Goal: Navigation & Orientation: Find specific page/section

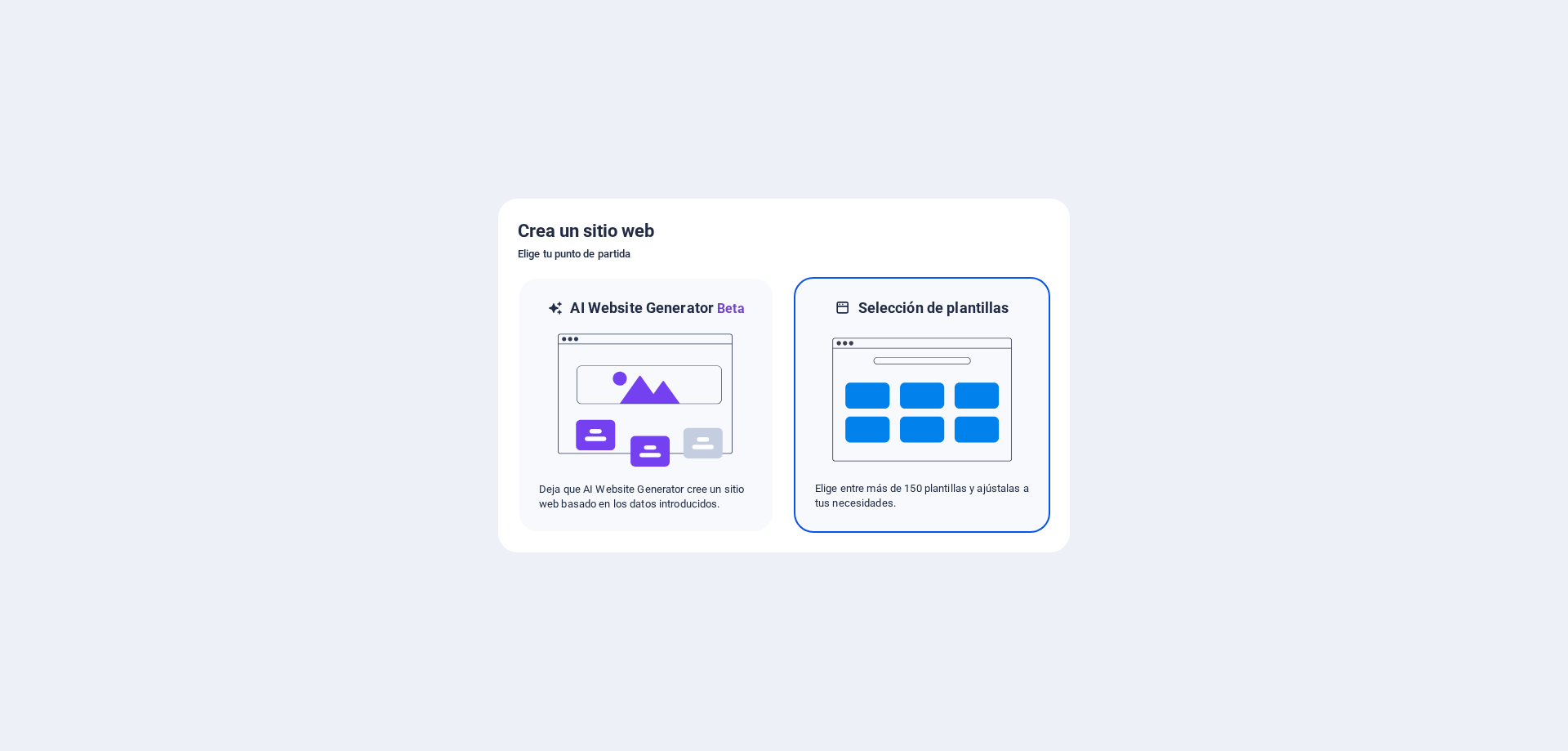
click at [860, 398] on img at bounding box center [922, 399] width 180 height 163
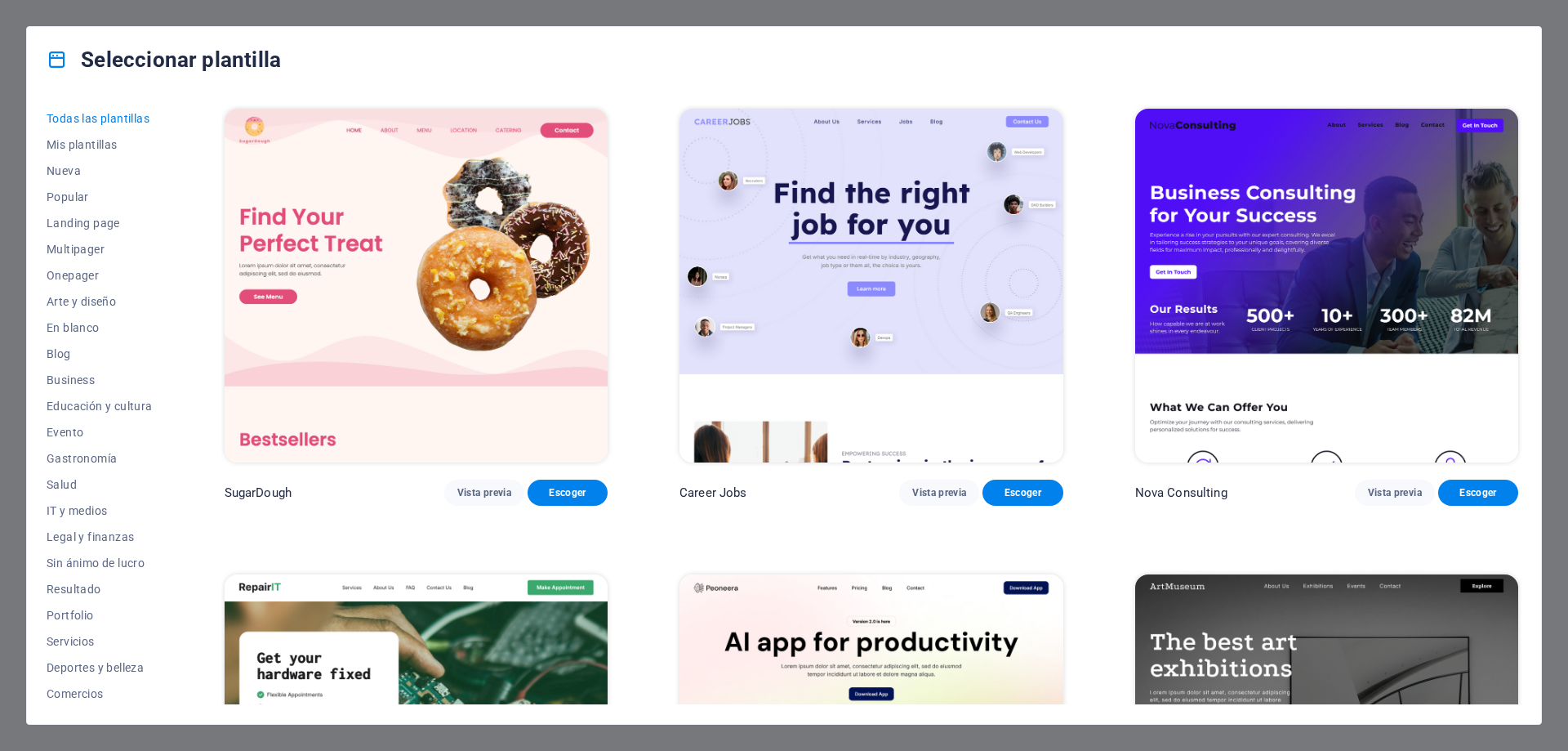
scroll to position [54, 0]
click at [90, 632] on span "Comercios" at bounding box center [99, 638] width 106 height 13
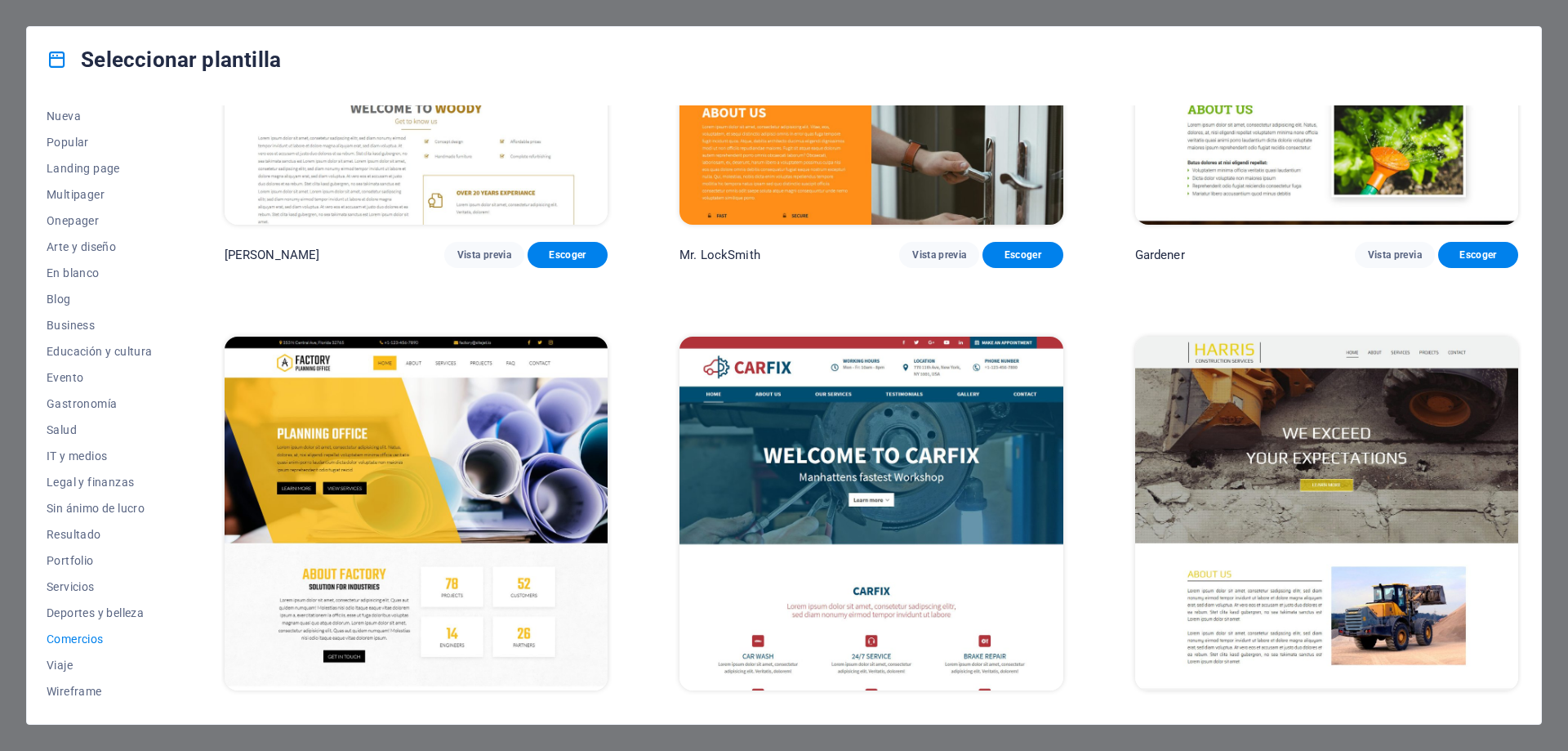
scroll to position [726, 0]
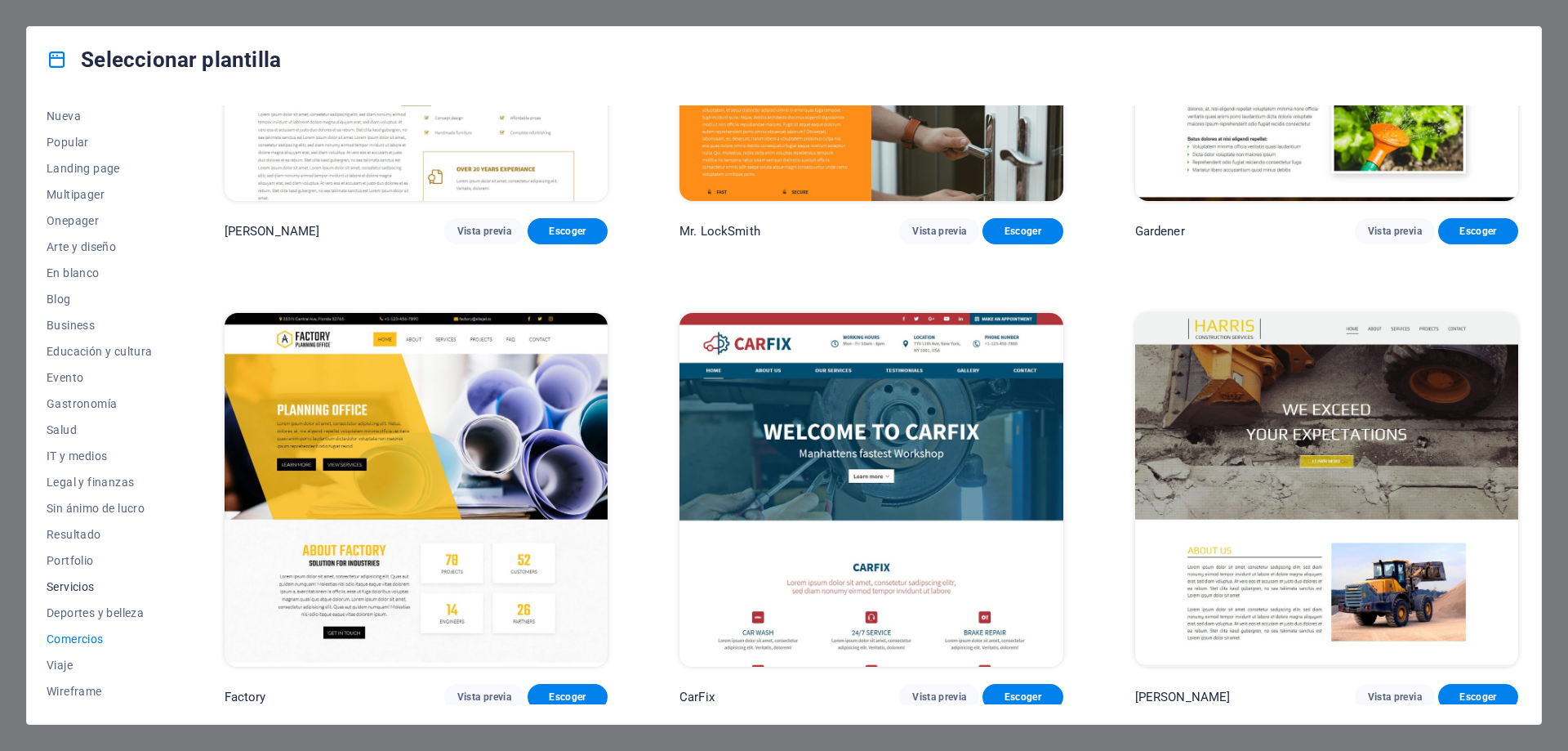
click at [84, 581] on span "Servicios" at bounding box center [99, 586] width 106 height 13
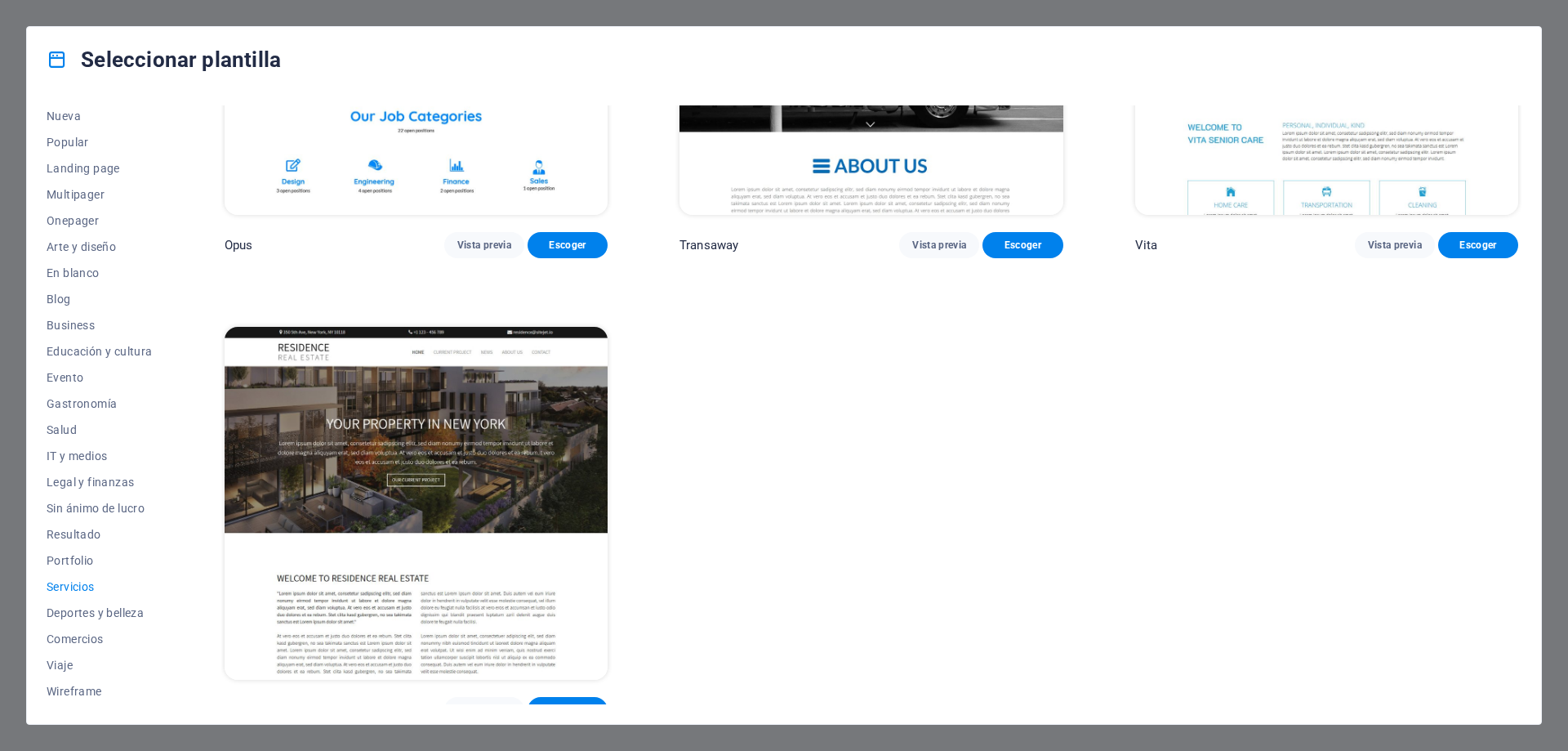
scroll to position [3043, 0]
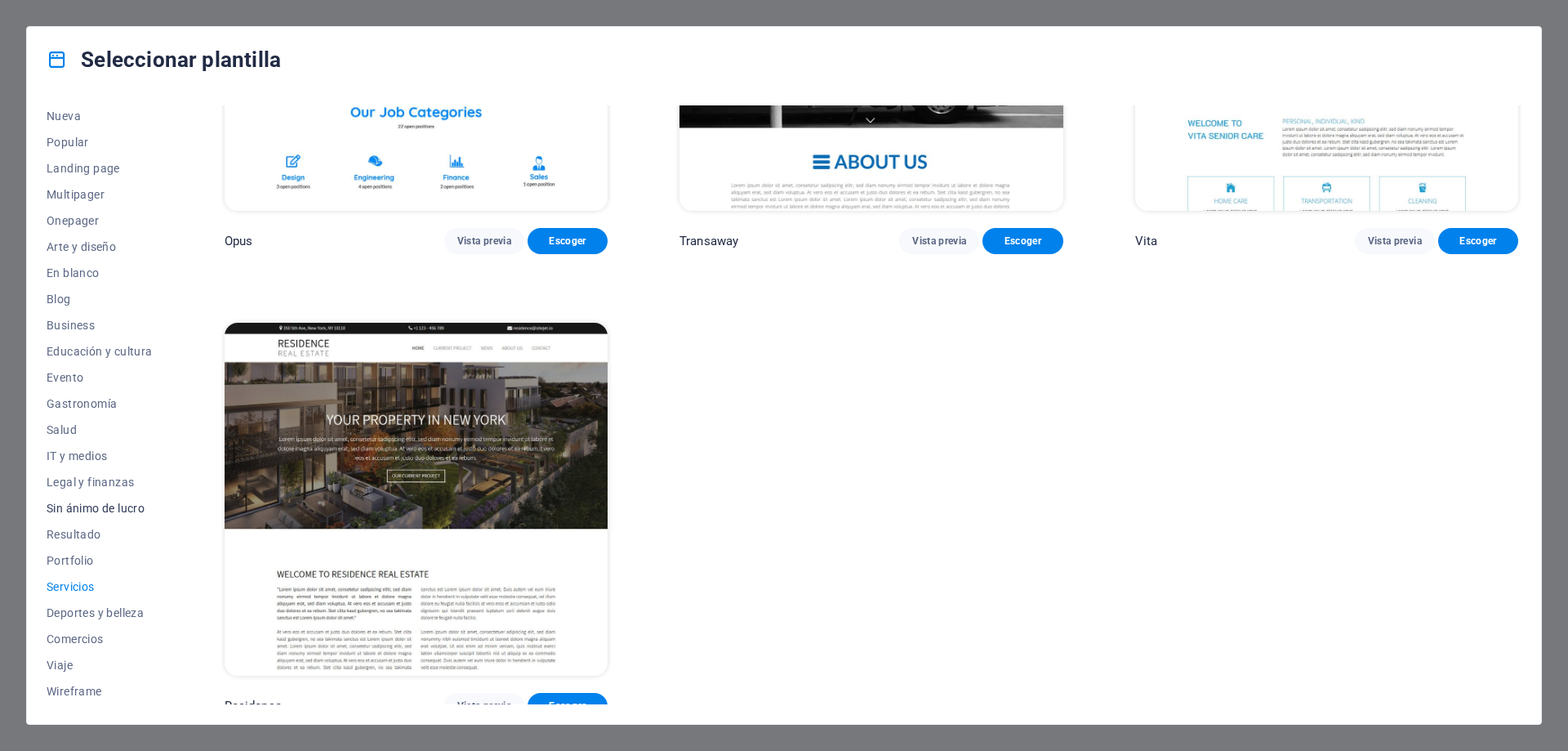
click at [83, 510] on span "Sin ánimo de lucro" at bounding box center [99, 507] width 106 height 13
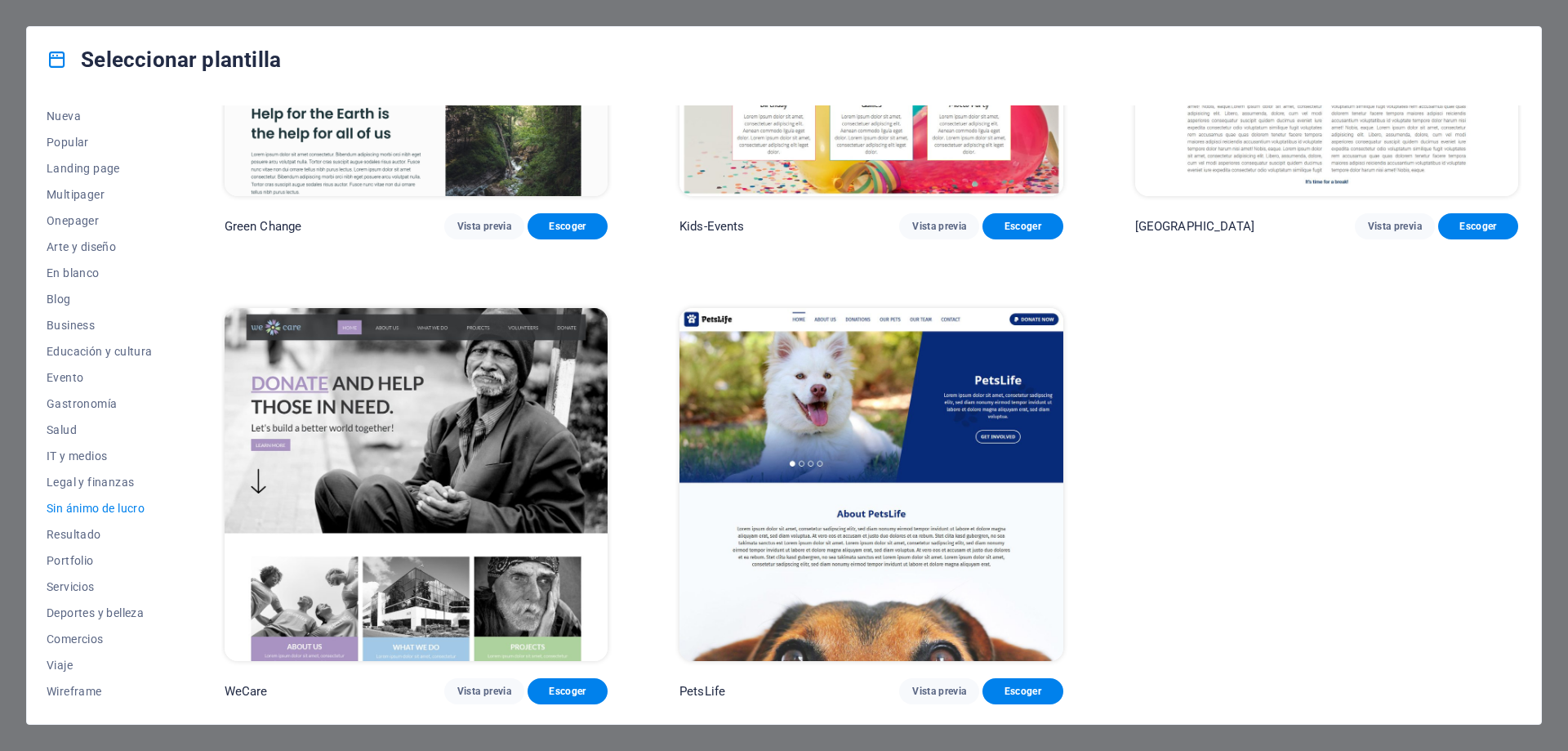
scroll to position [263, 0]
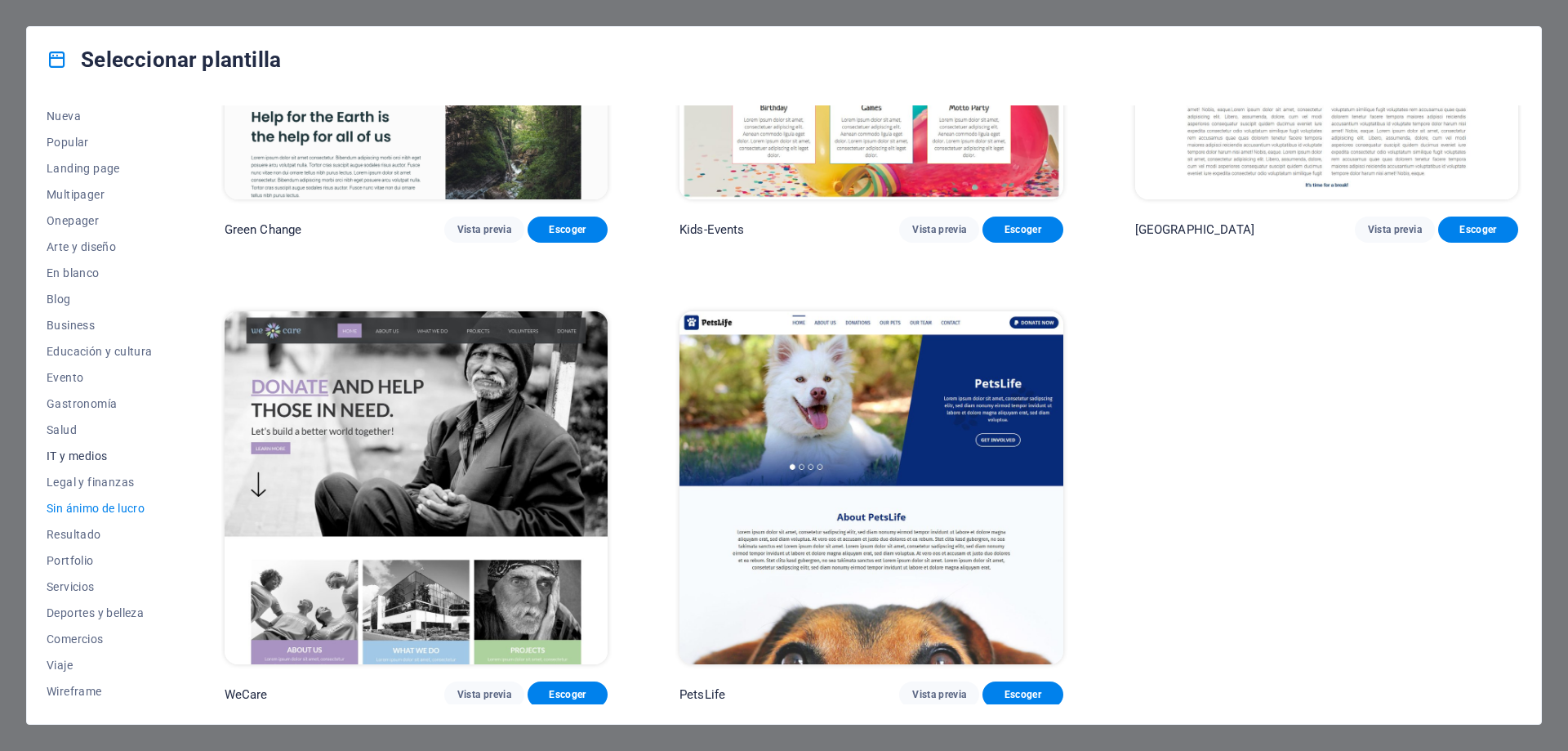
click at [93, 454] on span "IT y medios" at bounding box center [99, 455] width 106 height 13
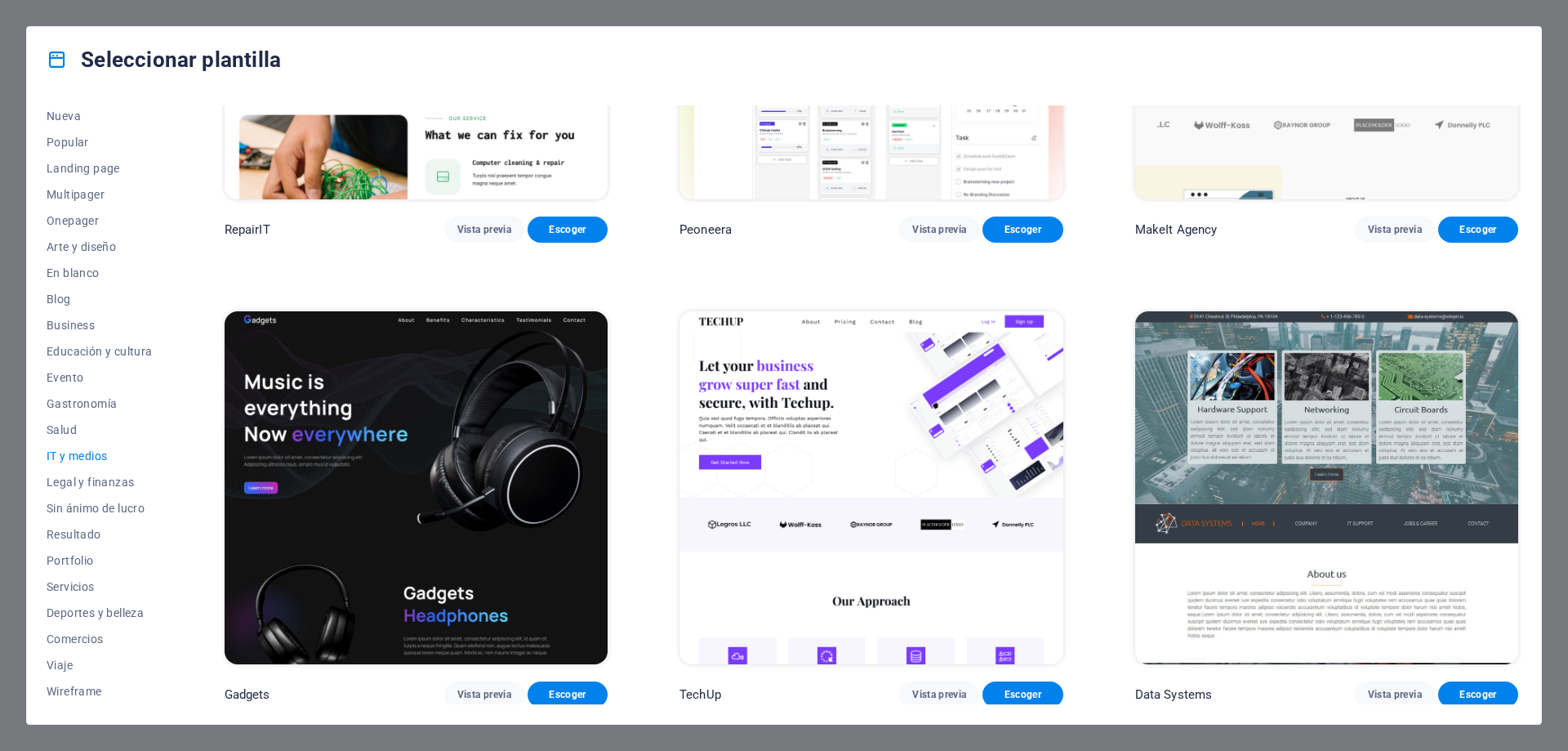
scroll to position [1189, 0]
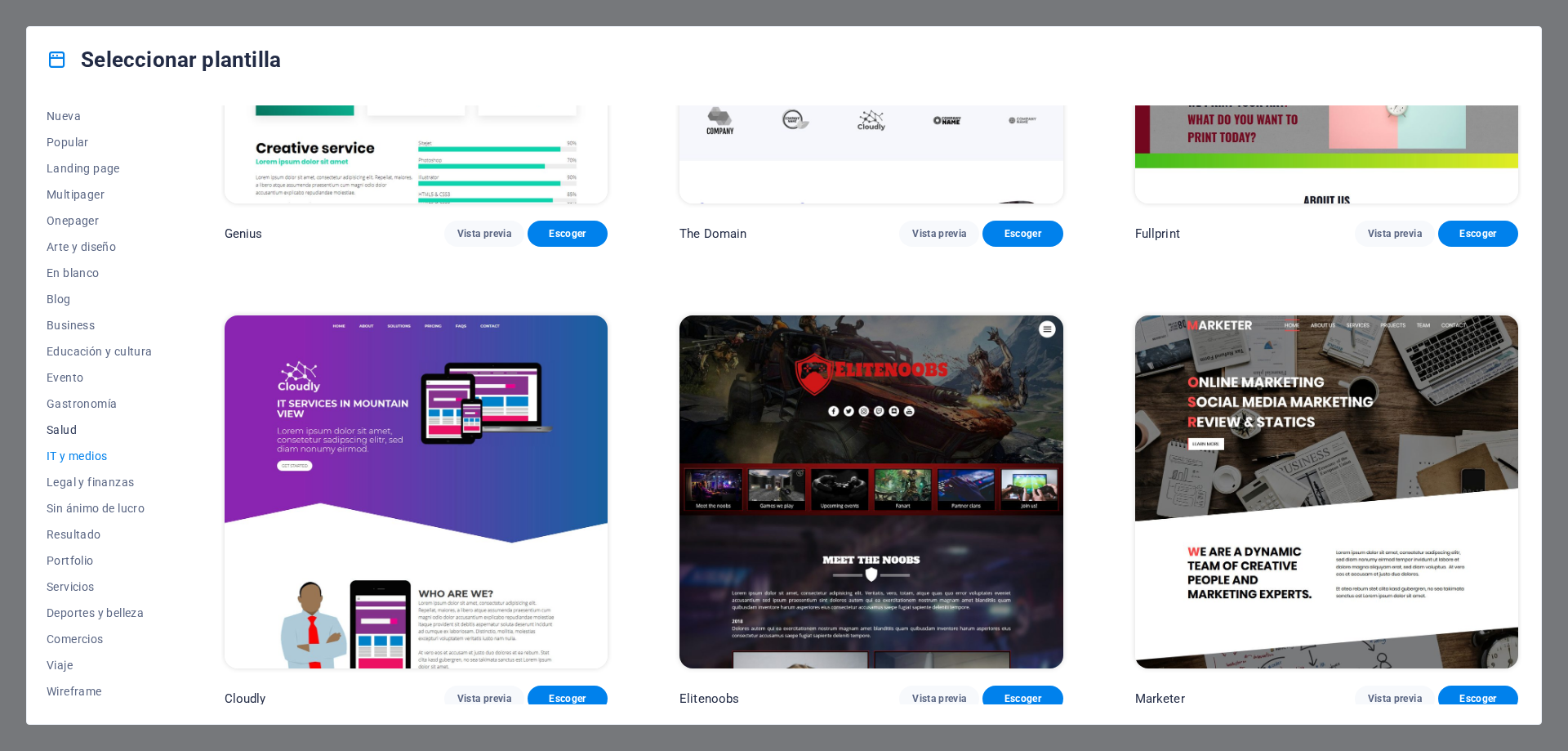
click at [55, 430] on span "Salud" at bounding box center [99, 429] width 106 height 13
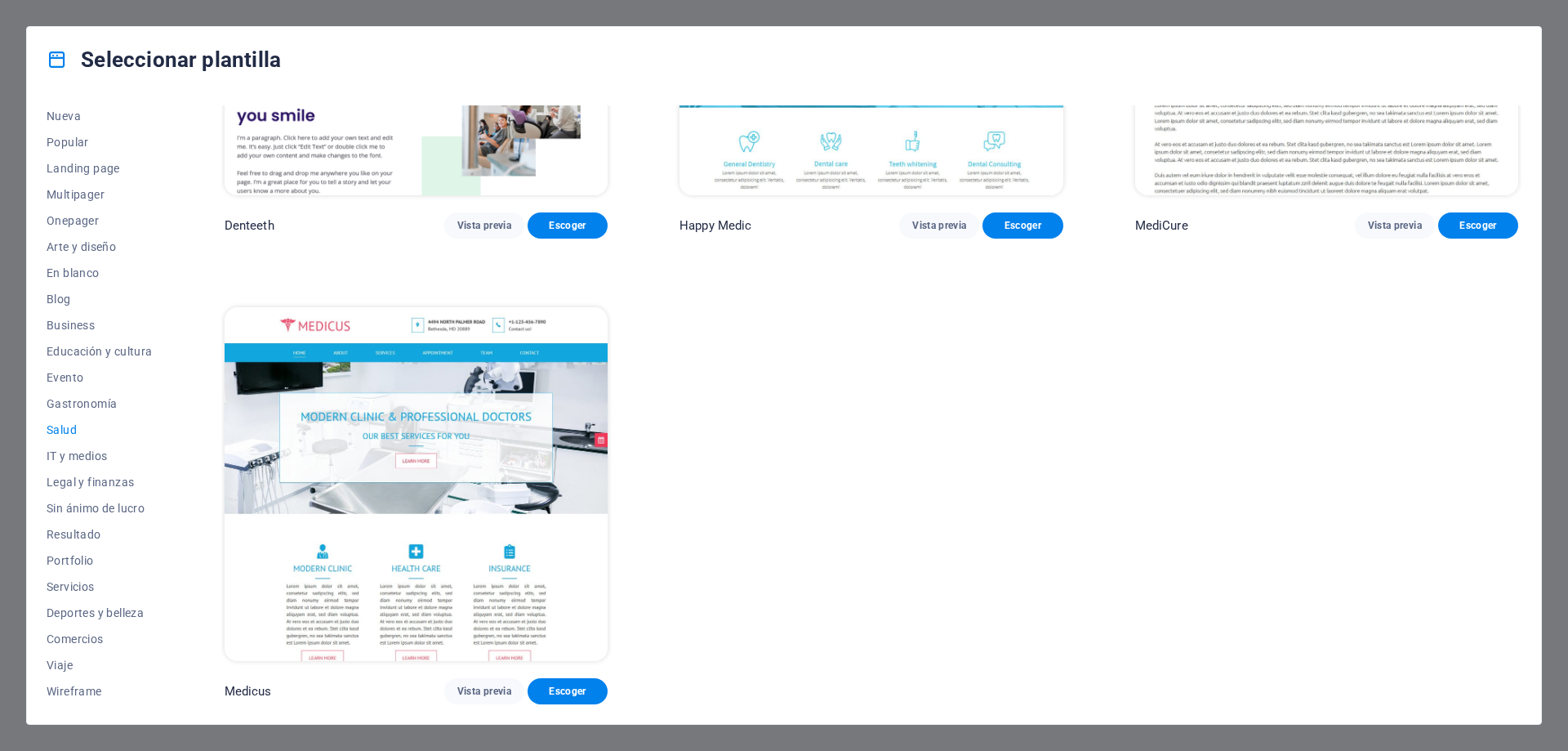
scroll to position [726, 0]
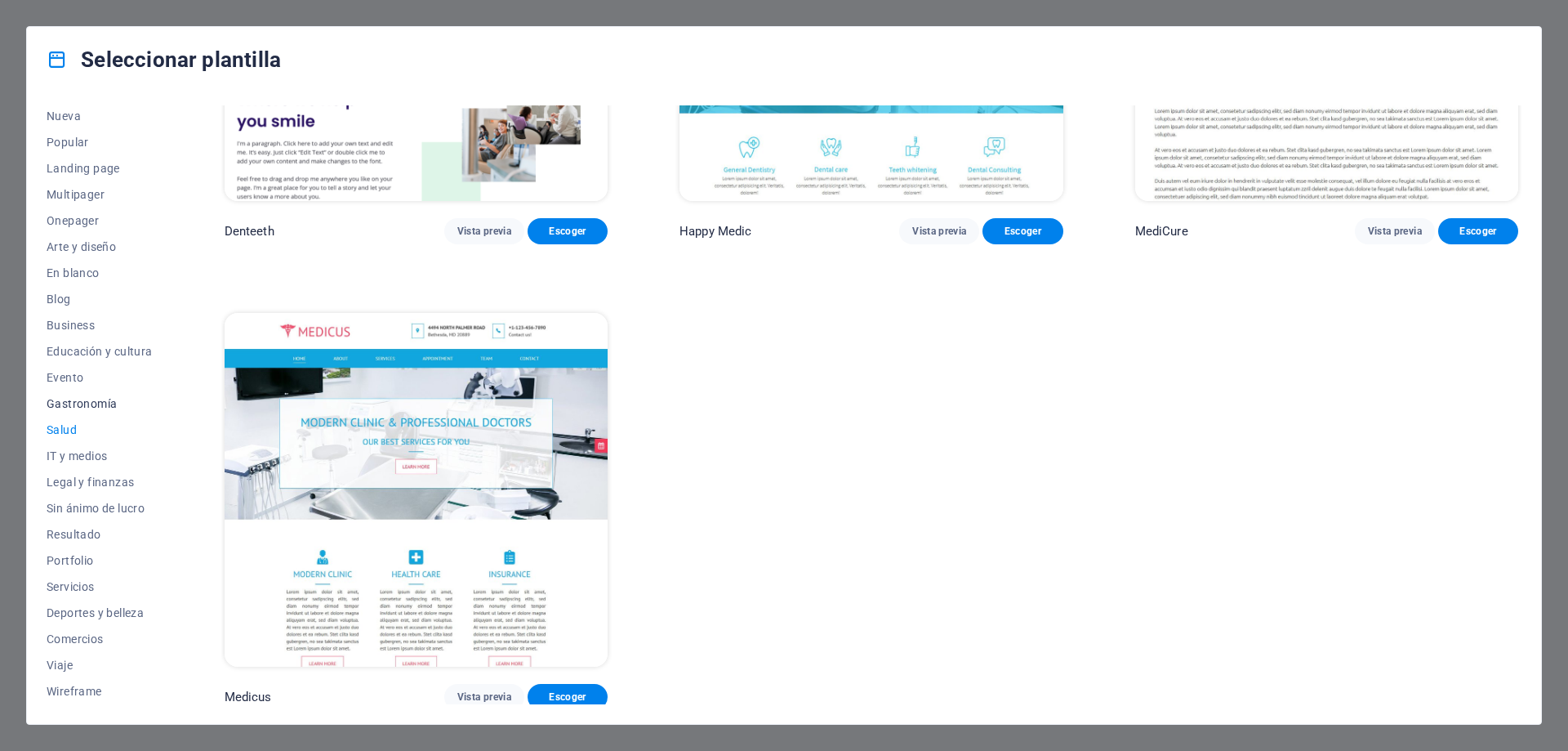
click at [82, 401] on span "Gastronomía" at bounding box center [99, 403] width 106 height 13
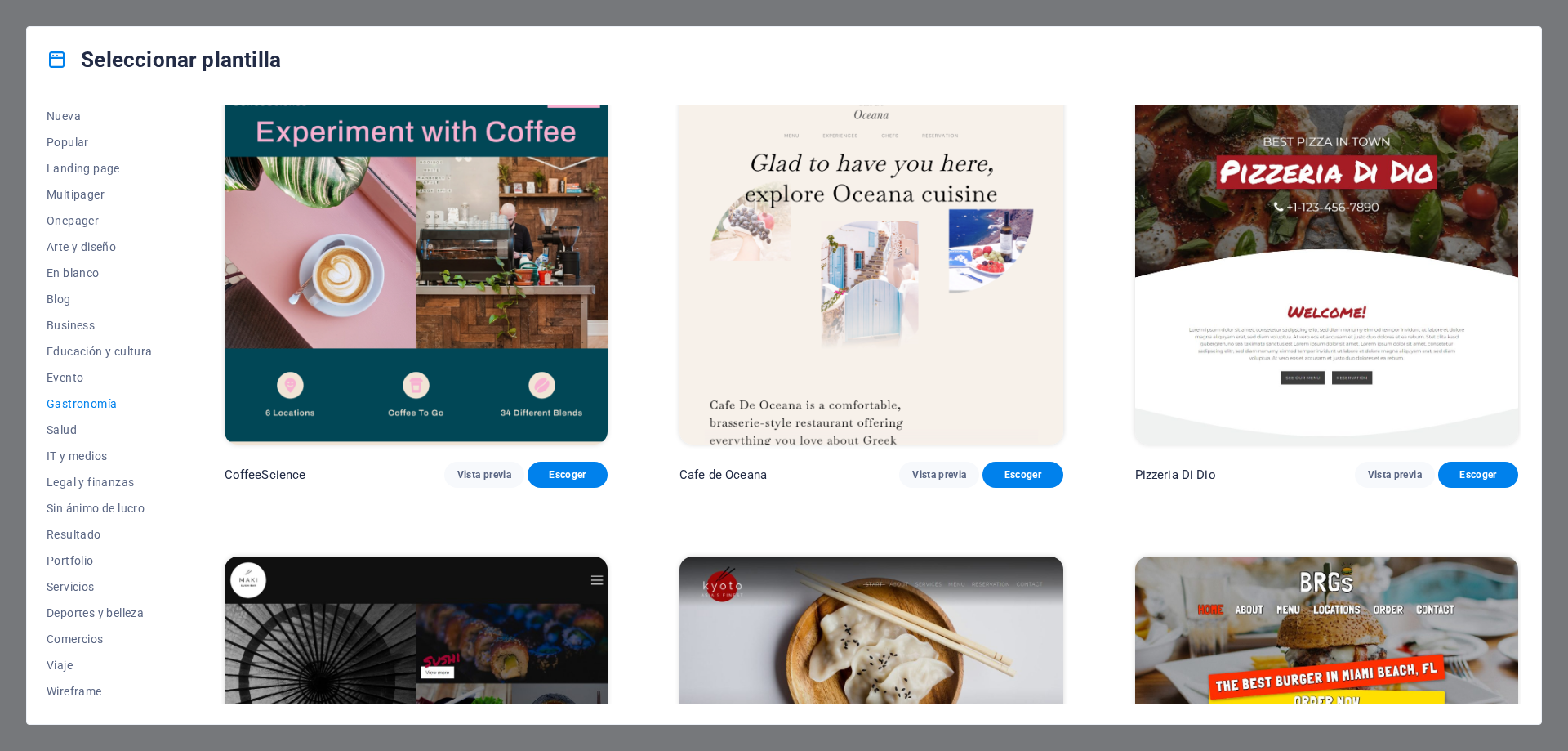
scroll to position [0, 0]
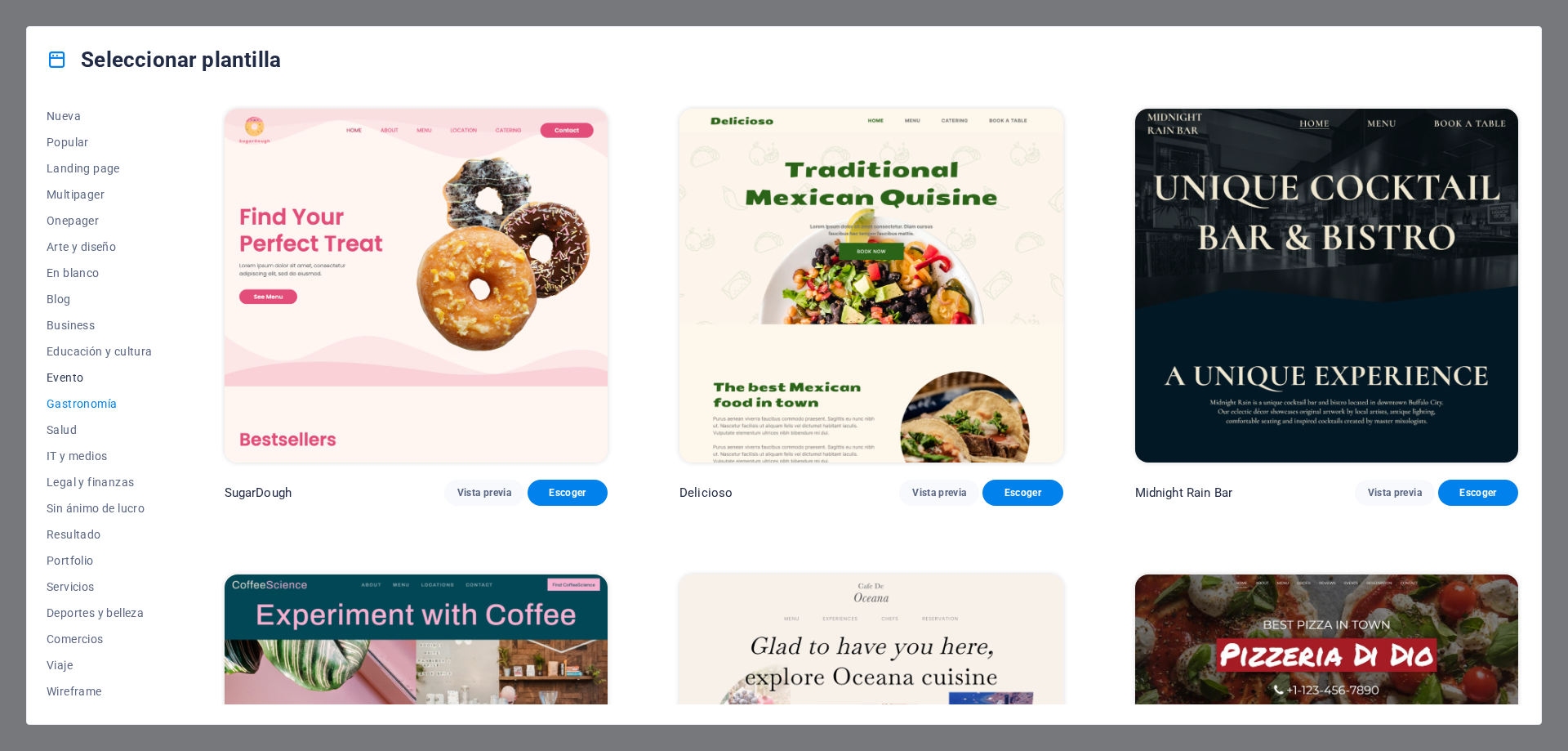
click at [74, 376] on span "Evento" at bounding box center [99, 377] width 106 height 13
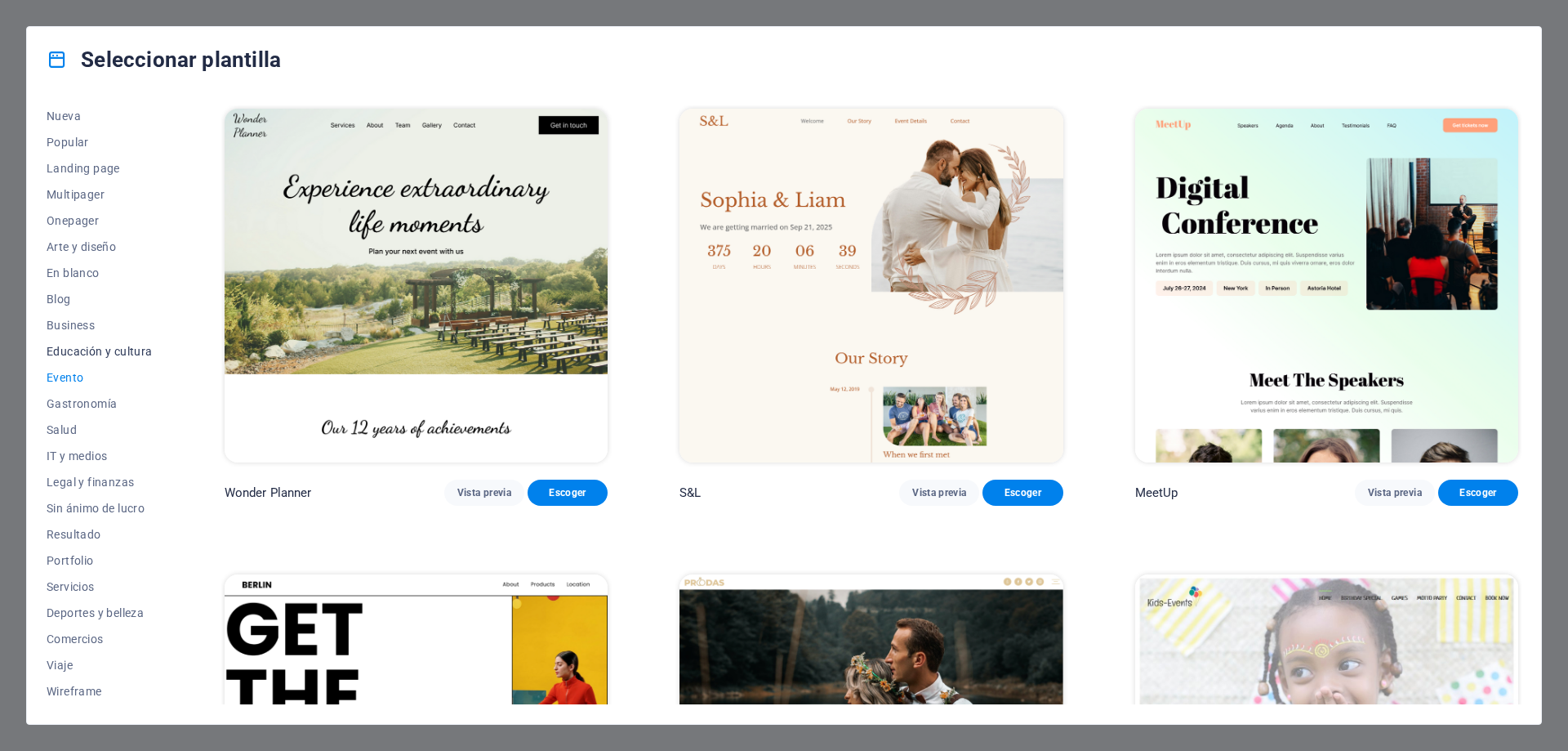
click at [107, 350] on span "Educación y cultura" at bounding box center [99, 351] width 106 height 13
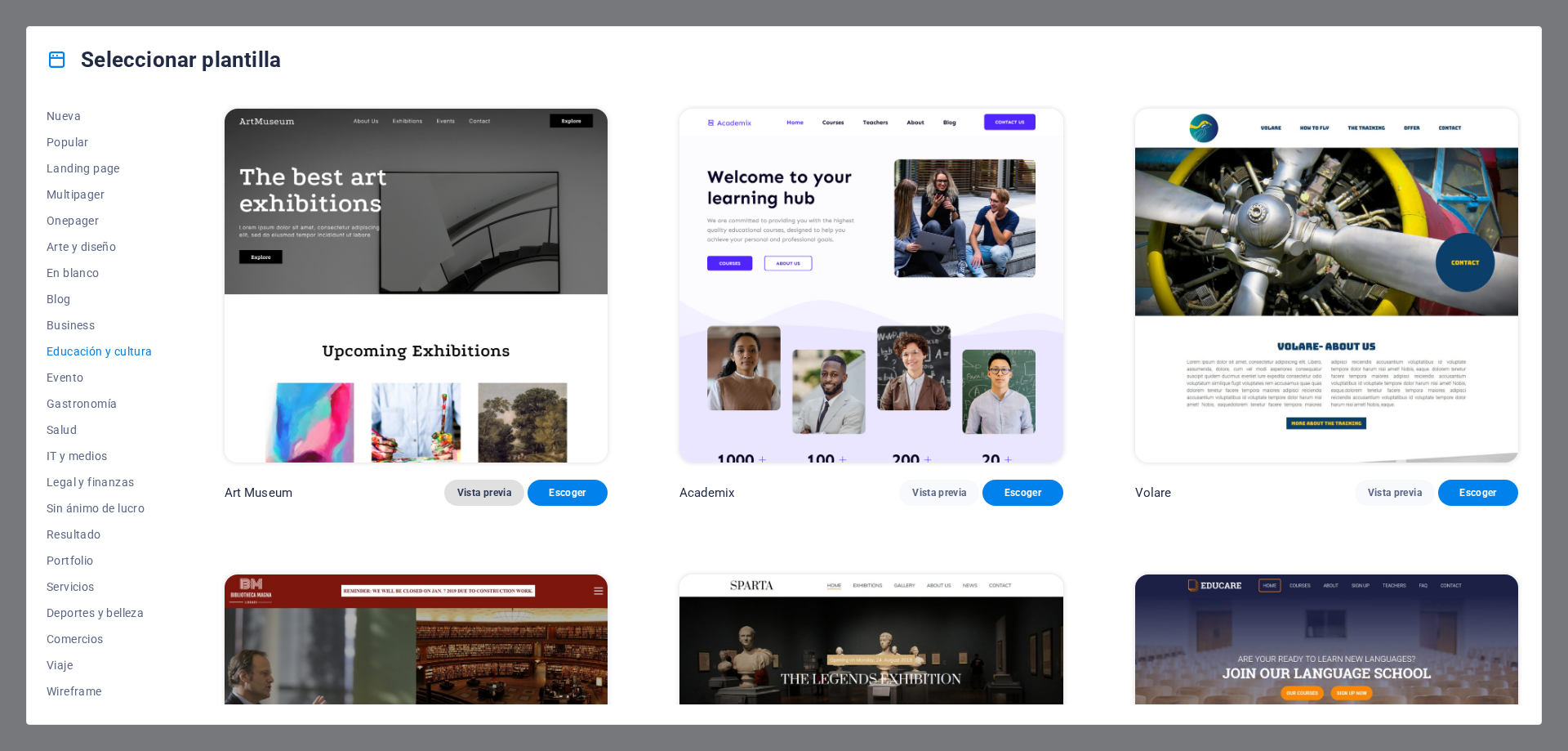
click at [470, 491] on span "Vista previa" at bounding box center [484, 492] width 54 height 13
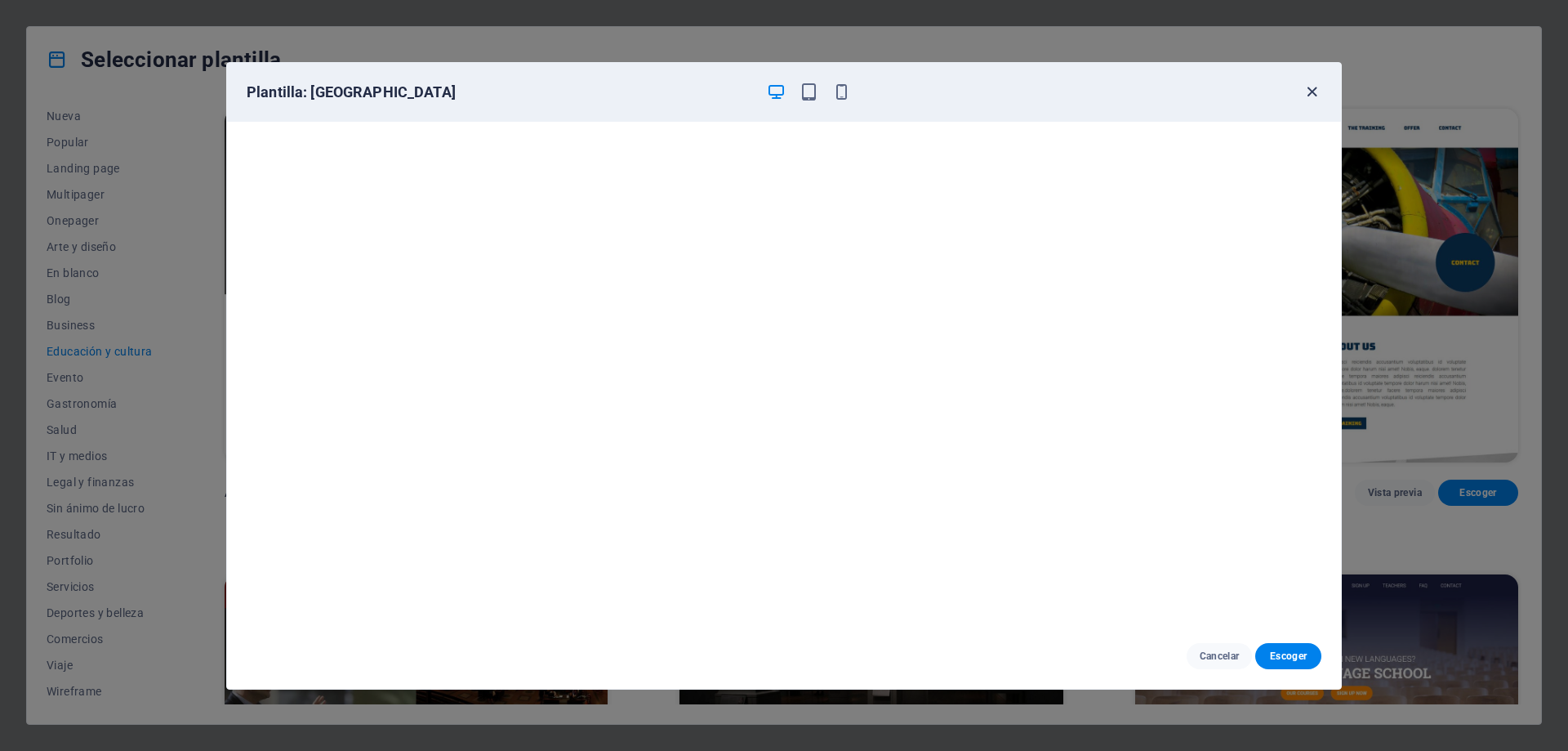
click at [1312, 94] on icon "button" at bounding box center [1312, 92] width 19 height 19
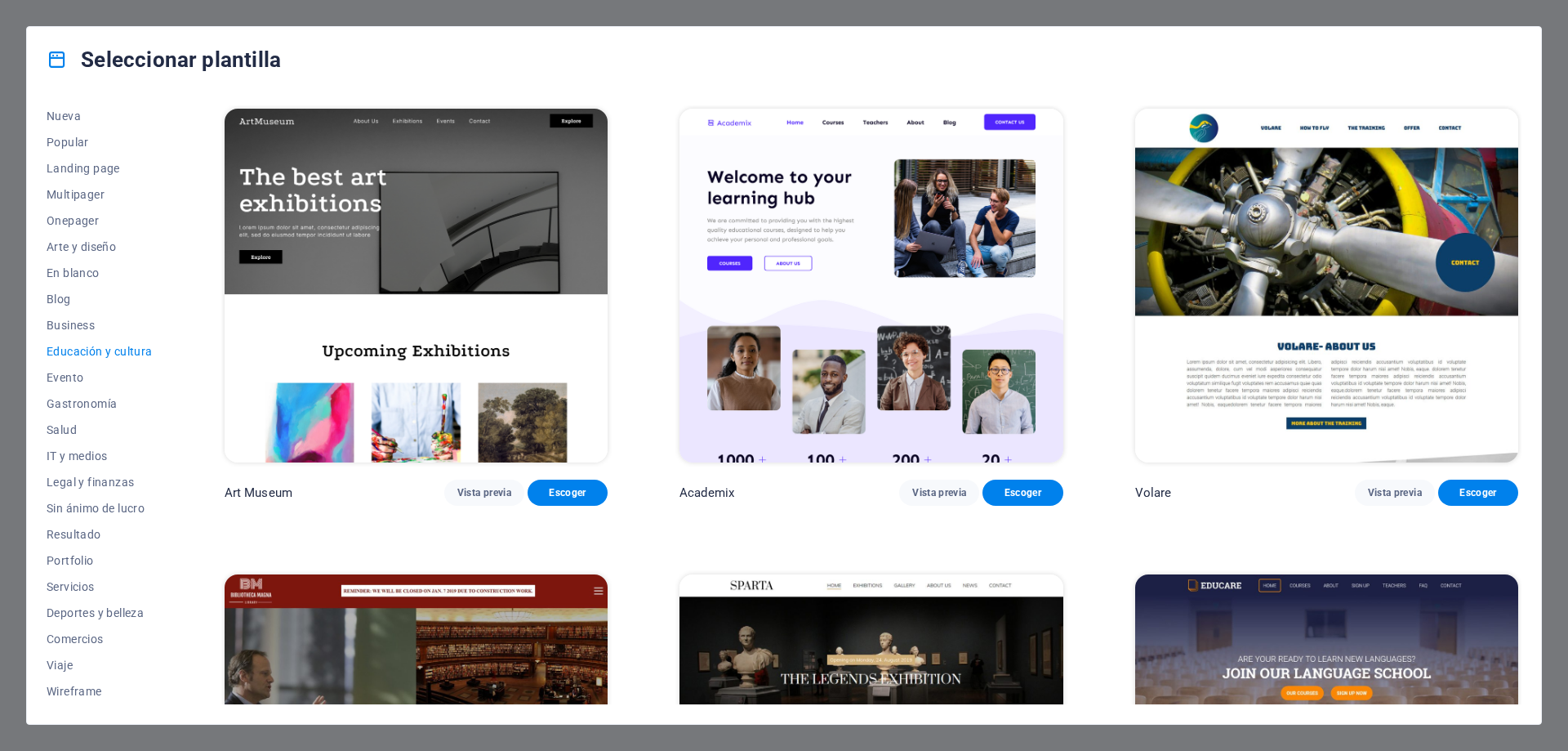
click at [319, 215] on img at bounding box center [415, 285] width 383 height 353
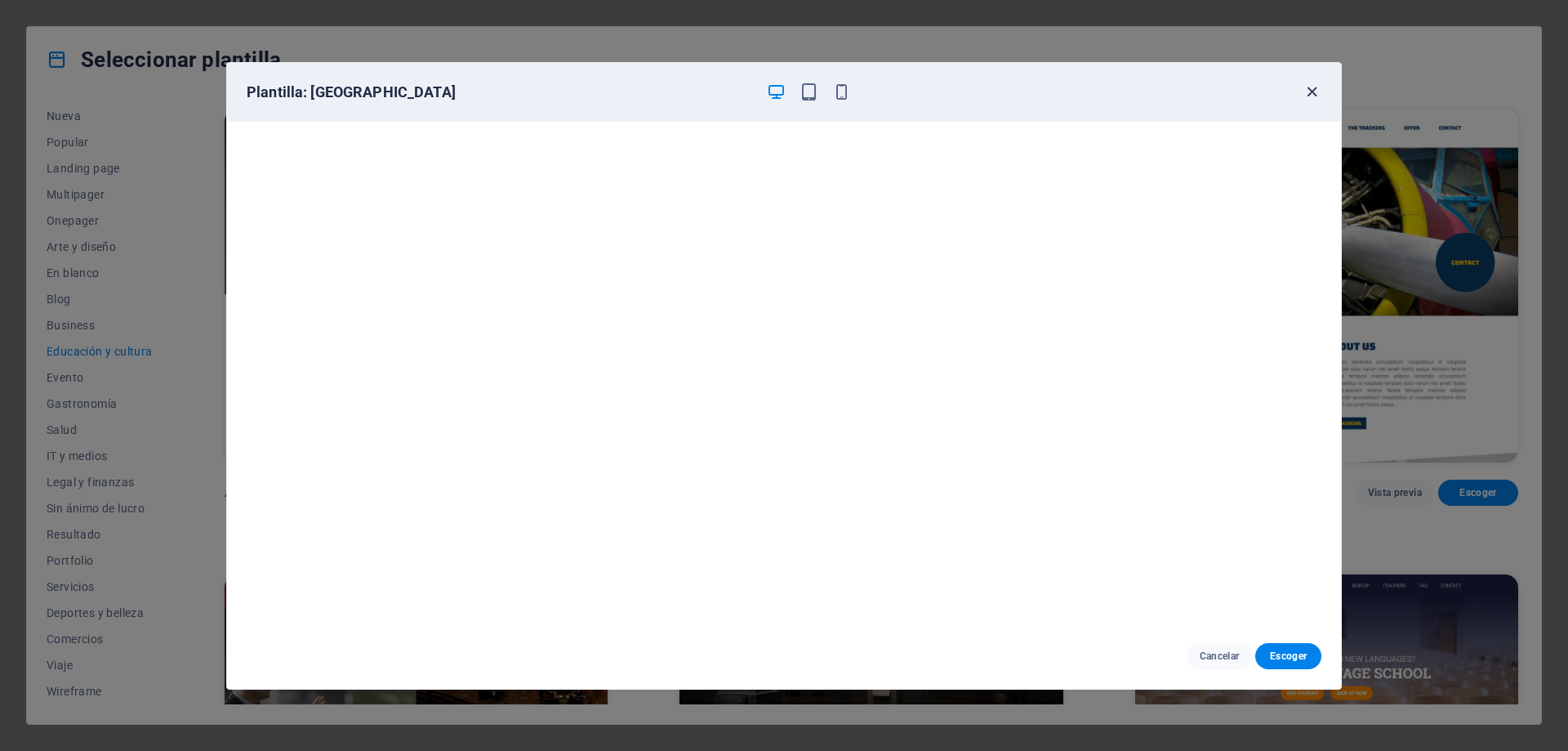
click at [1311, 90] on icon "button" at bounding box center [1312, 92] width 19 height 19
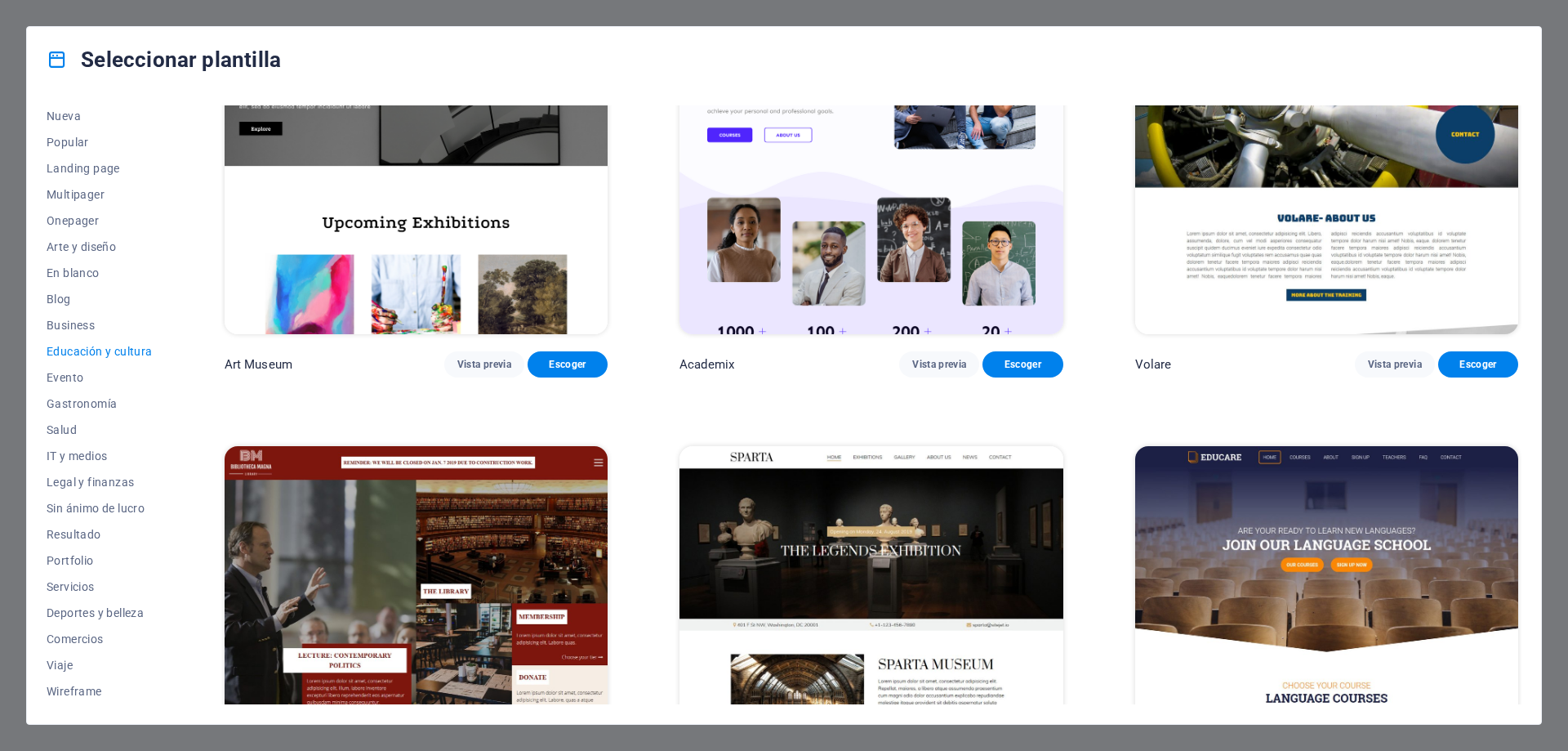
scroll to position [245, 0]
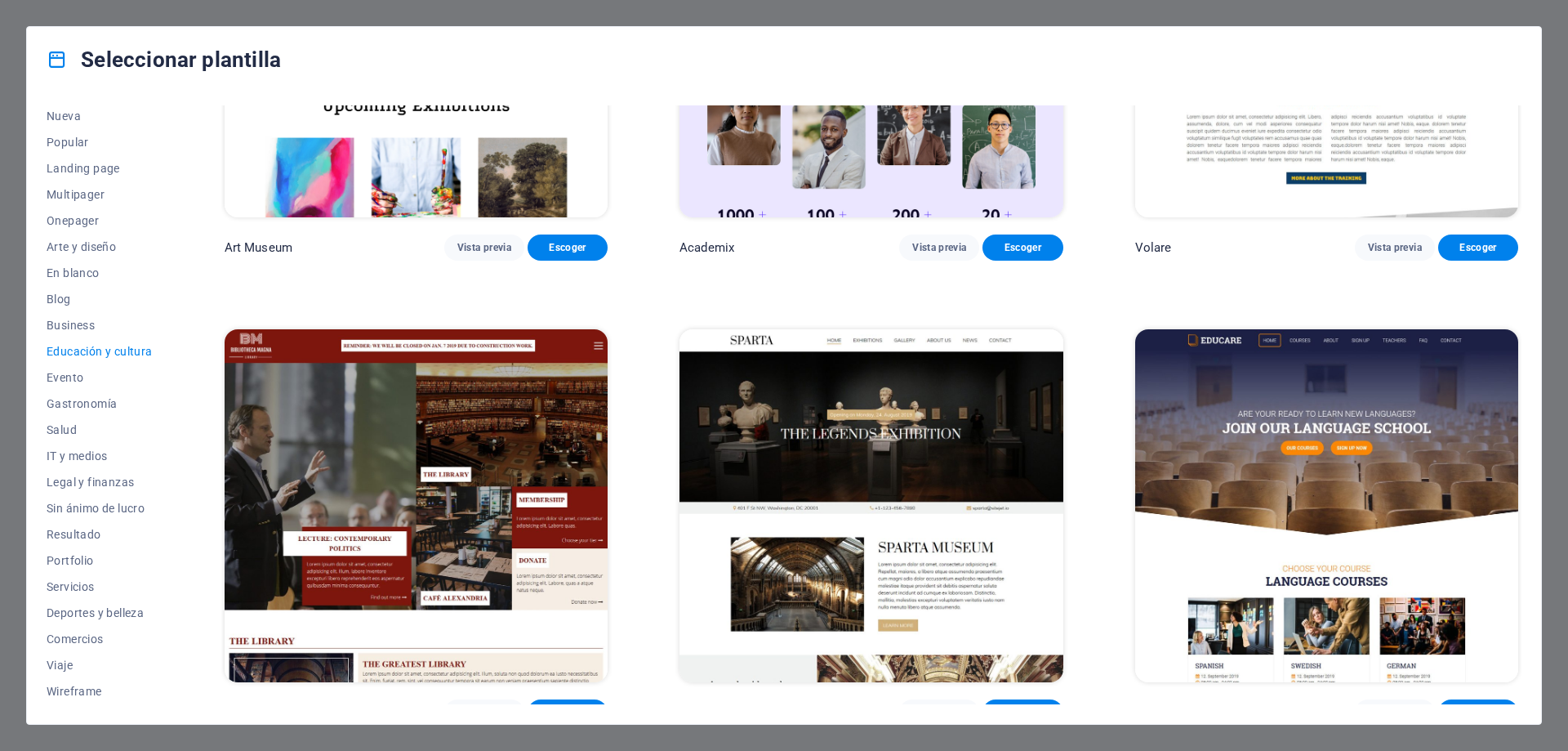
click at [1304, 480] on img at bounding box center [1327, 506] width 383 height 353
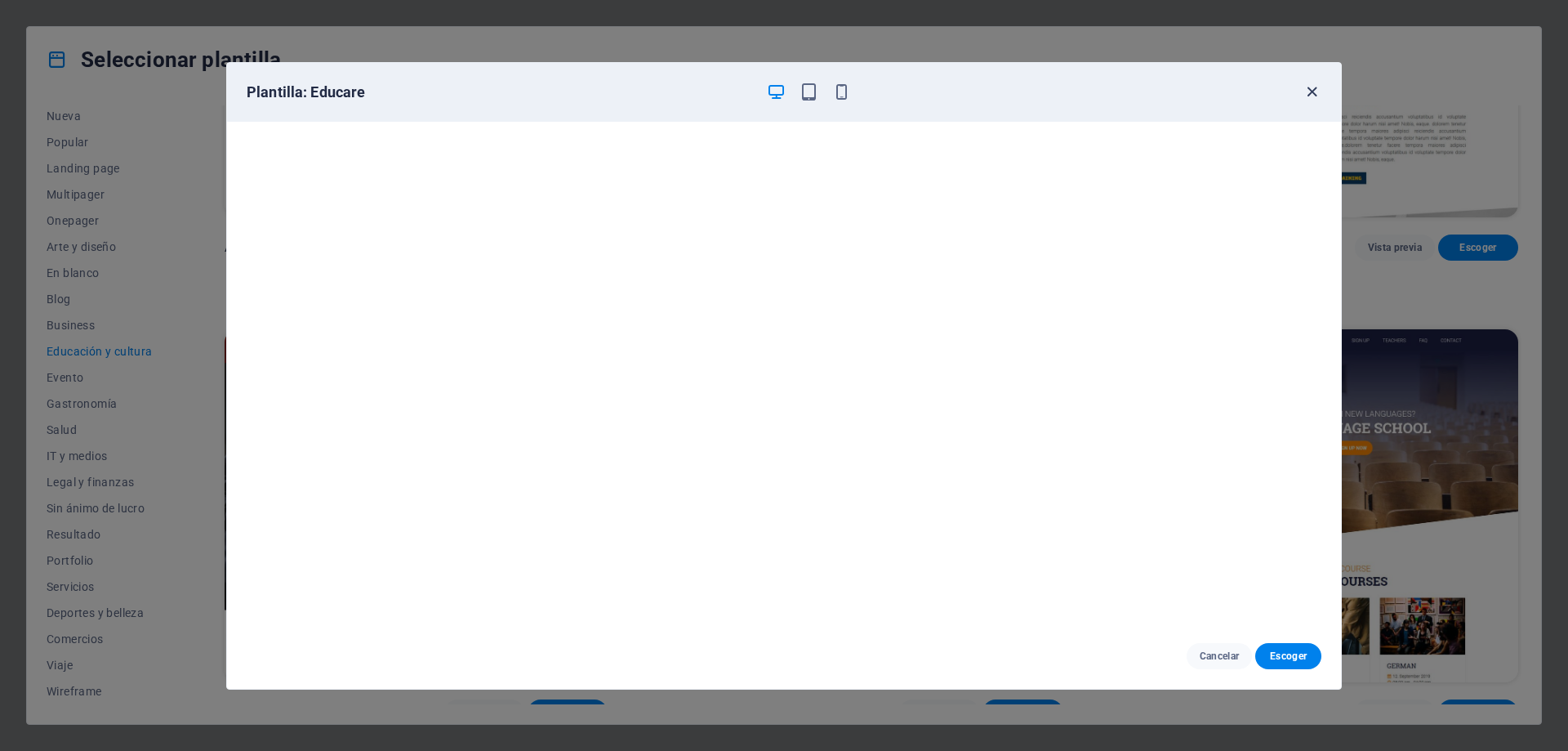
click at [1310, 91] on icon "button" at bounding box center [1312, 92] width 19 height 19
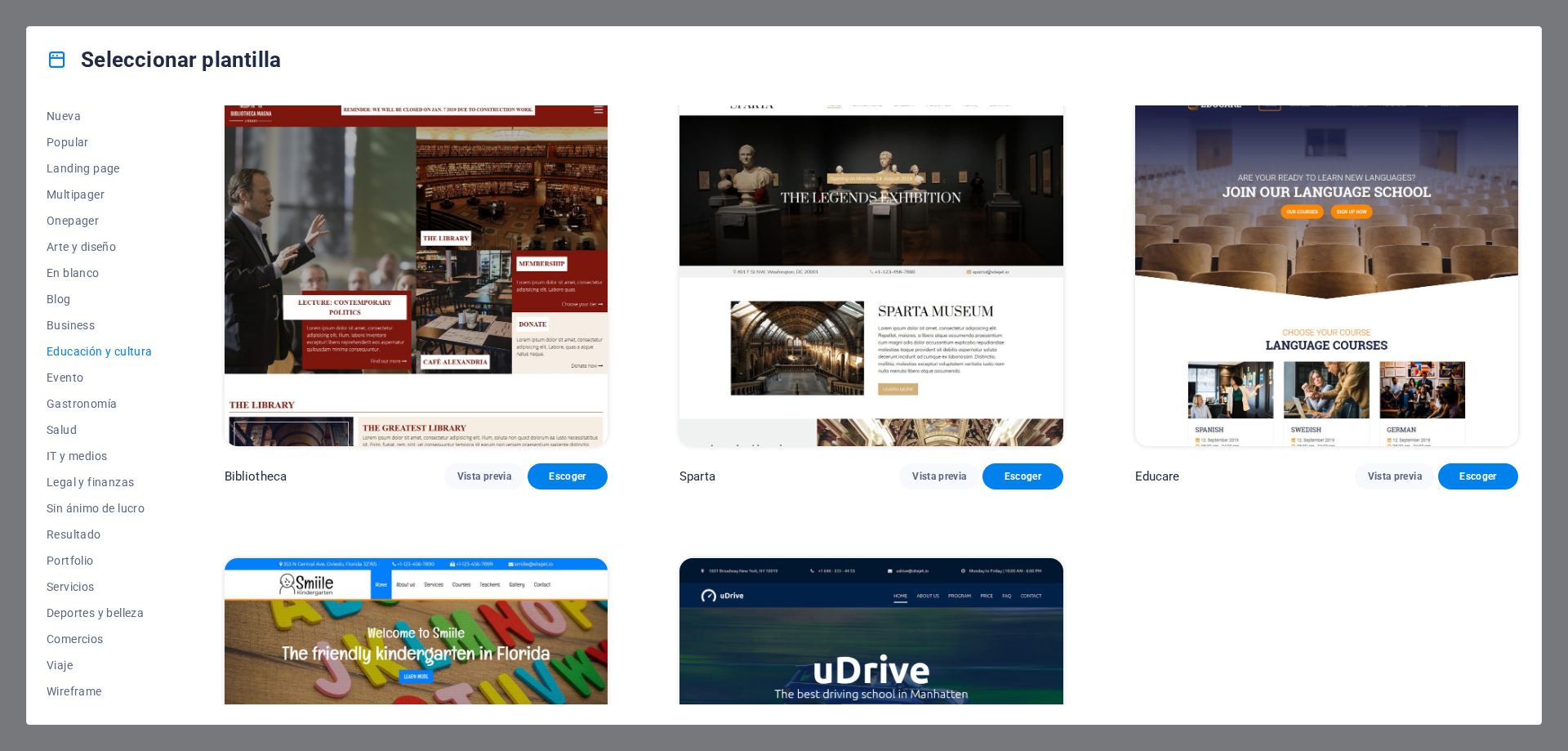
scroll to position [653, 0]
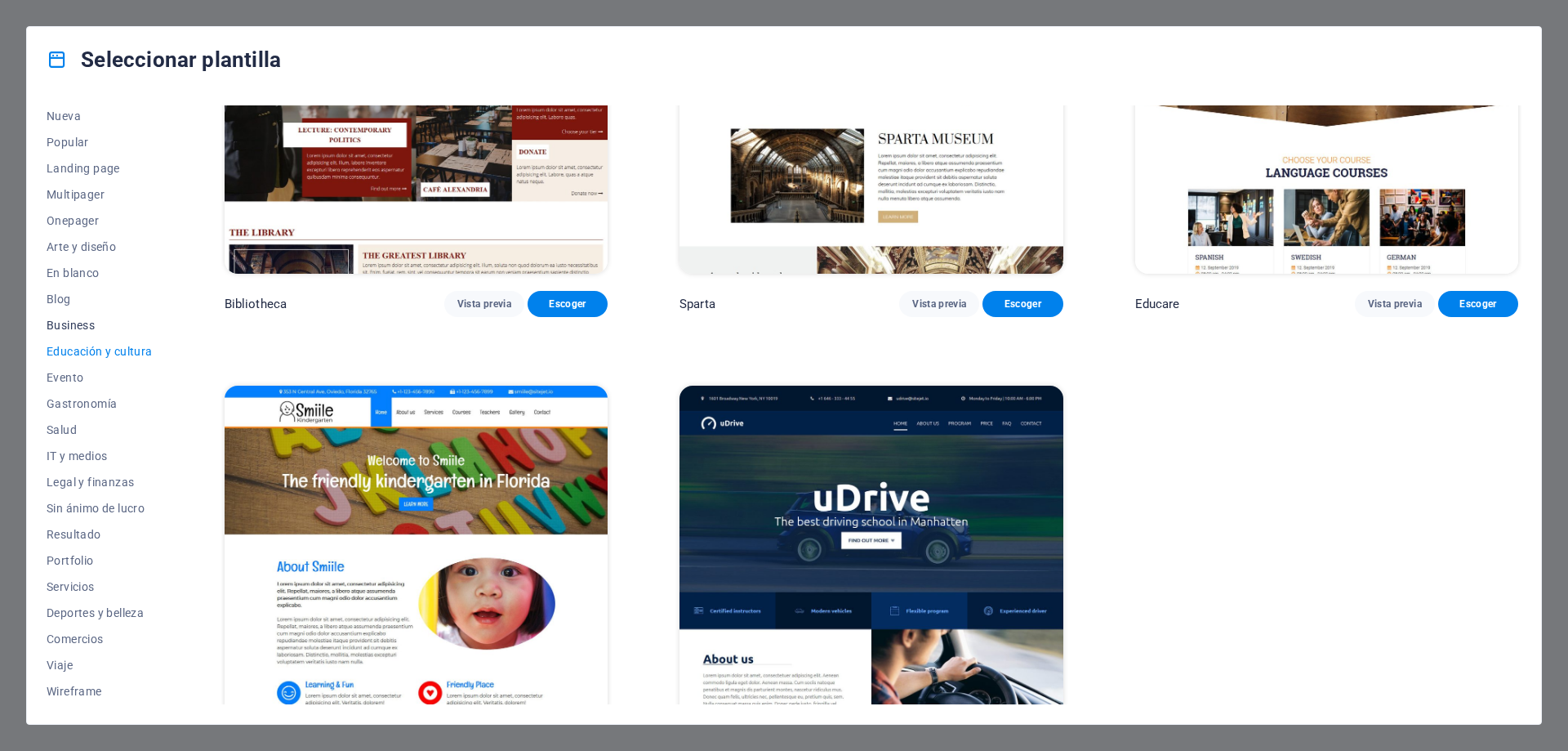
click at [75, 317] on button "Business" at bounding box center [99, 325] width 106 height 26
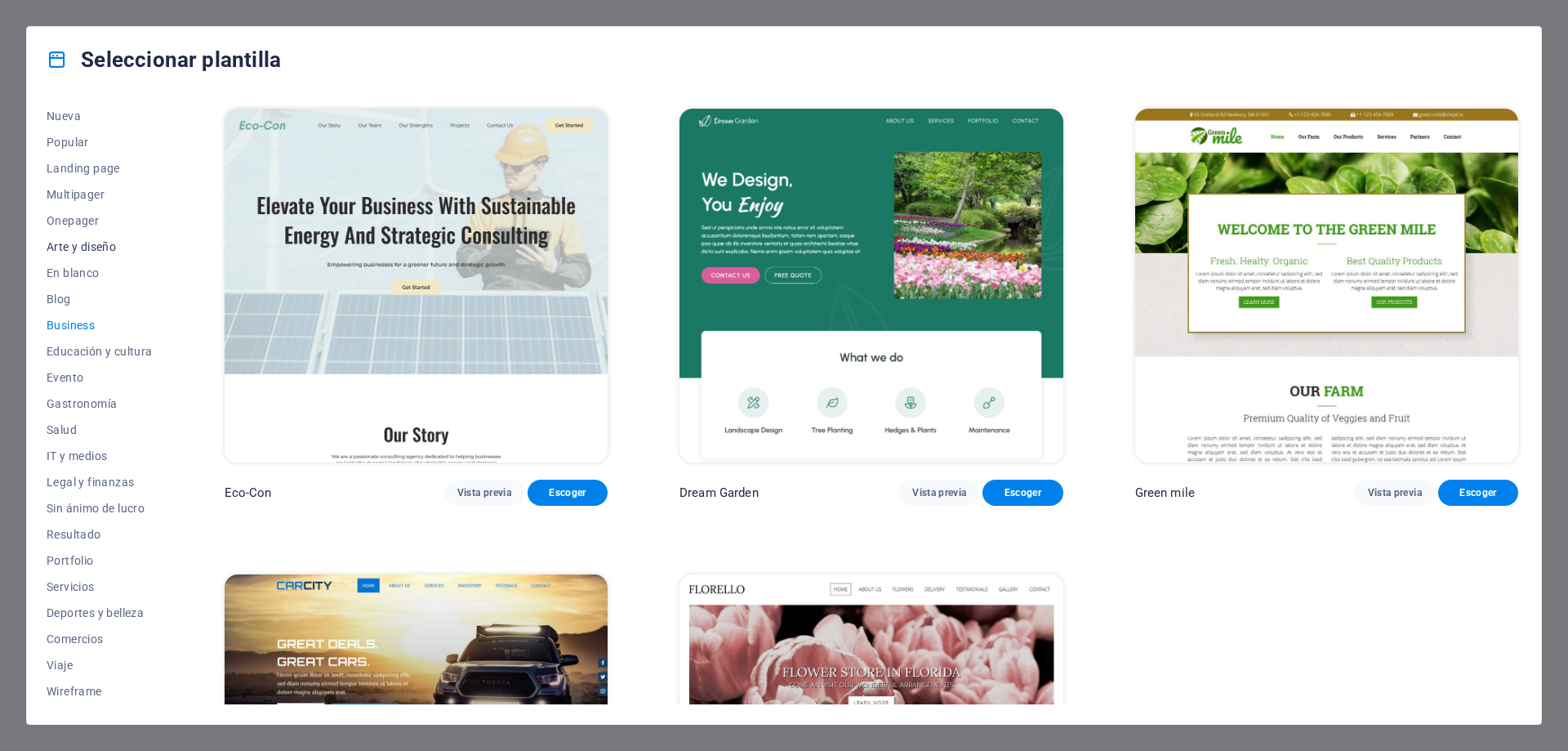
click at [108, 242] on span "Arte y diseño" at bounding box center [99, 246] width 106 height 13
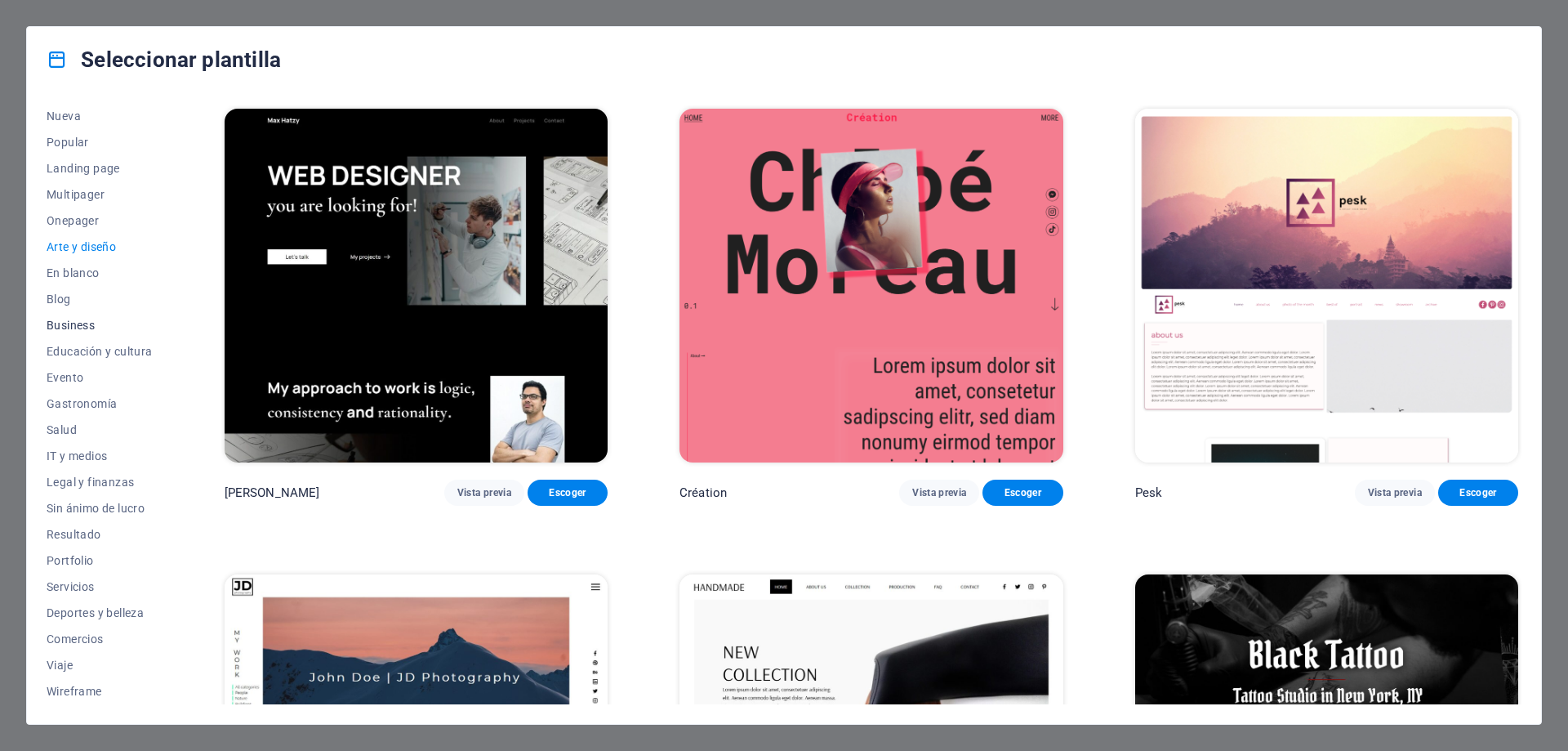
click at [79, 325] on span "Business" at bounding box center [99, 325] width 106 height 13
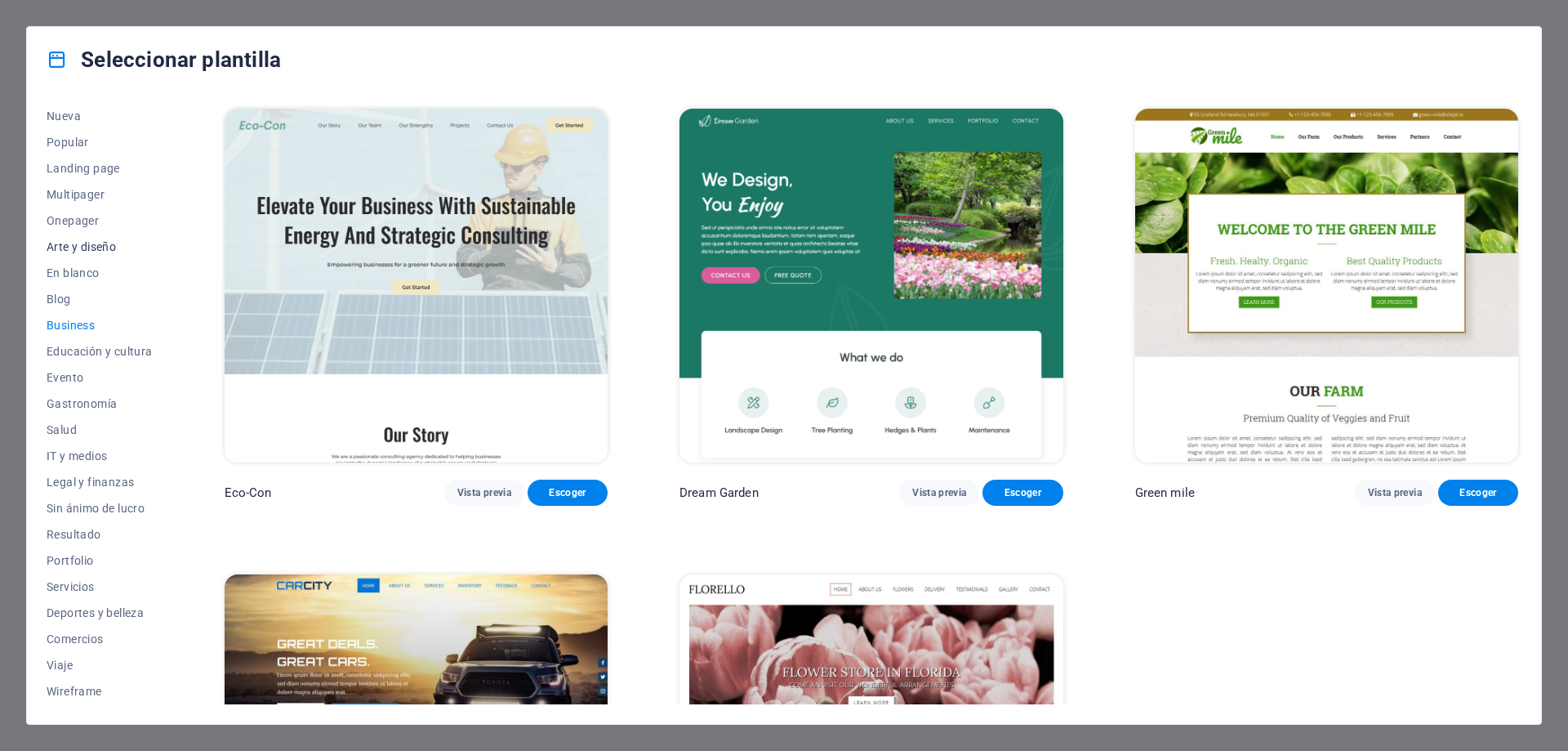
click at [103, 247] on span "Arte y diseño" at bounding box center [99, 246] width 106 height 13
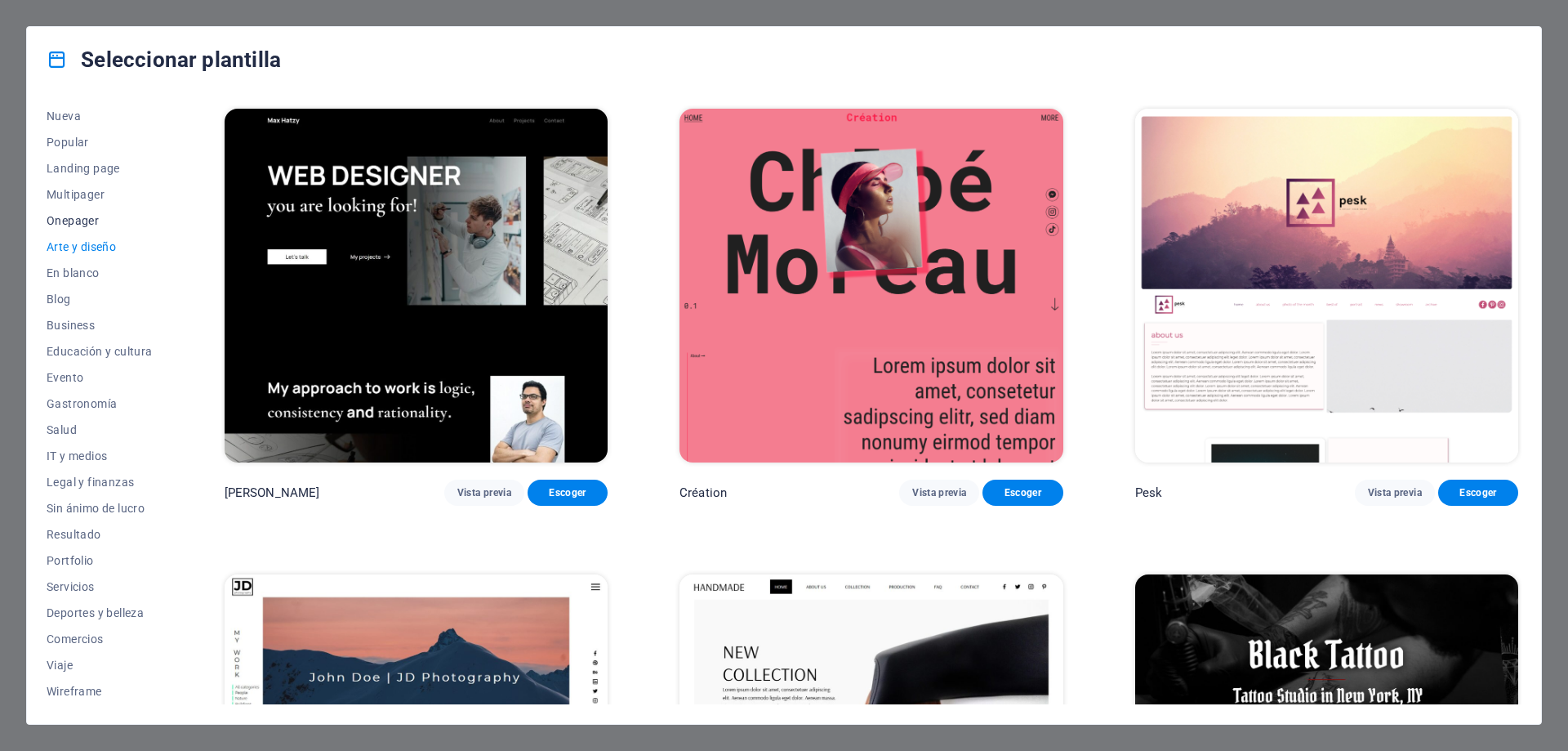
click at [78, 222] on span "Onepager" at bounding box center [99, 220] width 106 height 13
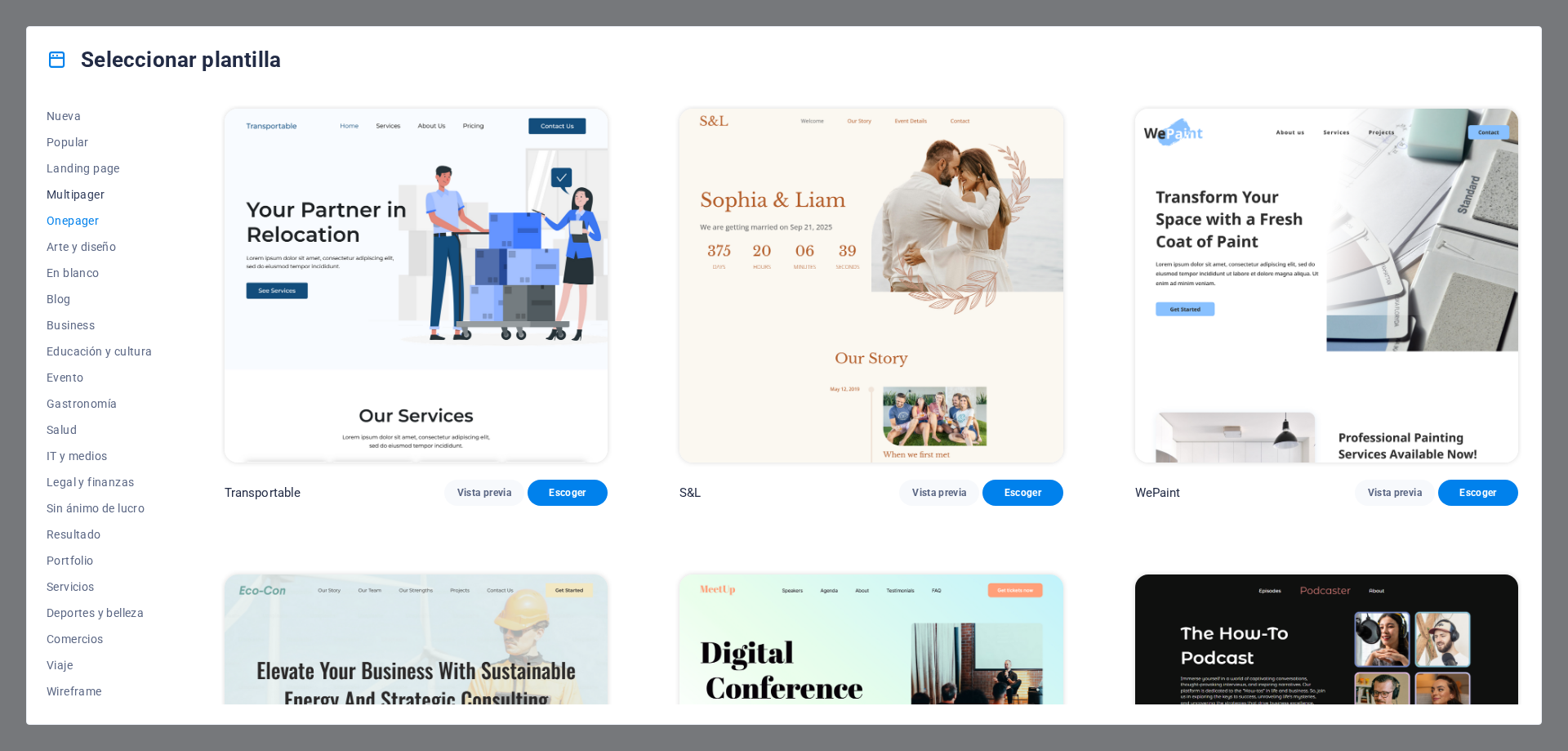
click at [97, 195] on span "Multipager" at bounding box center [99, 194] width 106 height 13
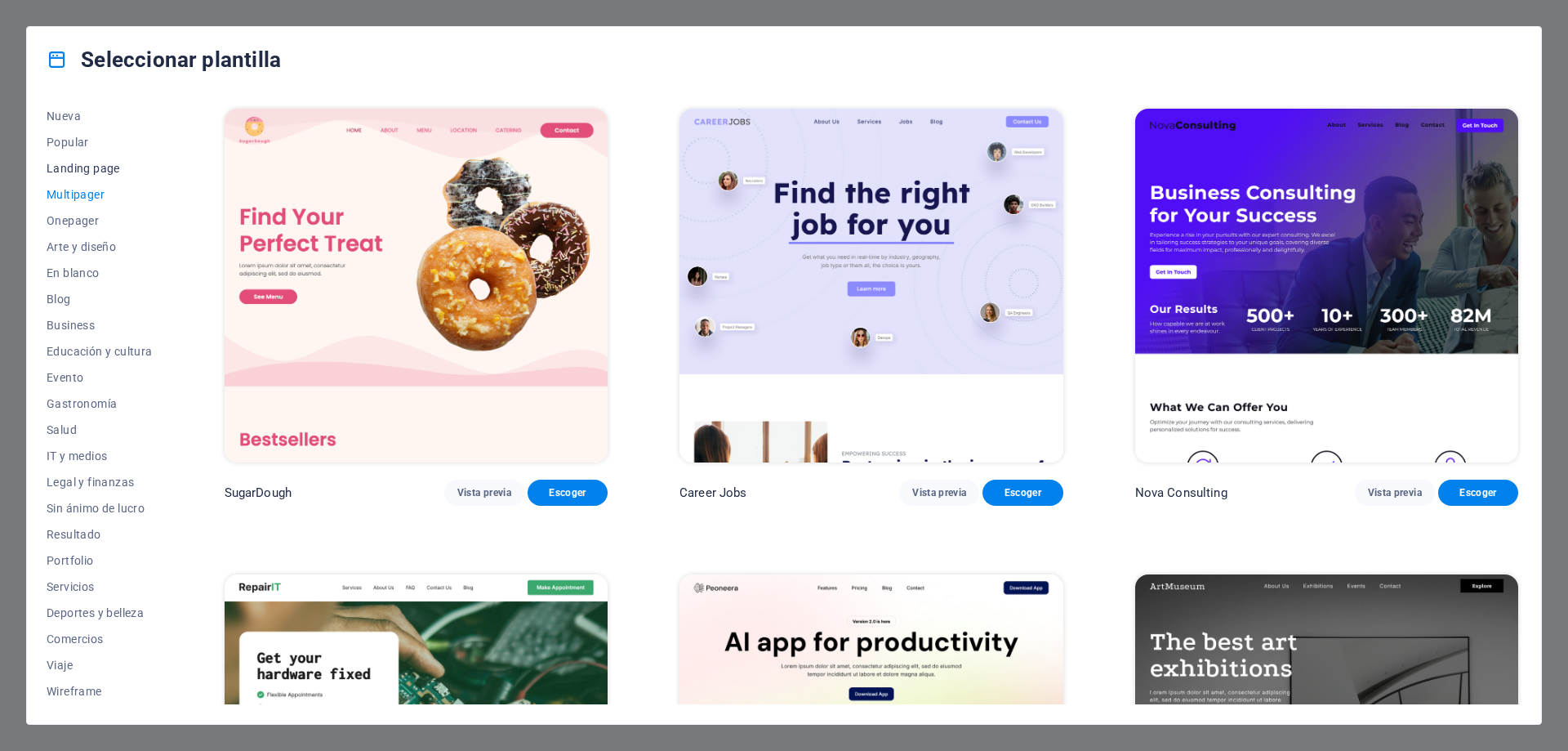
click at [102, 170] on span "Landing page" at bounding box center [99, 167] width 106 height 13
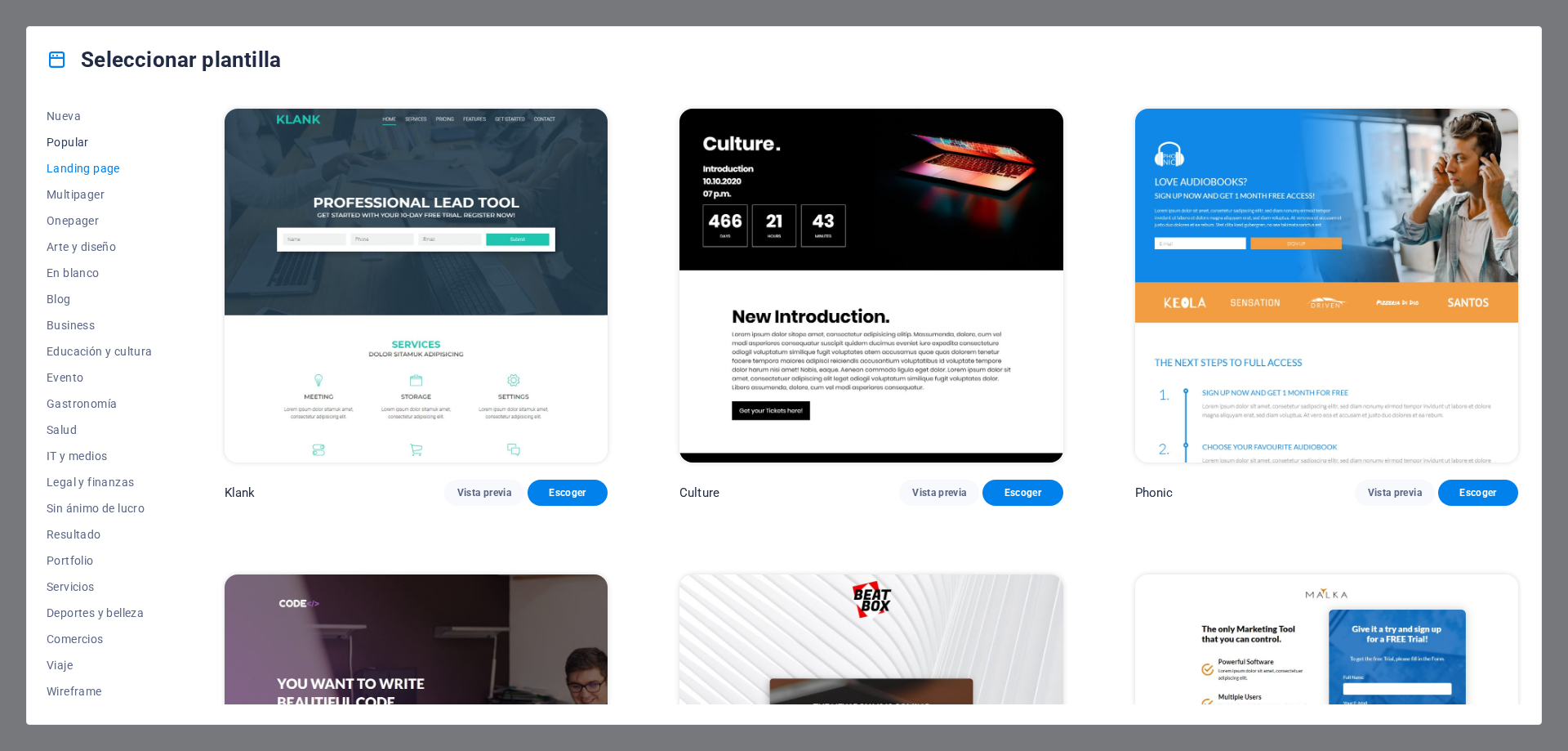
click at [76, 140] on span "Popular" at bounding box center [99, 142] width 106 height 13
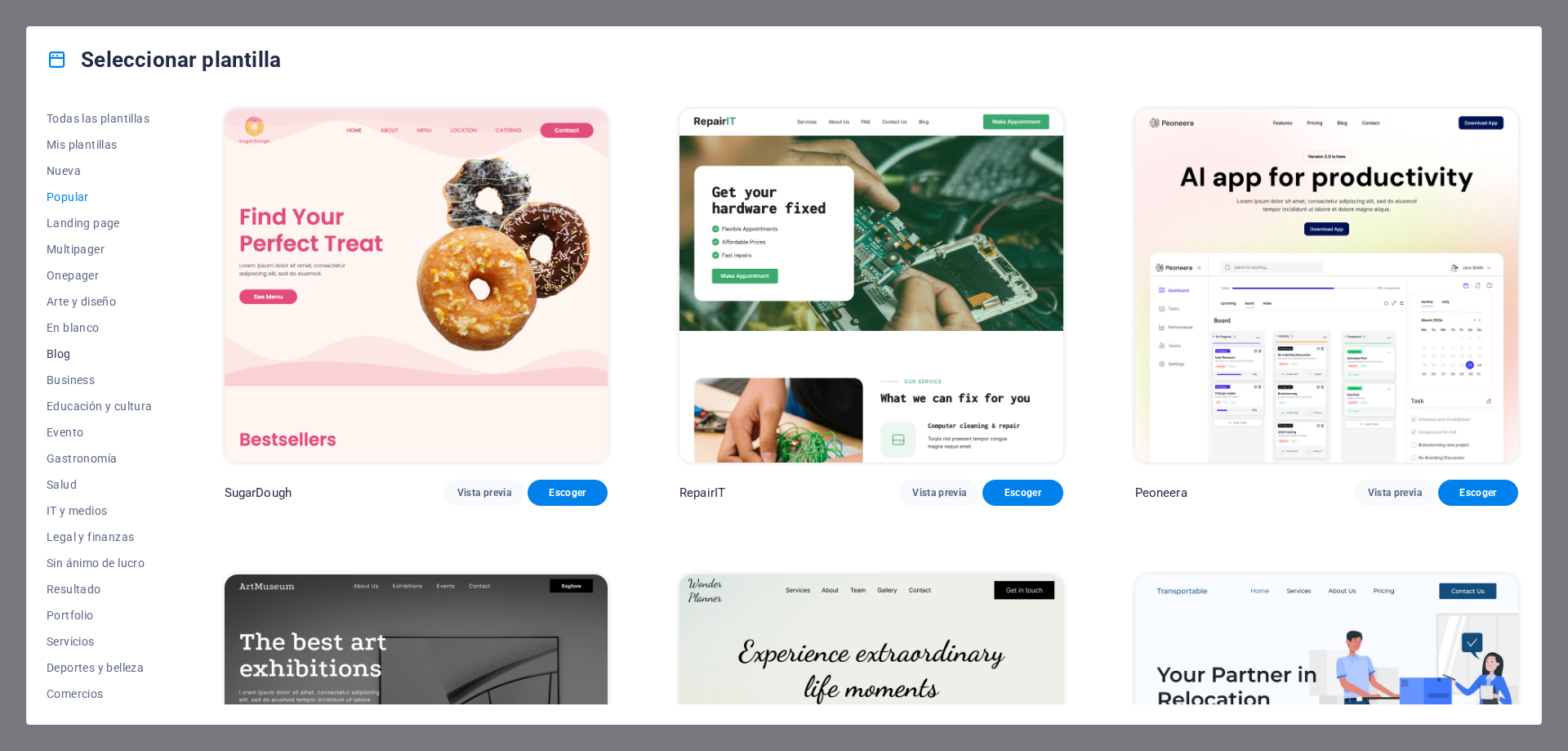
scroll to position [54, 0]
click at [60, 689] on span "Wireframe" at bounding box center [99, 691] width 106 height 13
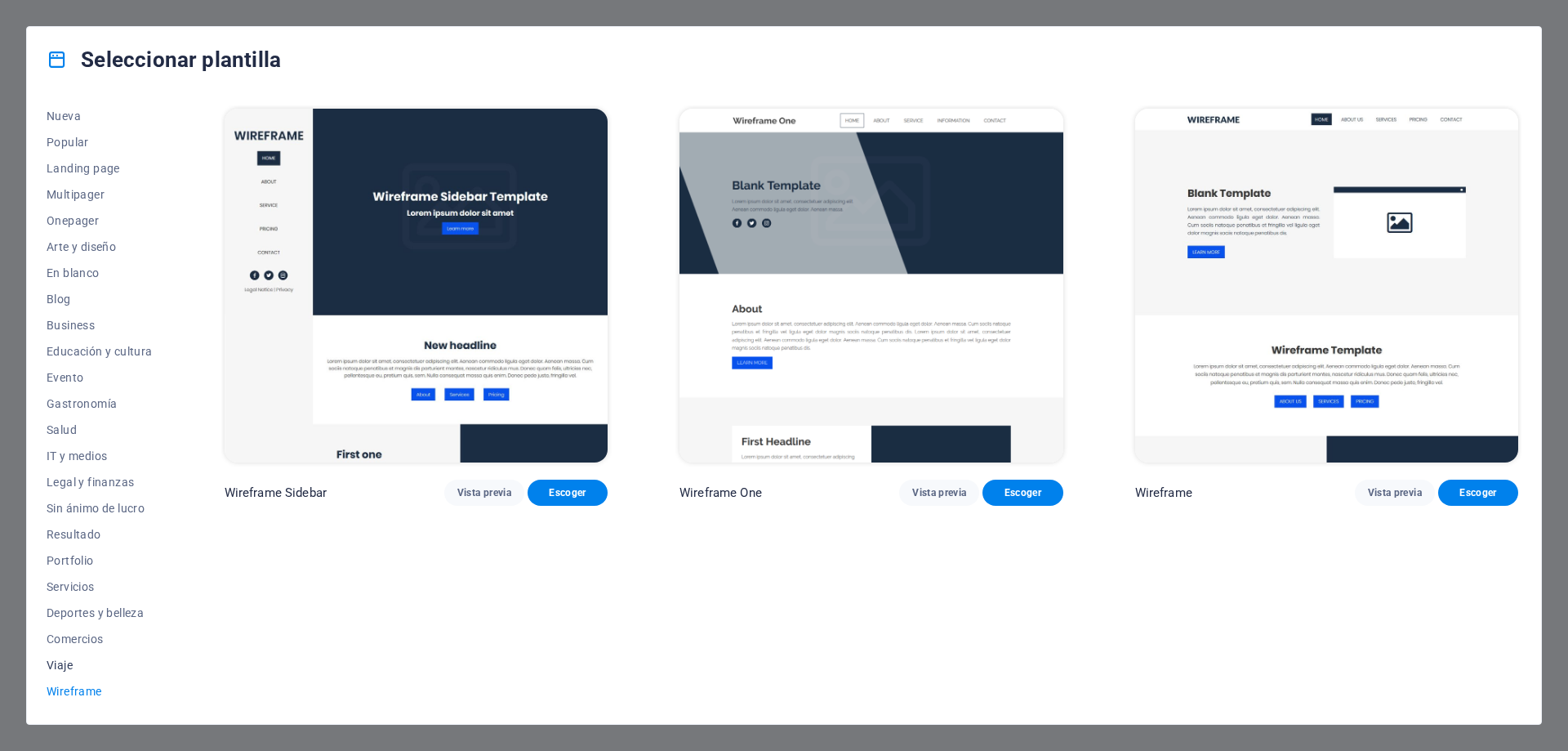
click at [65, 661] on span "Viaje" at bounding box center [99, 664] width 106 height 13
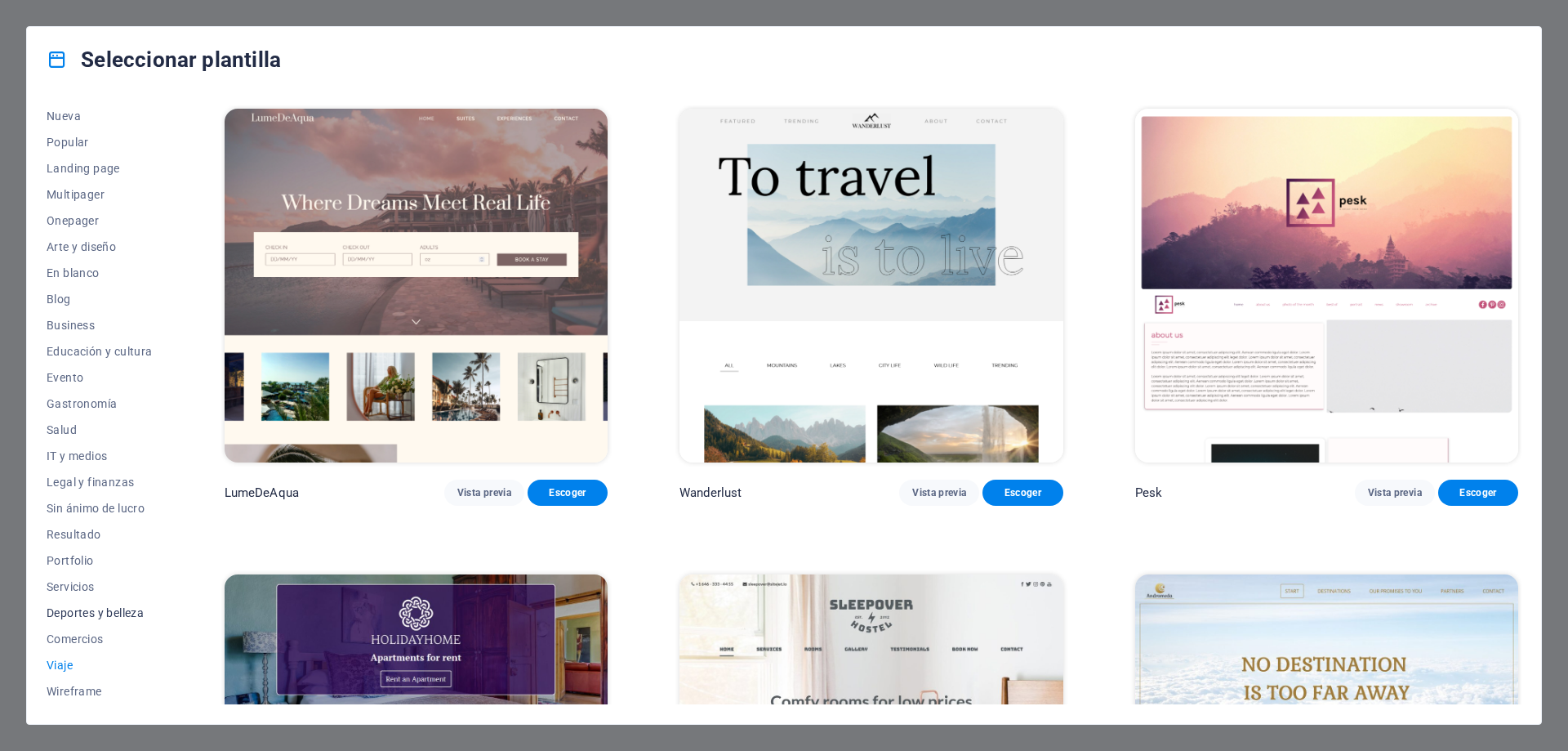
click at [99, 610] on span "Deportes y belleza" at bounding box center [99, 613] width 106 height 13
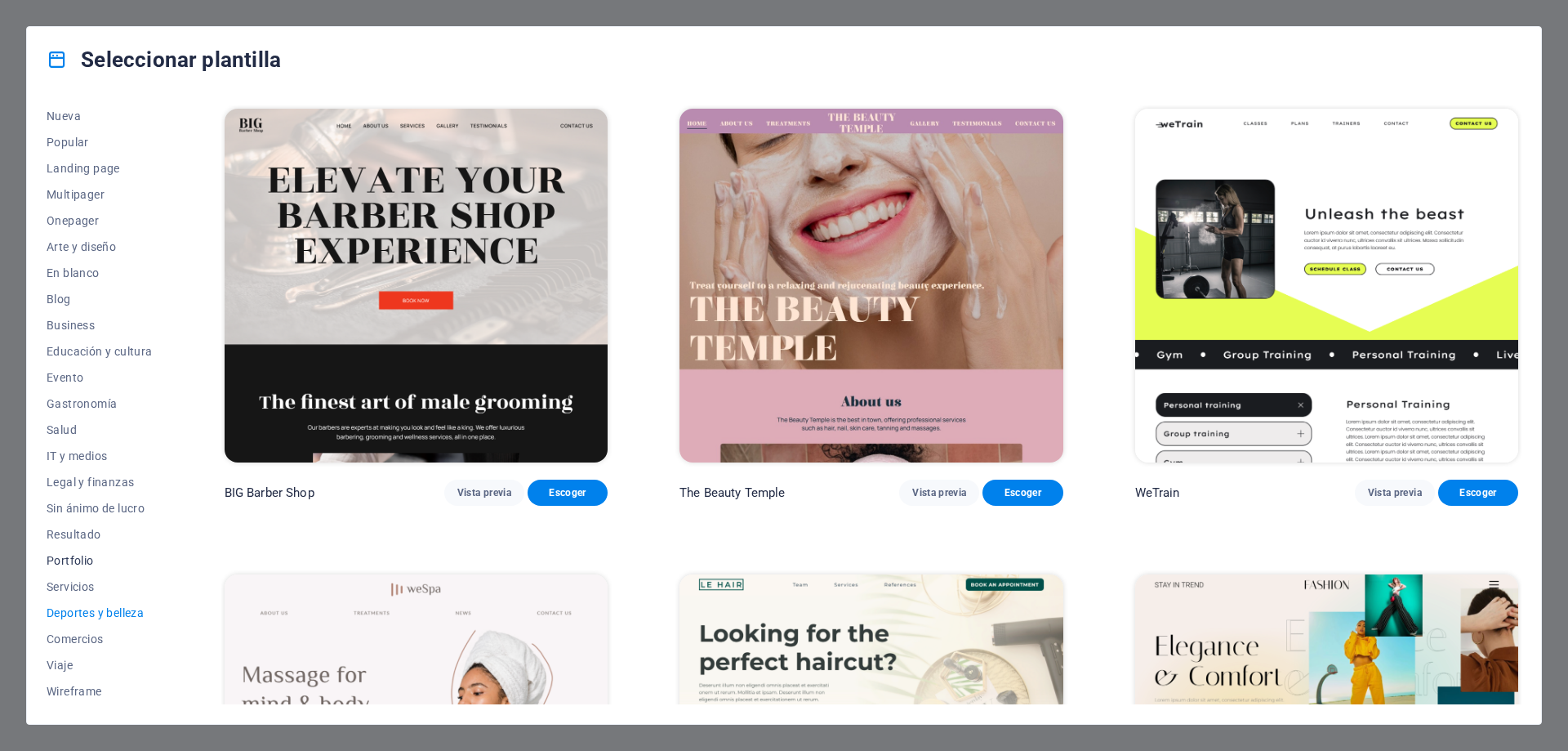
click at [75, 560] on span "Portfolio" at bounding box center [99, 560] width 106 height 13
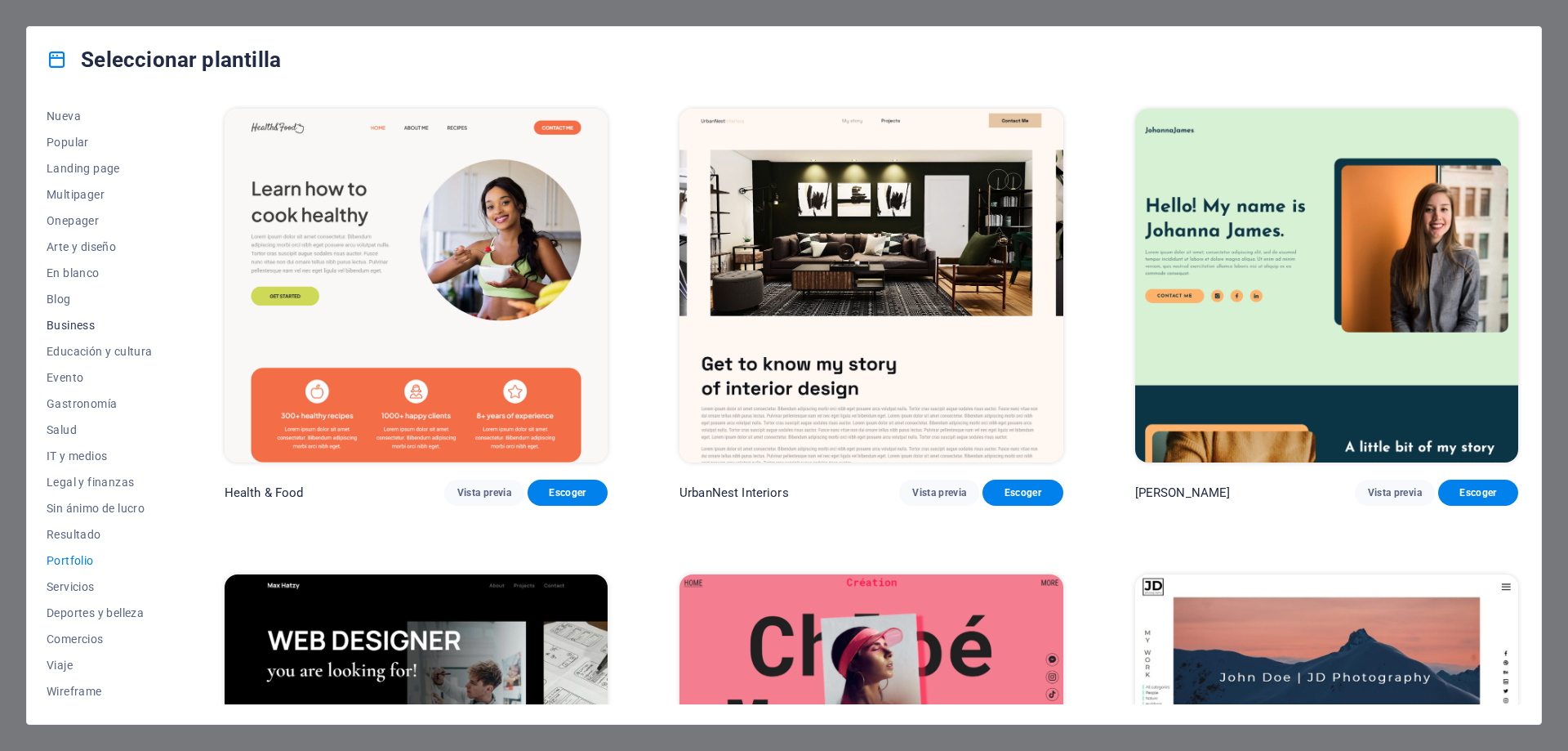
scroll to position [0, 0]
click at [130, 117] on span "Todas las plantillas" at bounding box center [99, 118] width 106 height 13
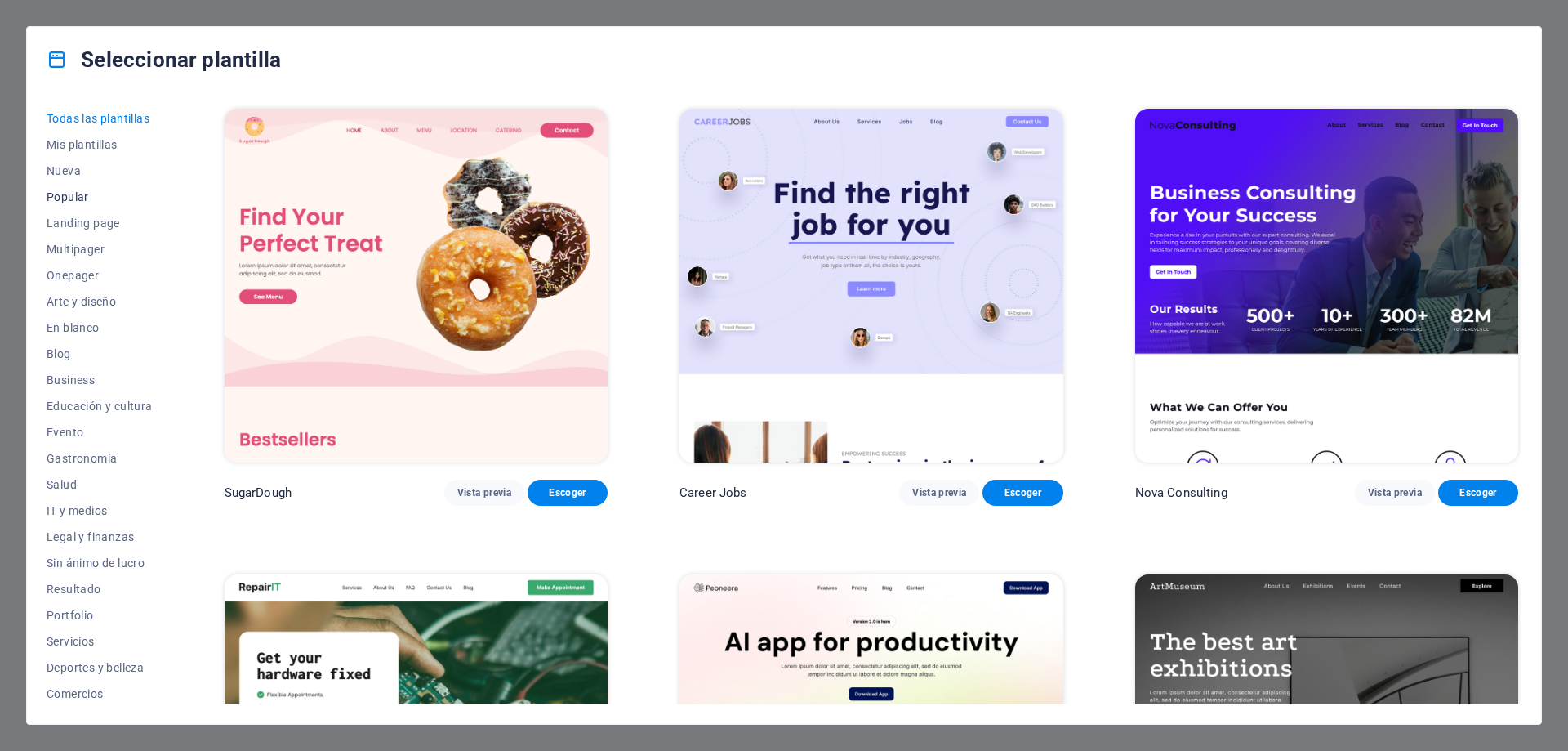
click at [80, 198] on span "Popular" at bounding box center [99, 196] width 106 height 13
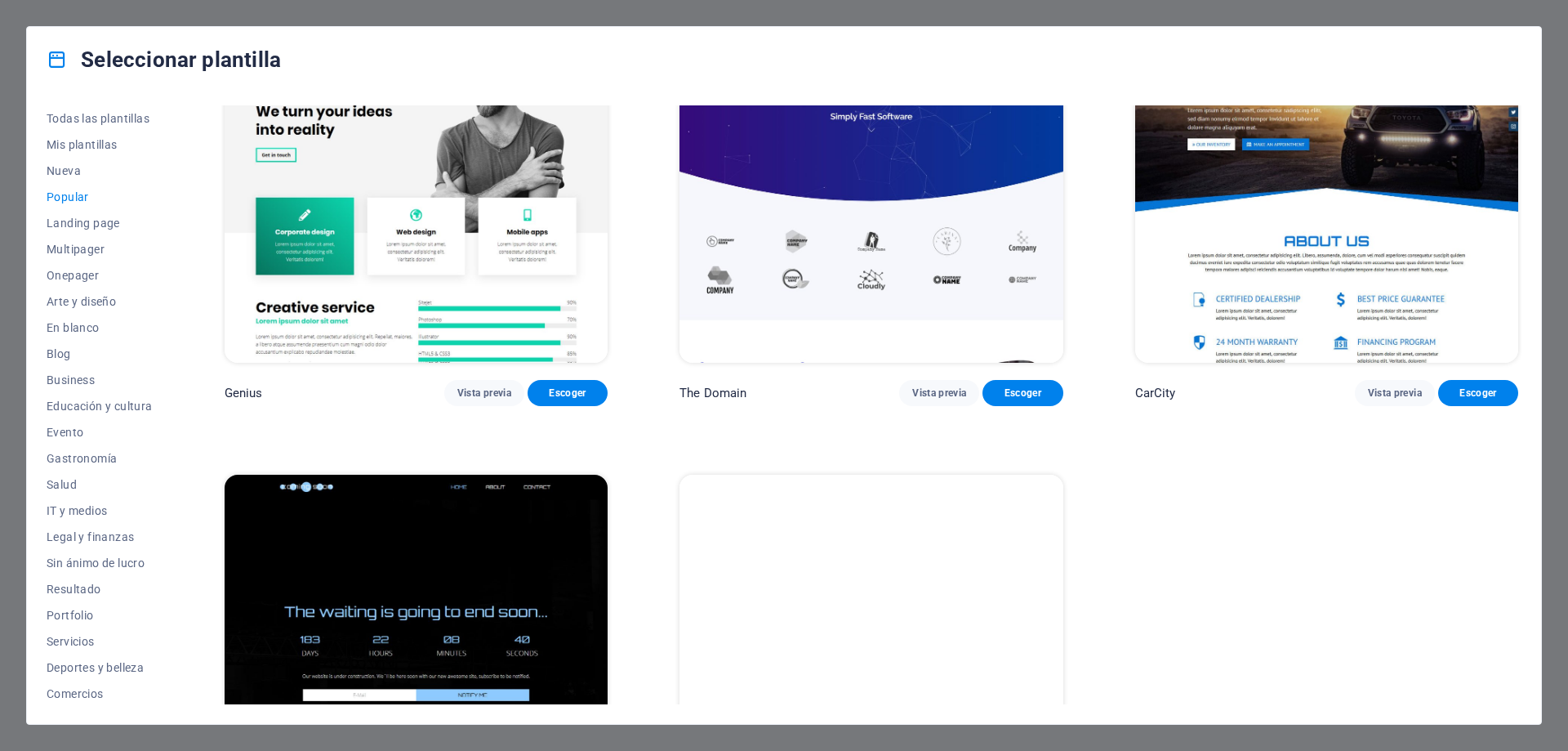
scroll to position [2117, 0]
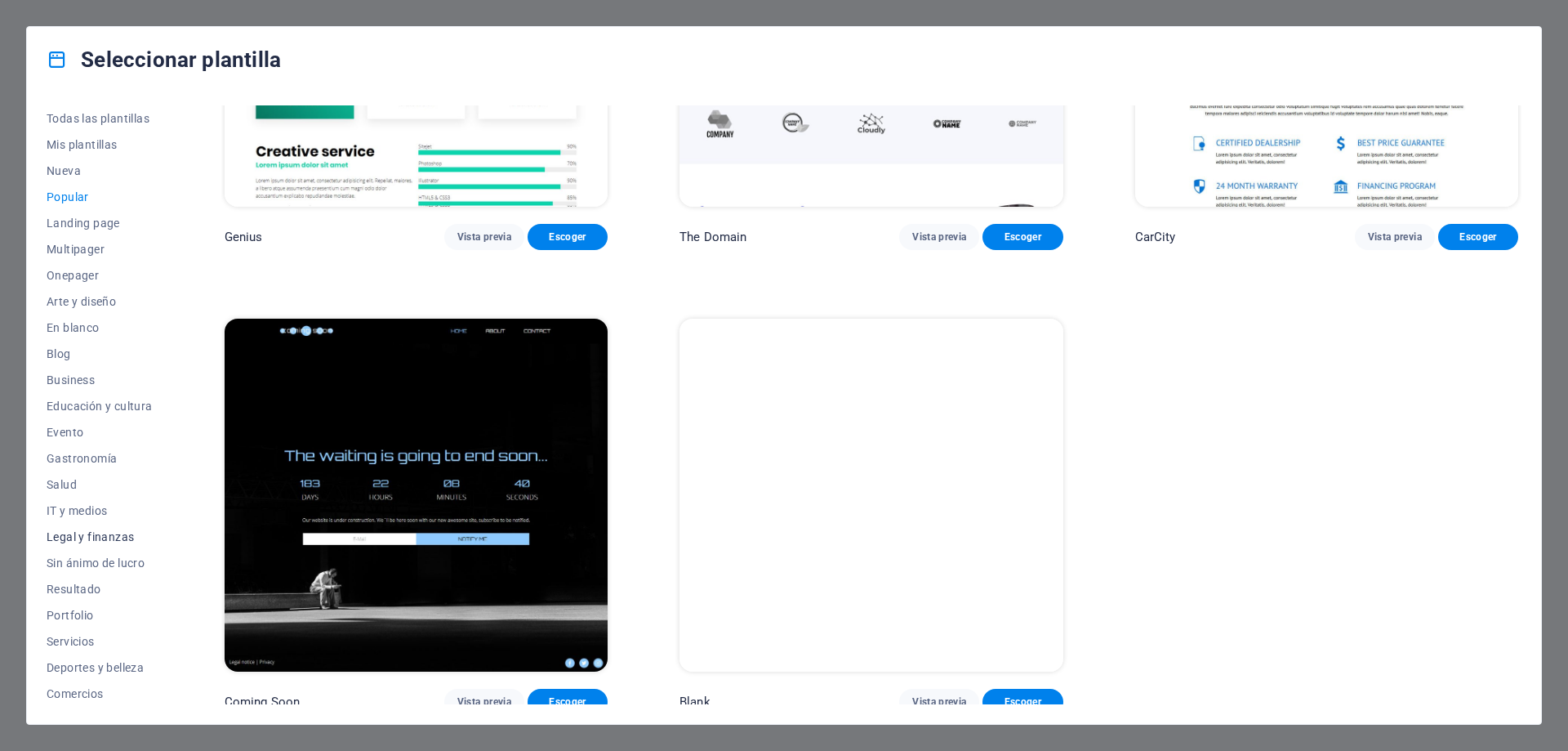
click at [115, 534] on span "Legal y finanzas" at bounding box center [99, 536] width 106 height 13
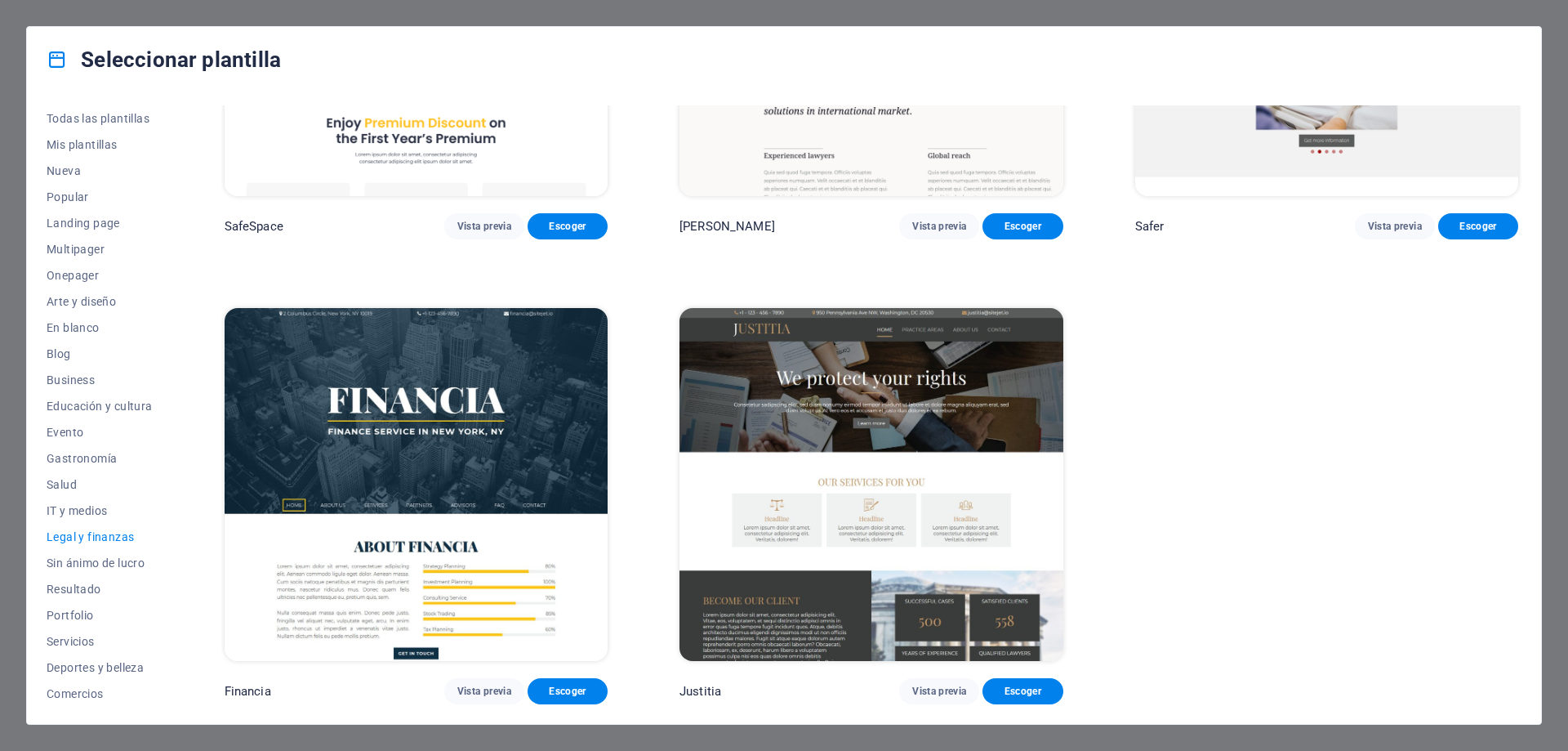
scroll to position [0, 0]
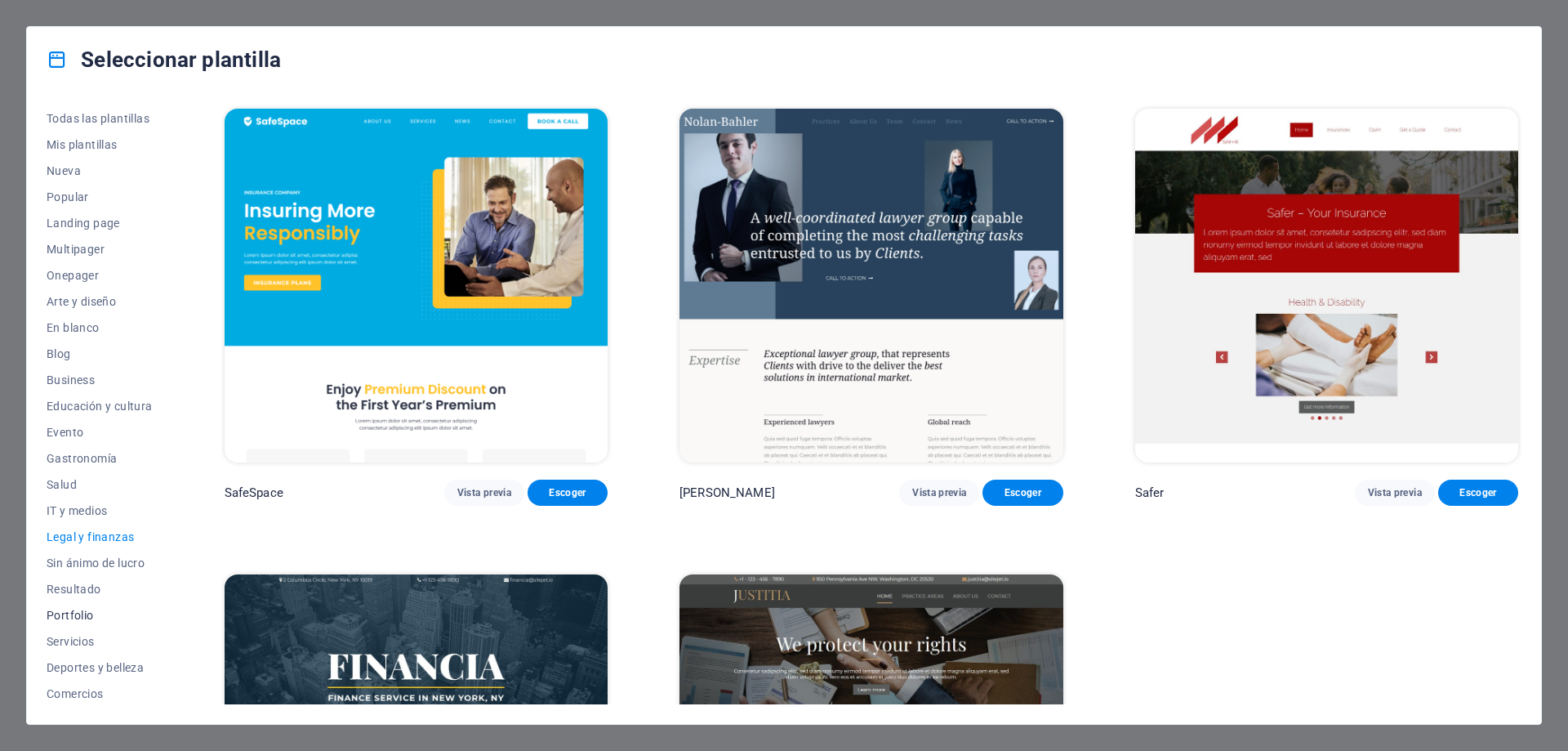
click at [86, 613] on span "Portfolio" at bounding box center [99, 614] width 106 height 13
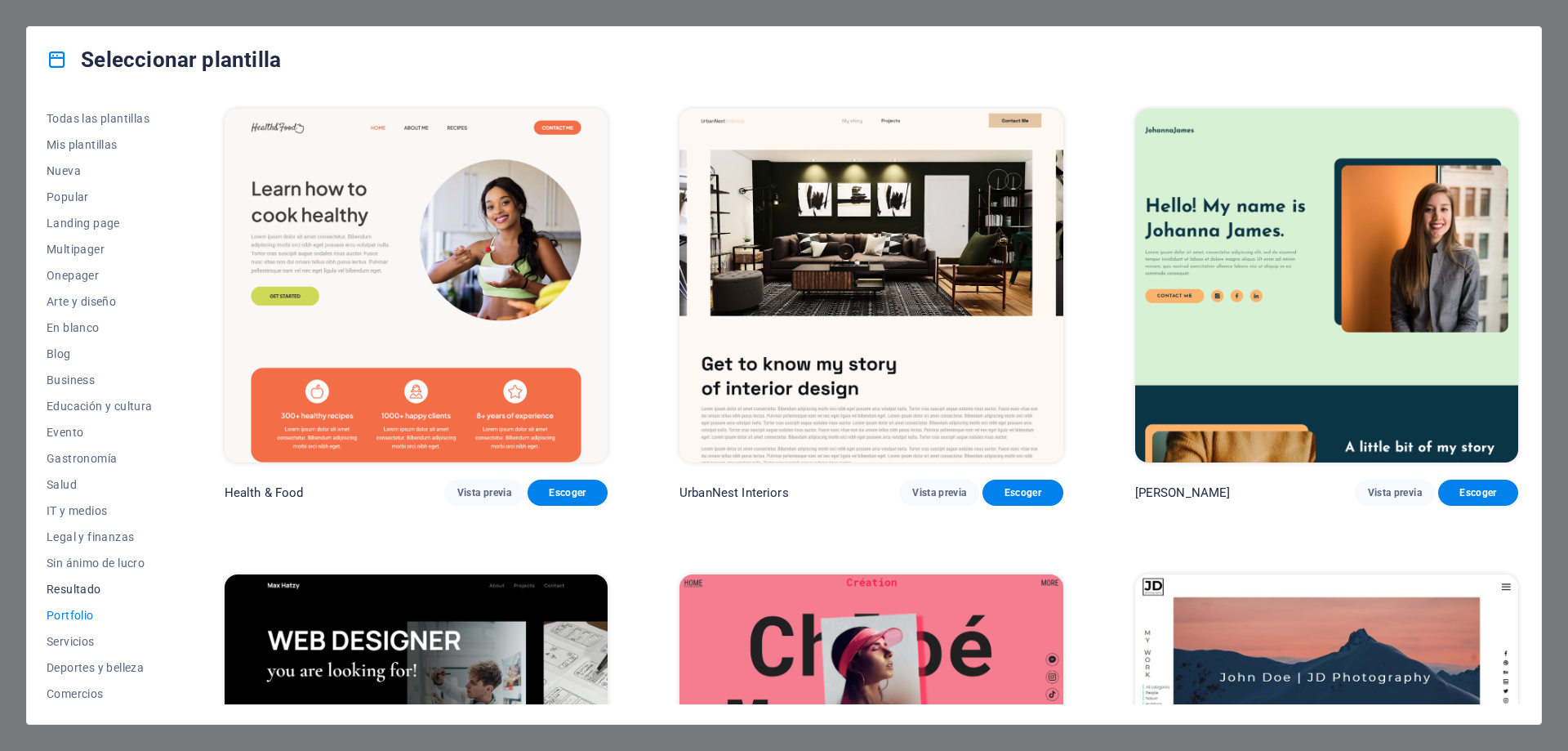
click at [88, 587] on span "Resultado" at bounding box center [99, 589] width 106 height 13
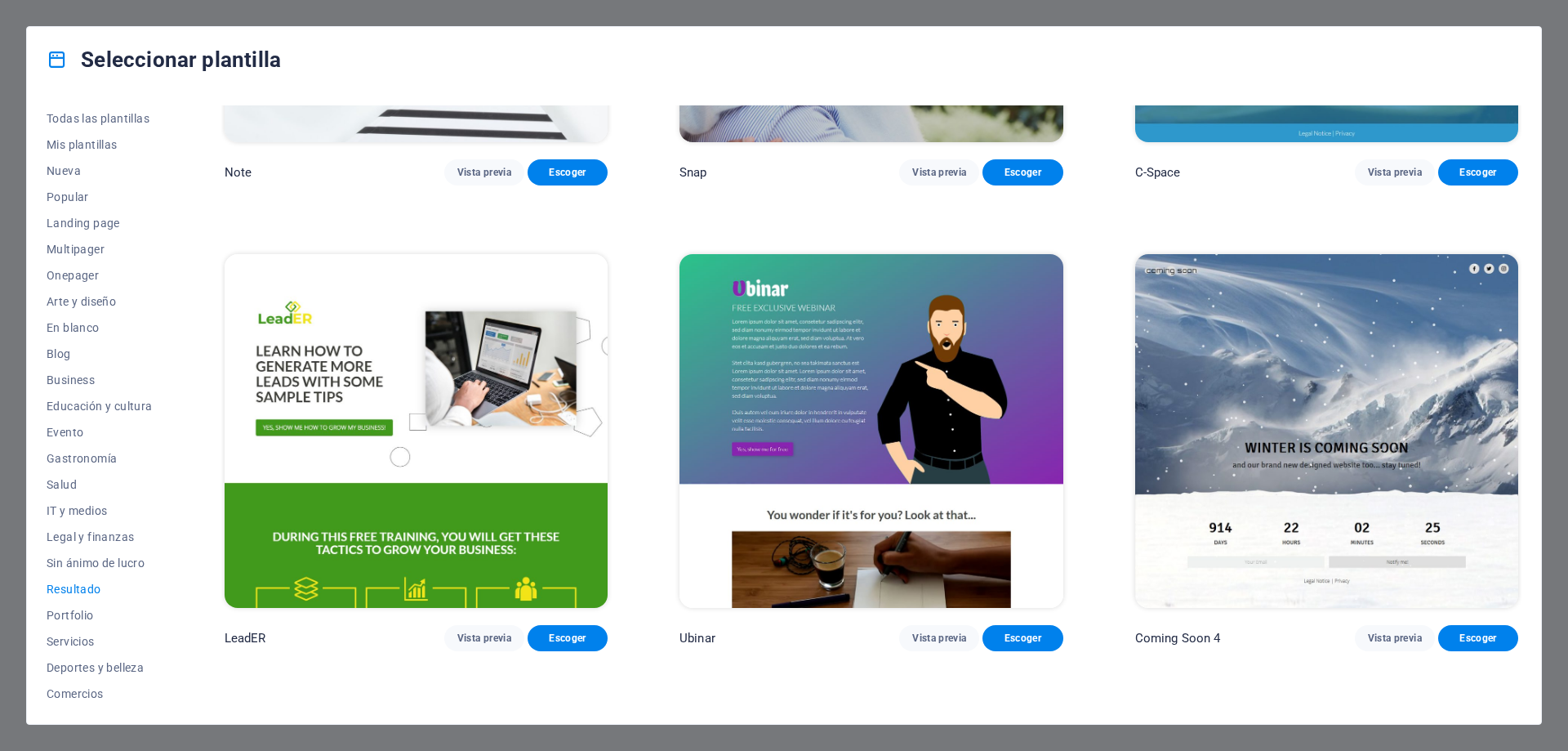
scroll to position [2117, 0]
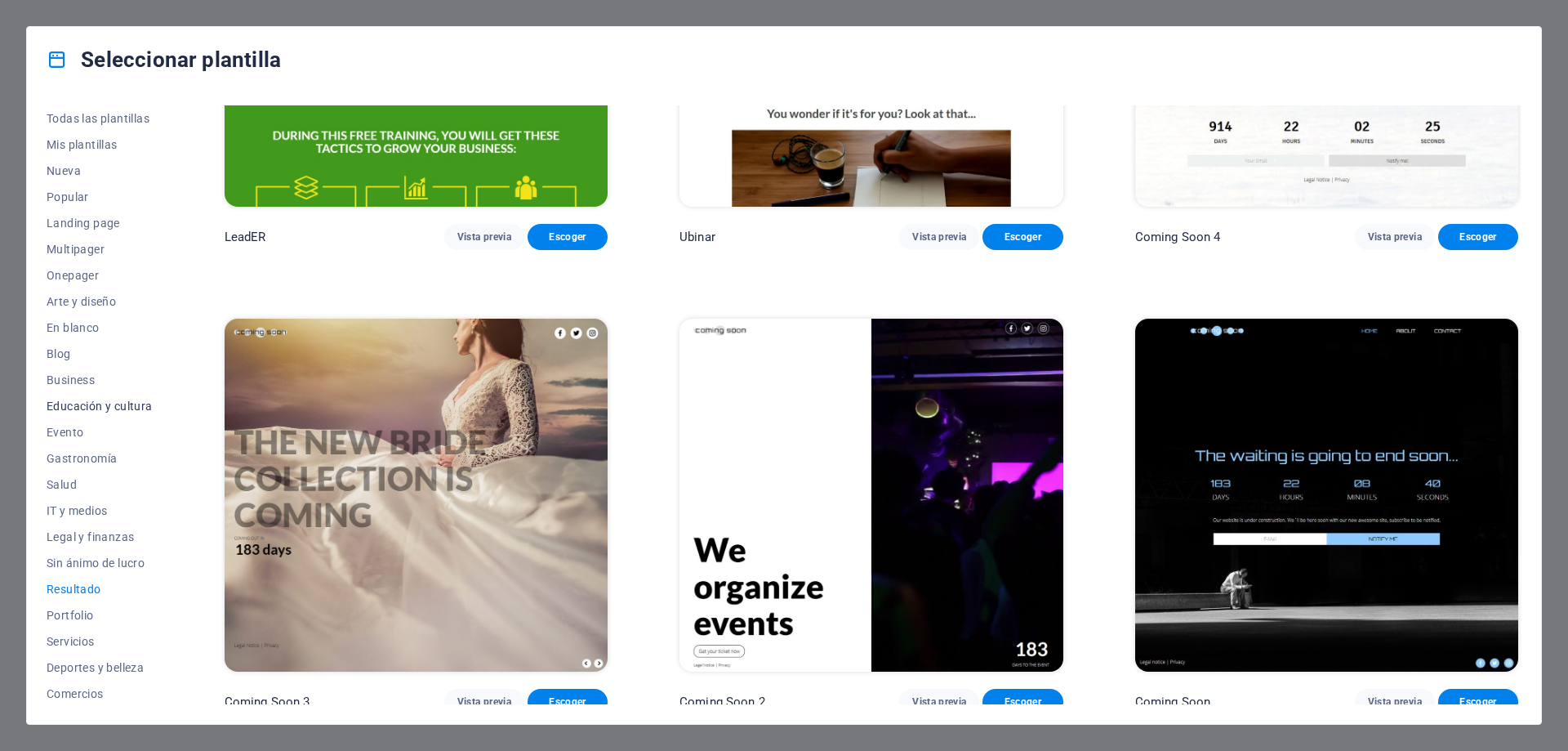
click at [90, 404] on span "Educación y cultura" at bounding box center [99, 405] width 106 height 13
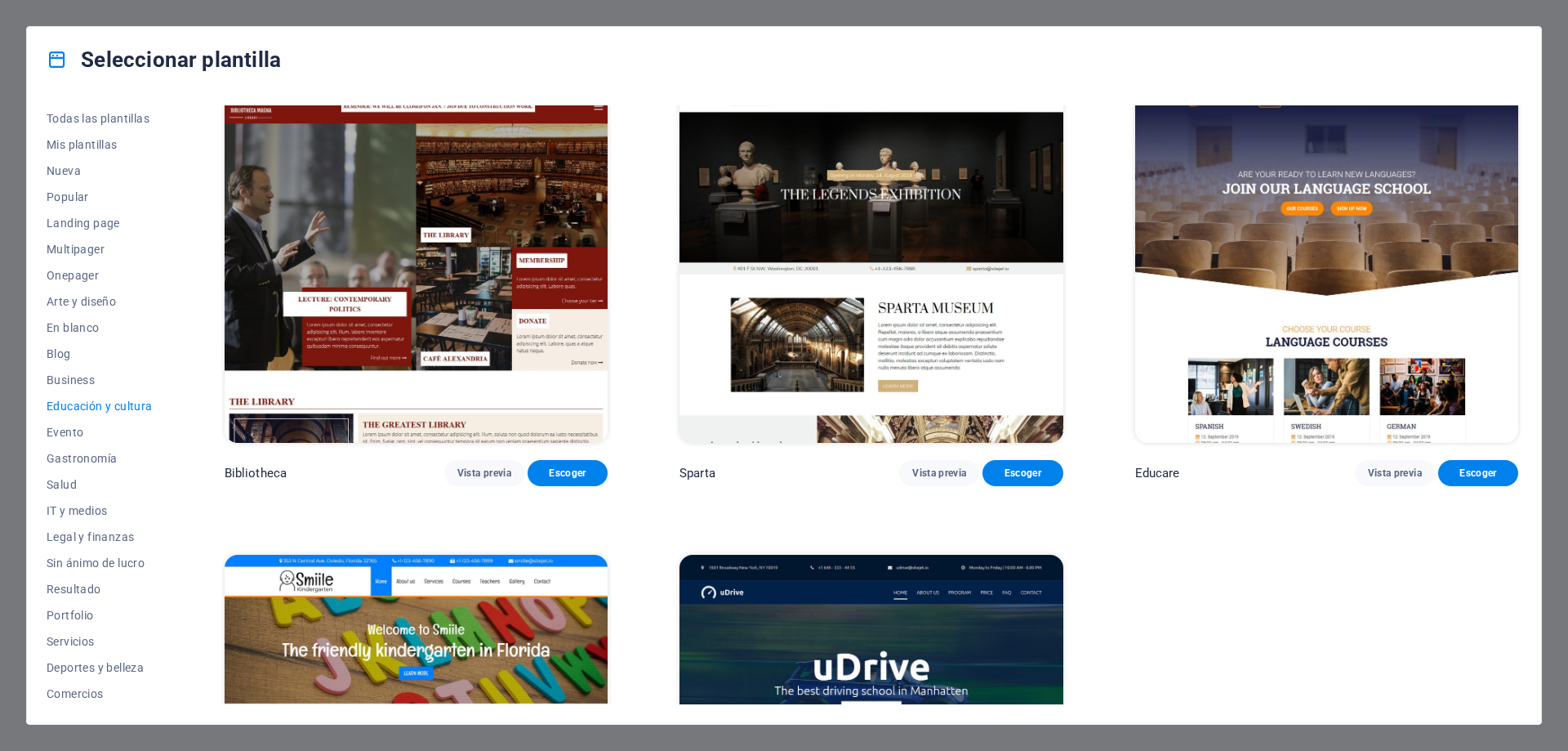
scroll to position [481, 0]
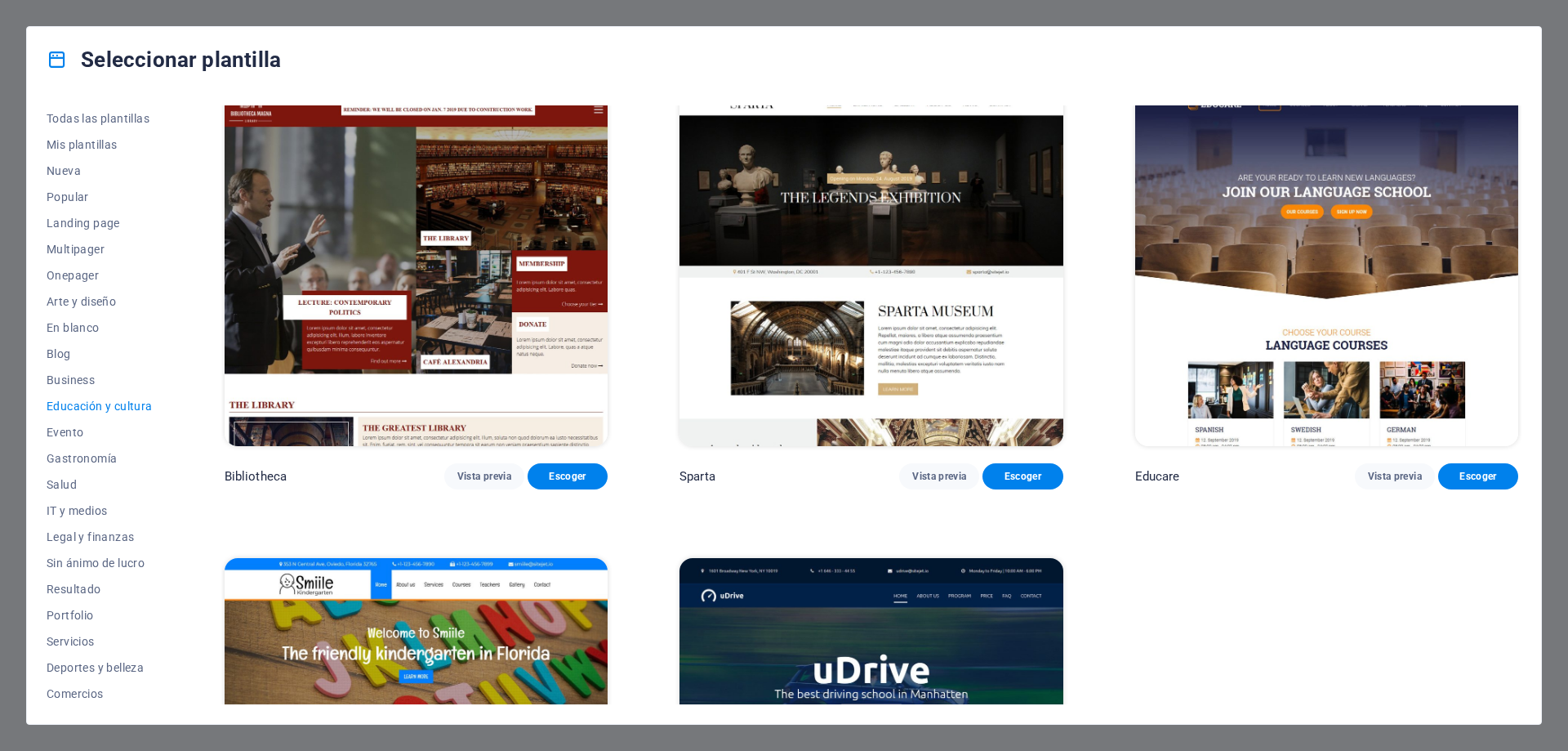
click at [1282, 327] on img at bounding box center [1327, 270] width 383 height 353
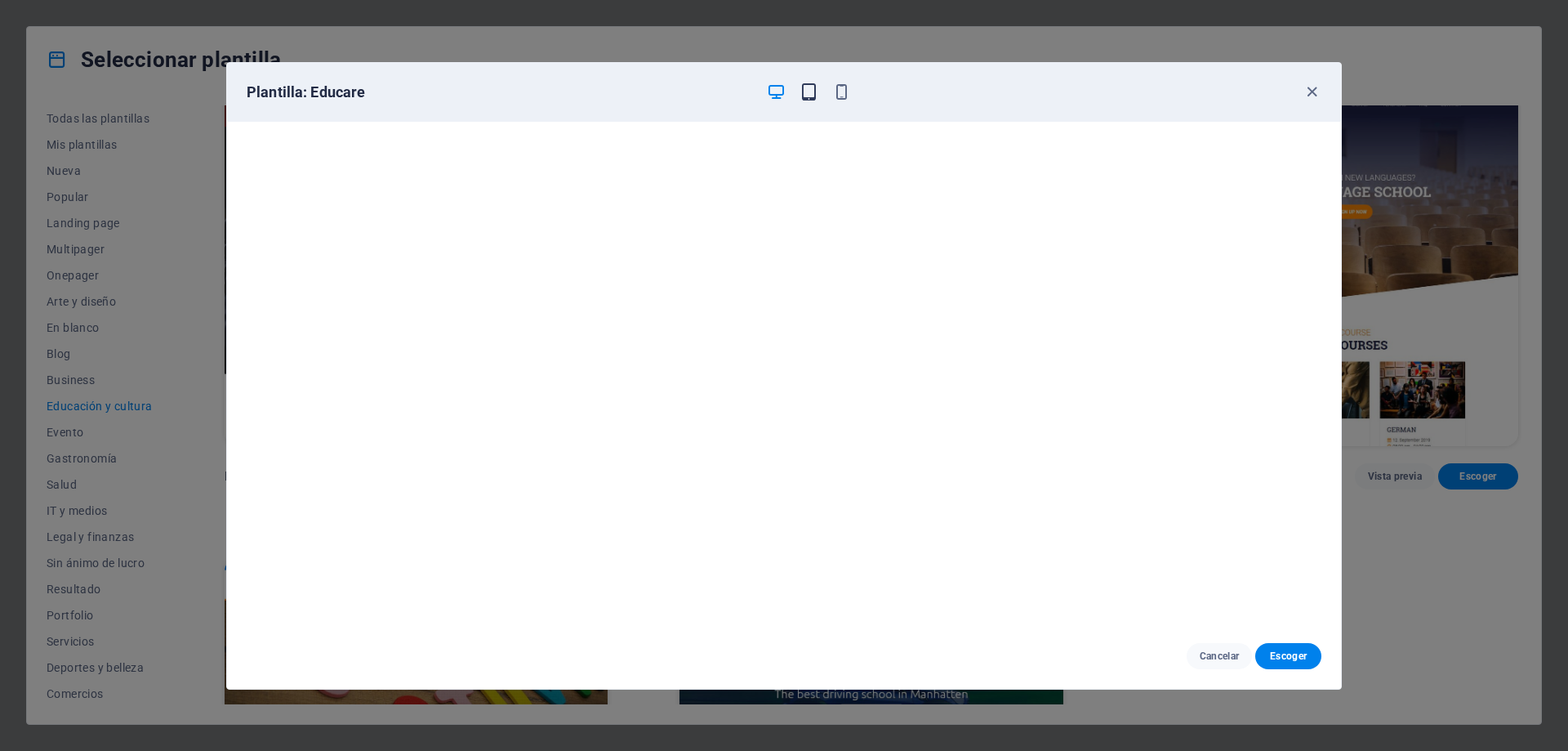
click at [813, 96] on icon "button" at bounding box center [809, 92] width 19 height 19
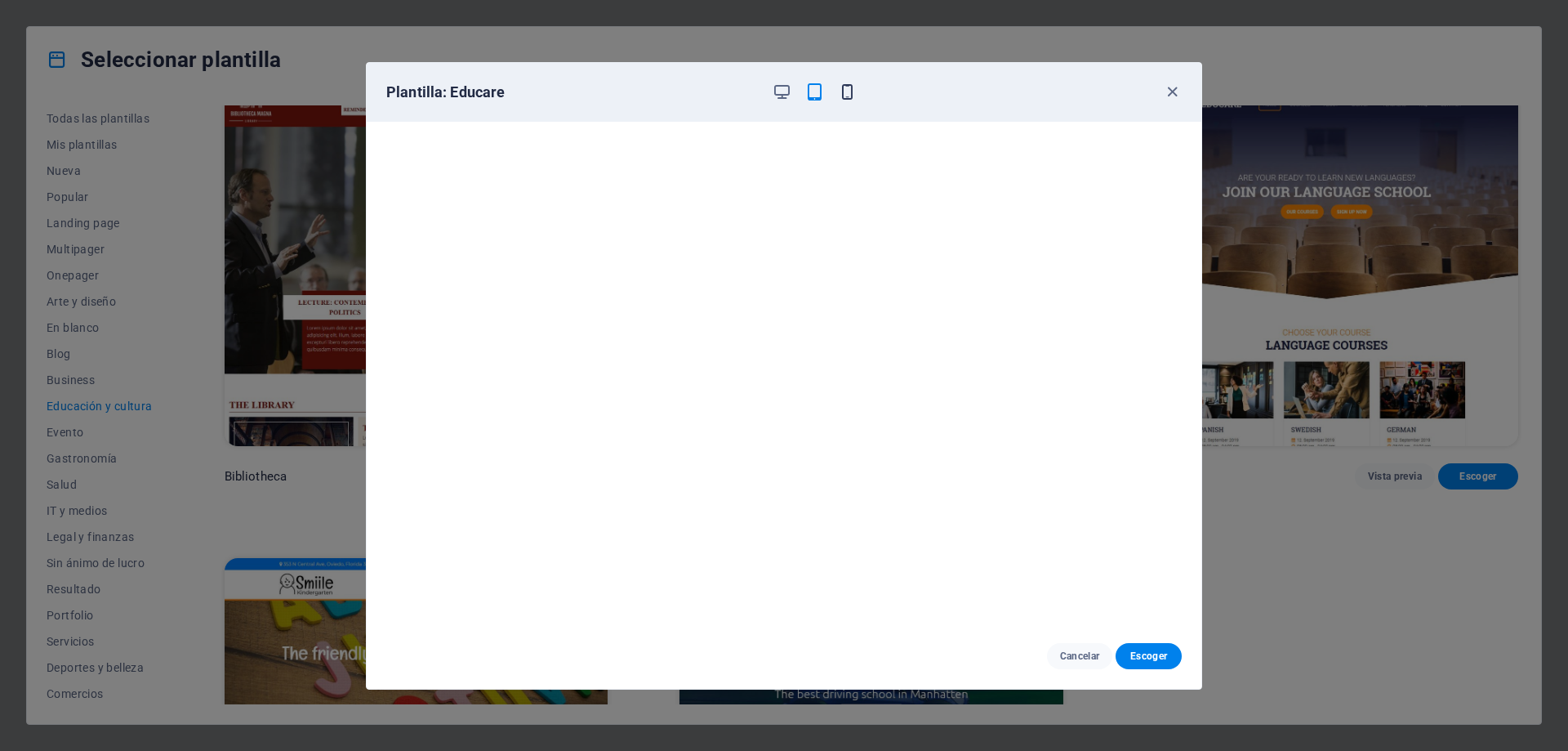
click at [844, 93] on icon "button" at bounding box center [848, 92] width 19 height 19
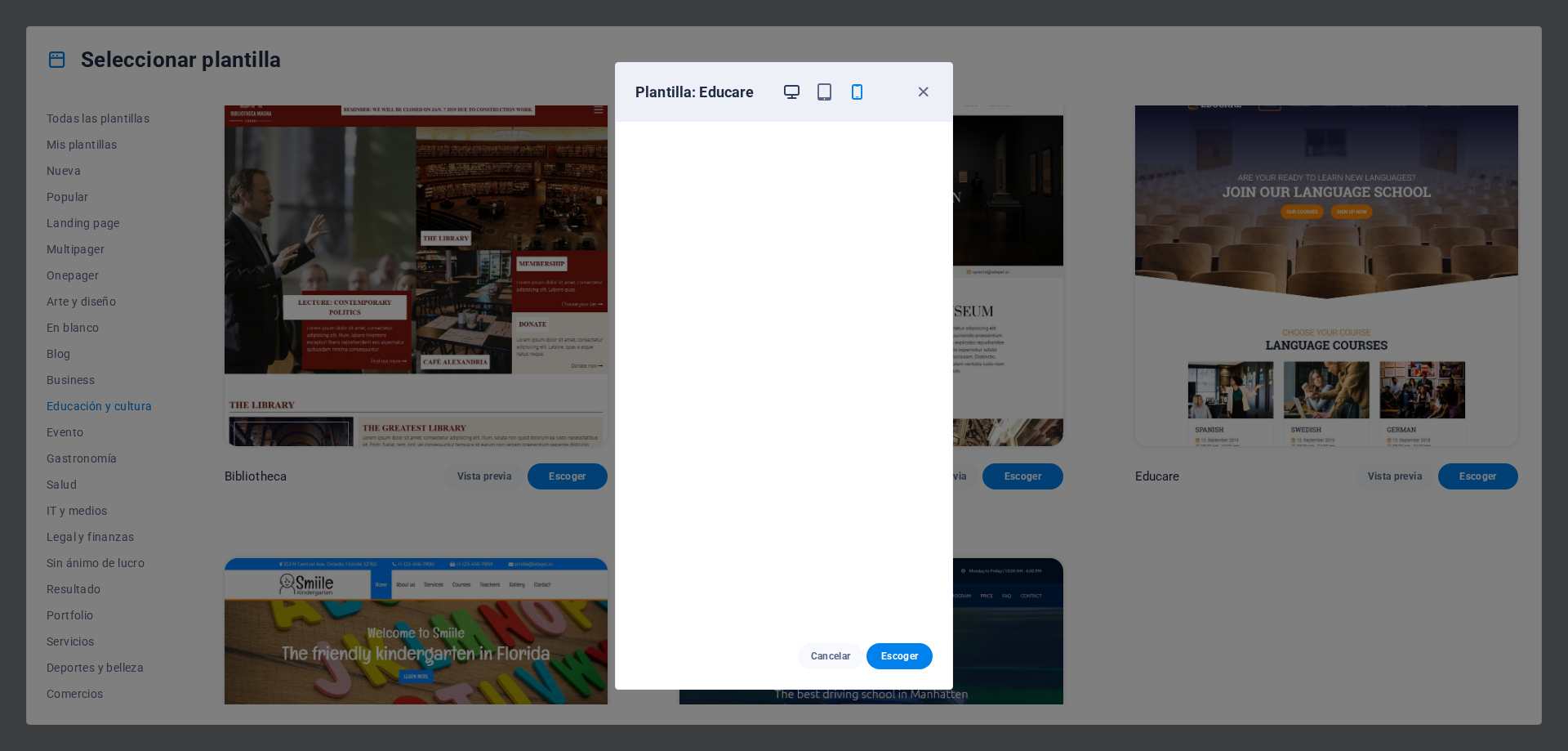
click at [796, 96] on icon "button" at bounding box center [792, 92] width 19 height 19
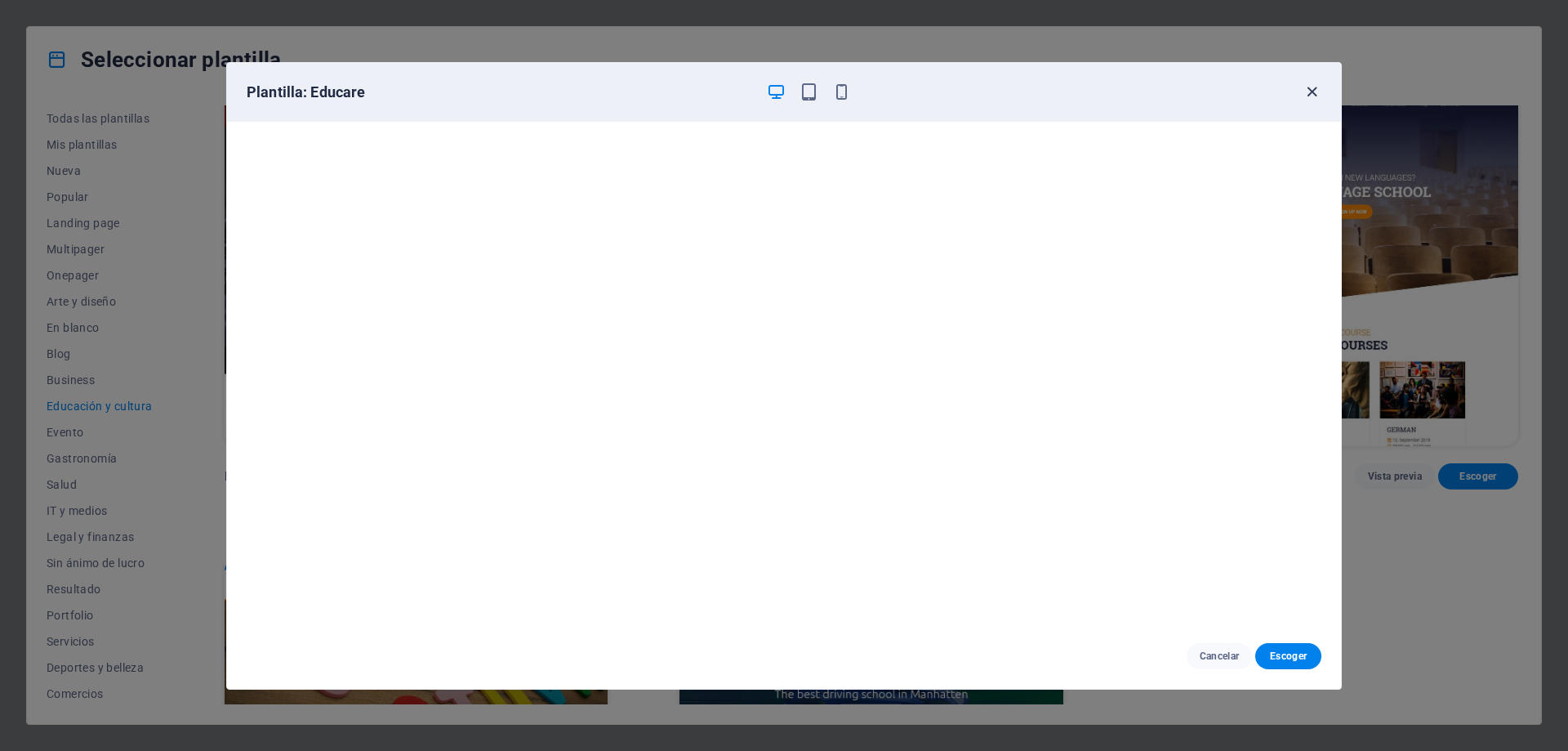
click at [1311, 92] on icon "button" at bounding box center [1312, 92] width 19 height 19
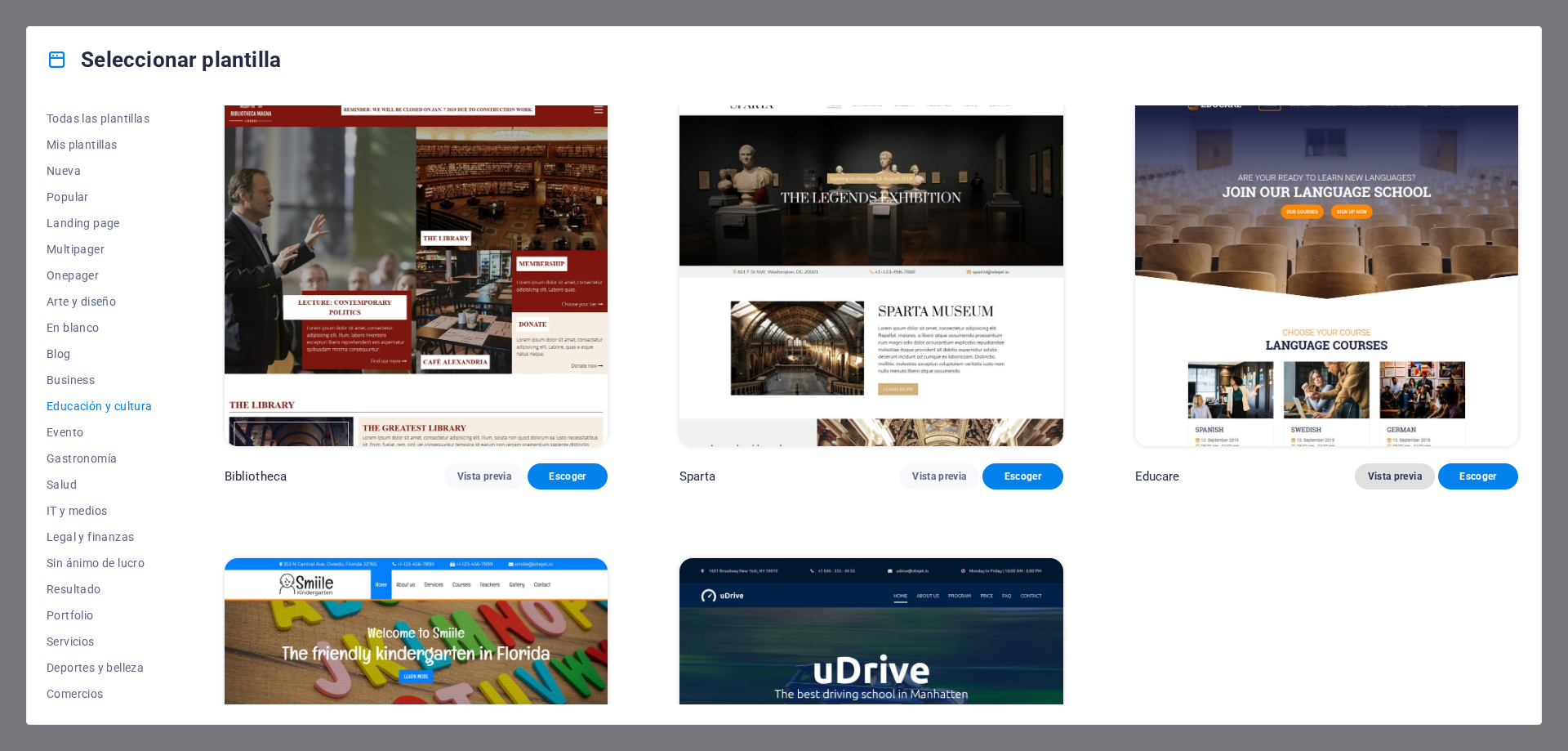
click at [1402, 478] on span "Vista previa" at bounding box center [1395, 476] width 54 height 13
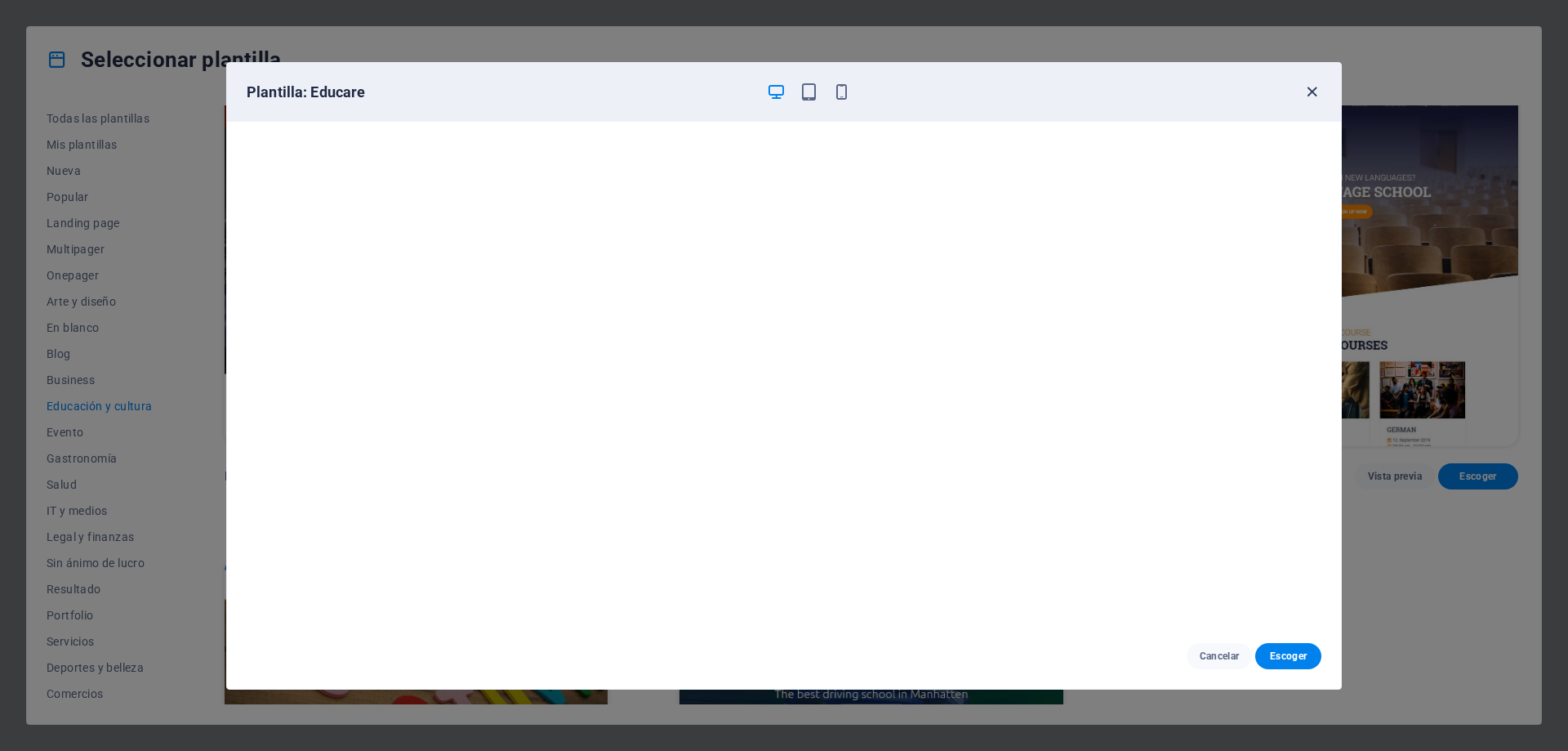
click at [1313, 93] on icon "button" at bounding box center [1312, 92] width 19 height 19
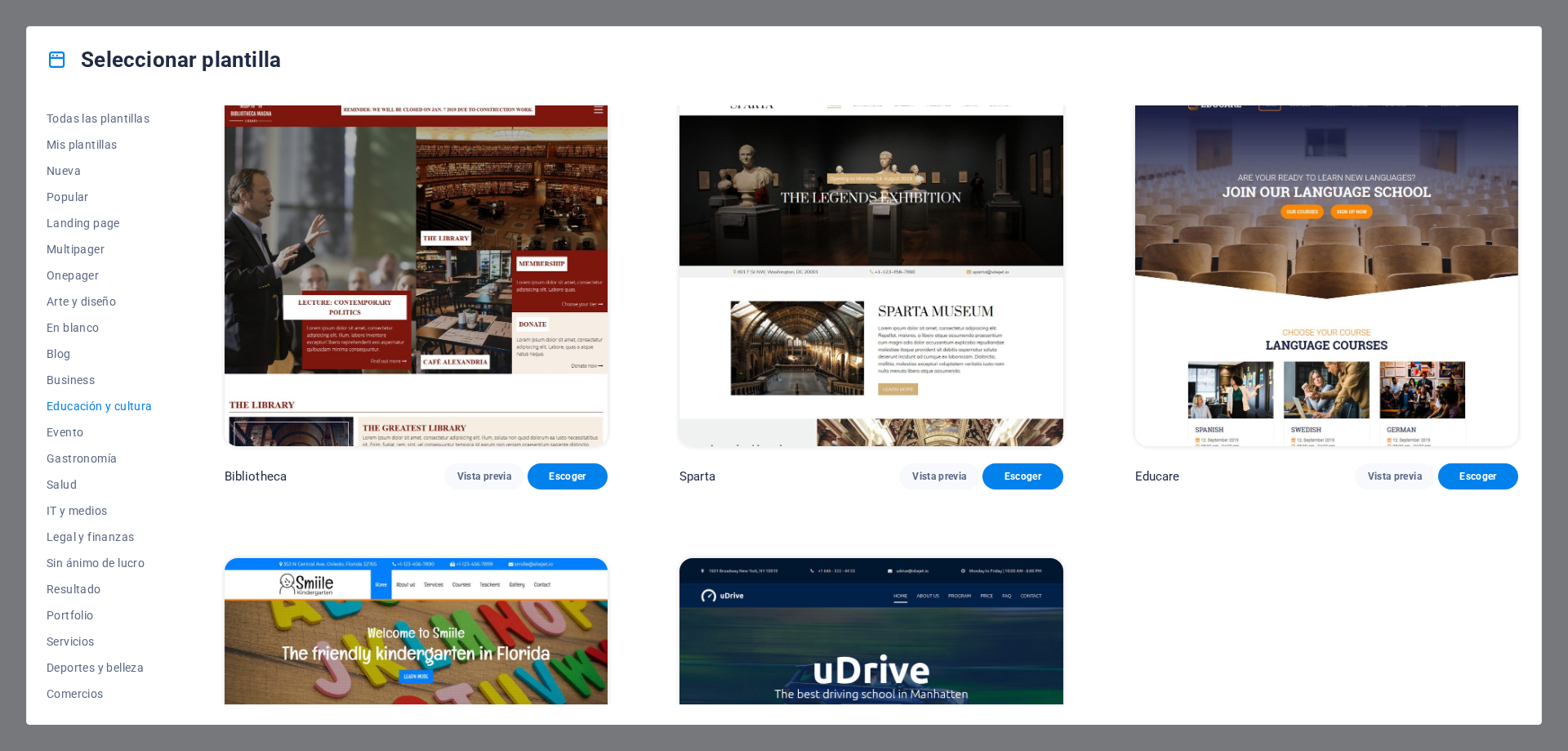
click at [1322, 232] on img at bounding box center [1327, 270] width 383 height 353
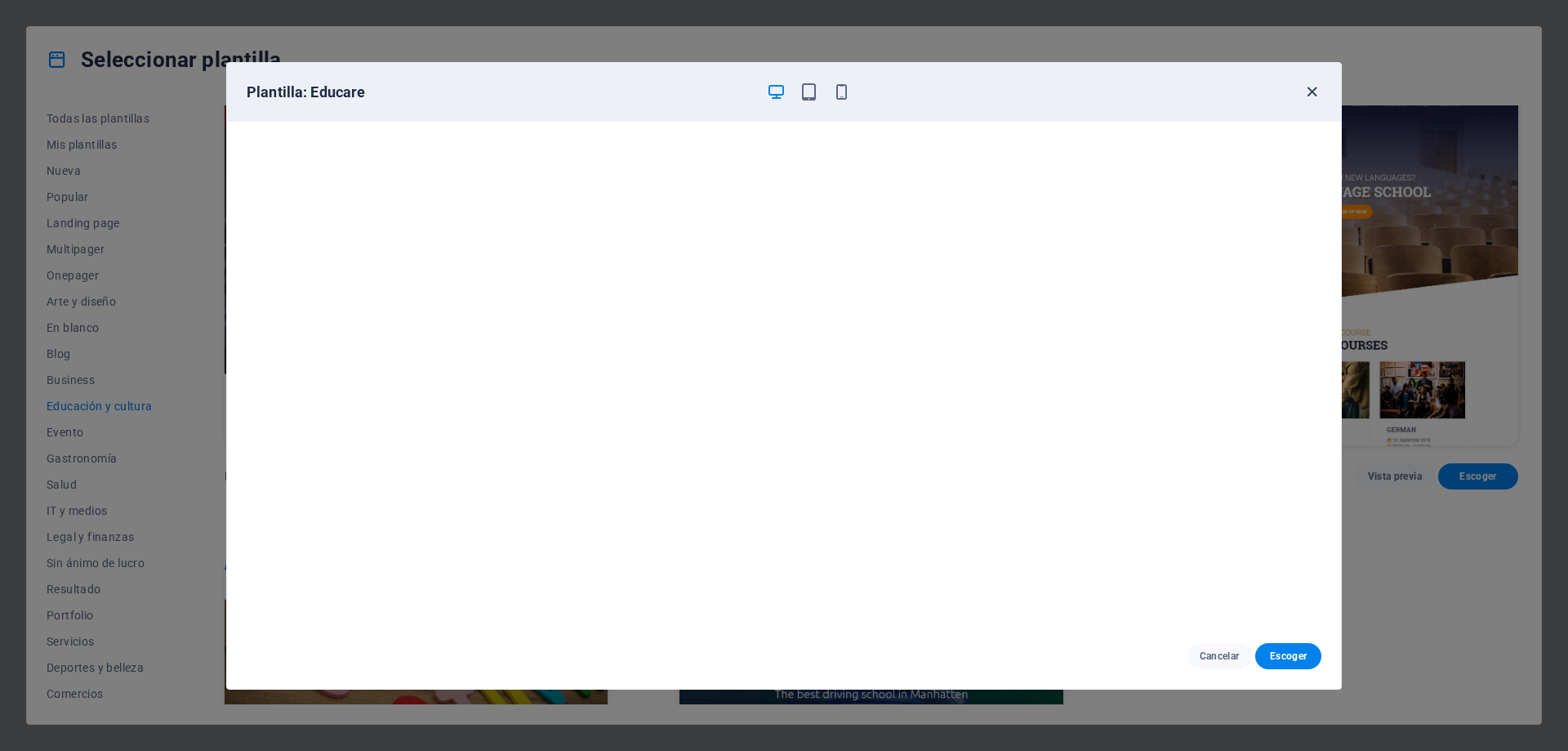
click at [1311, 93] on icon "button" at bounding box center [1312, 92] width 19 height 19
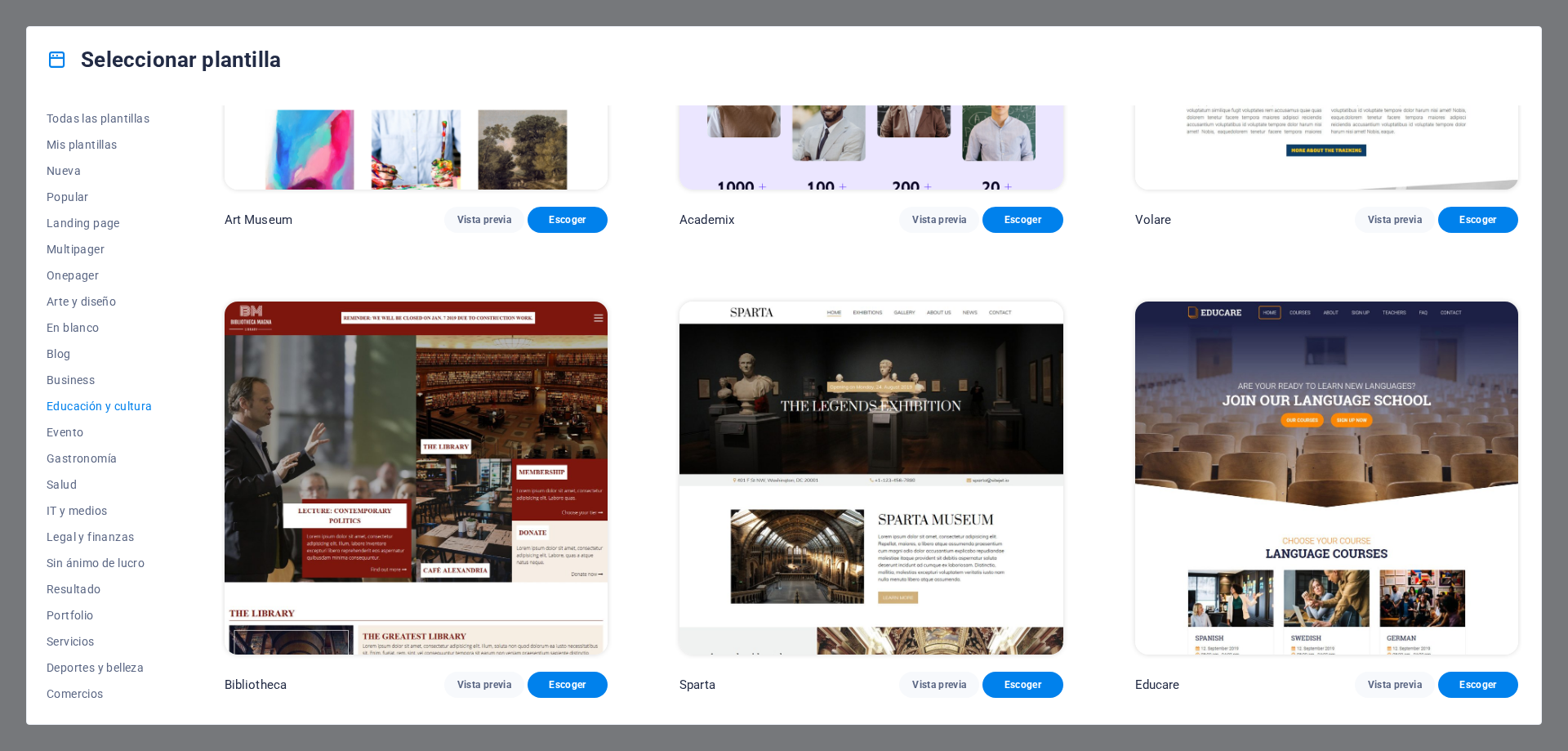
scroll to position [0, 0]
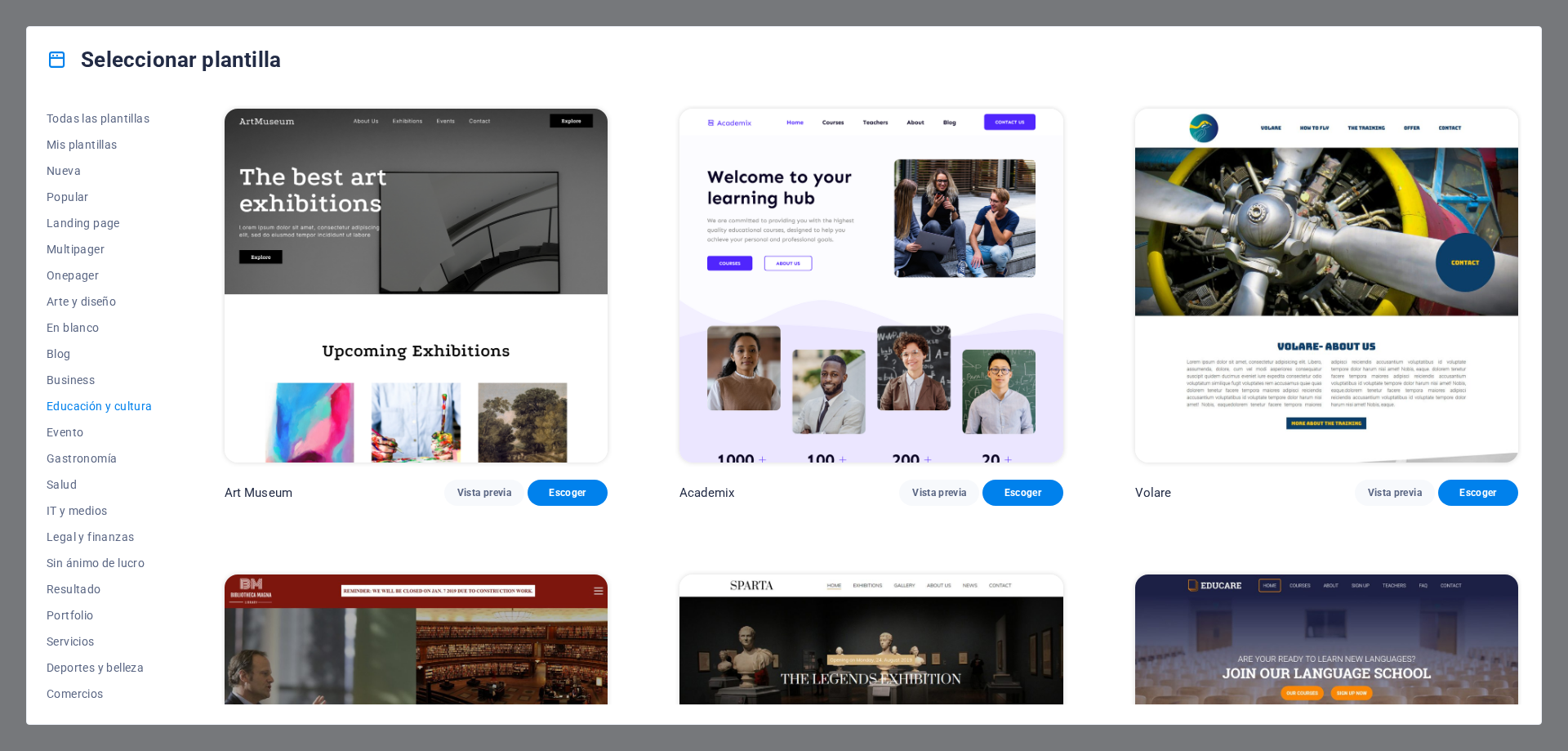
click at [1323, 653] on img at bounding box center [1327, 751] width 383 height 353
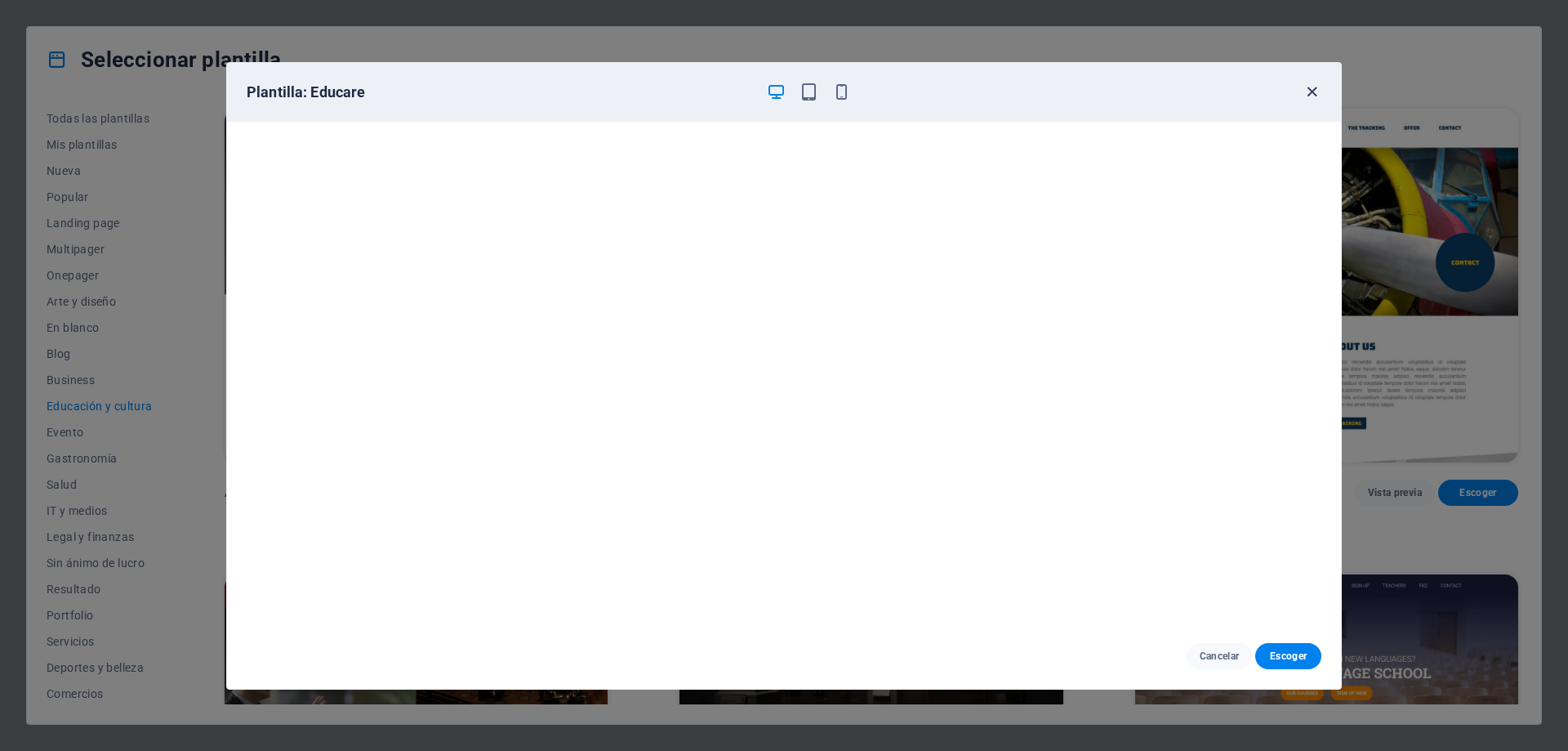
click at [1313, 93] on icon "button" at bounding box center [1312, 92] width 19 height 19
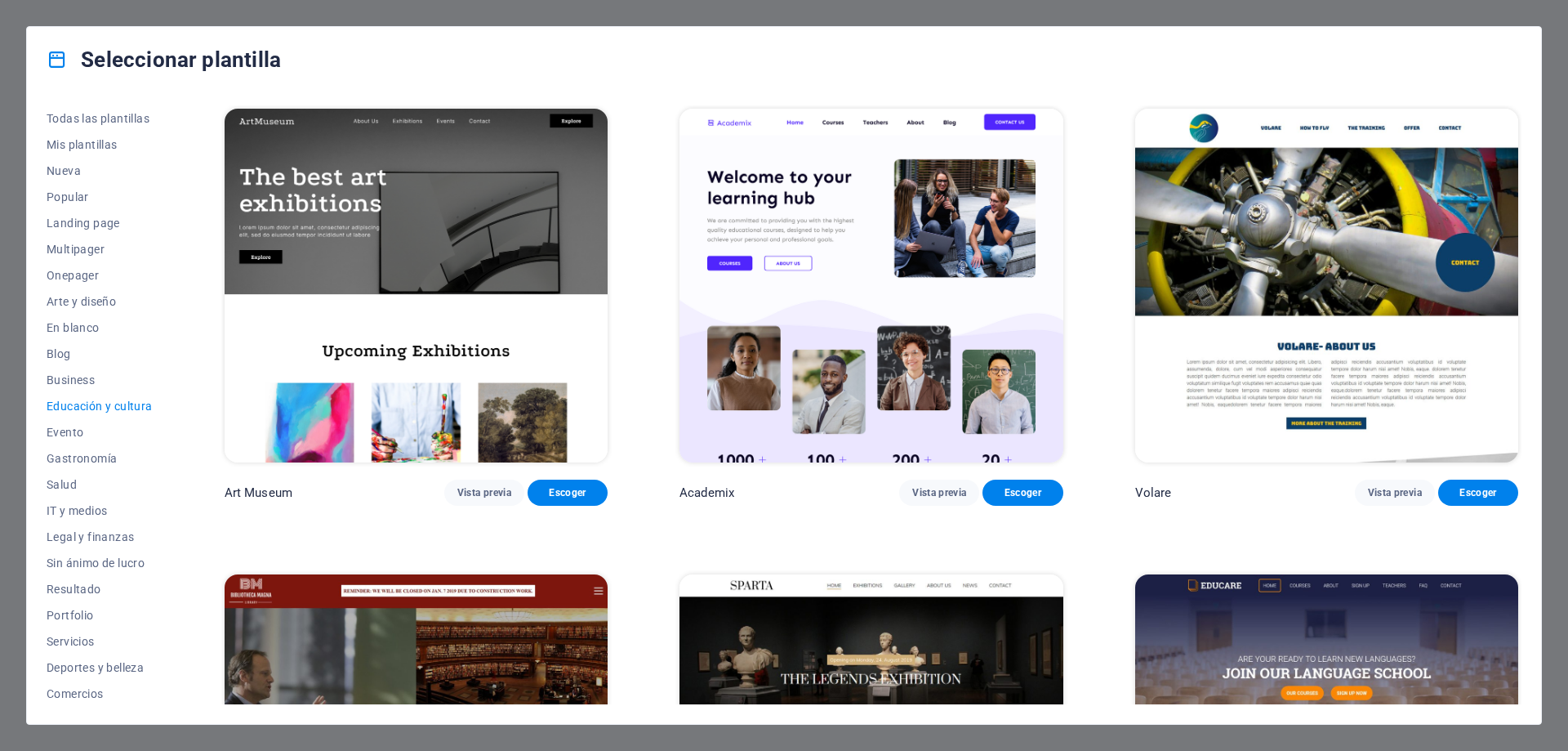
click at [1343, 638] on img at bounding box center [1327, 751] width 383 height 353
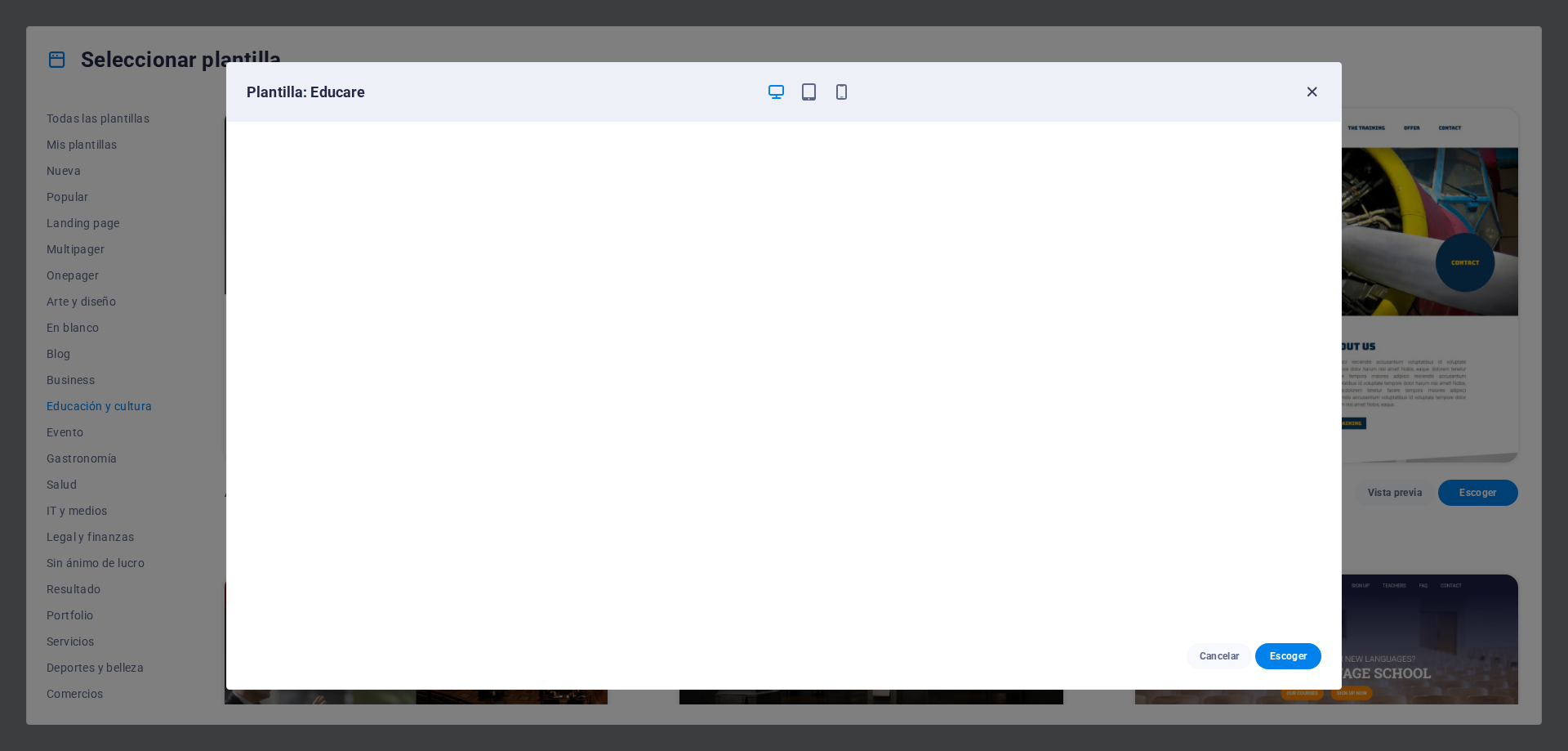
click at [1314, 92] on icon "button" at bounding box center [1312, 92] width 19 height 19
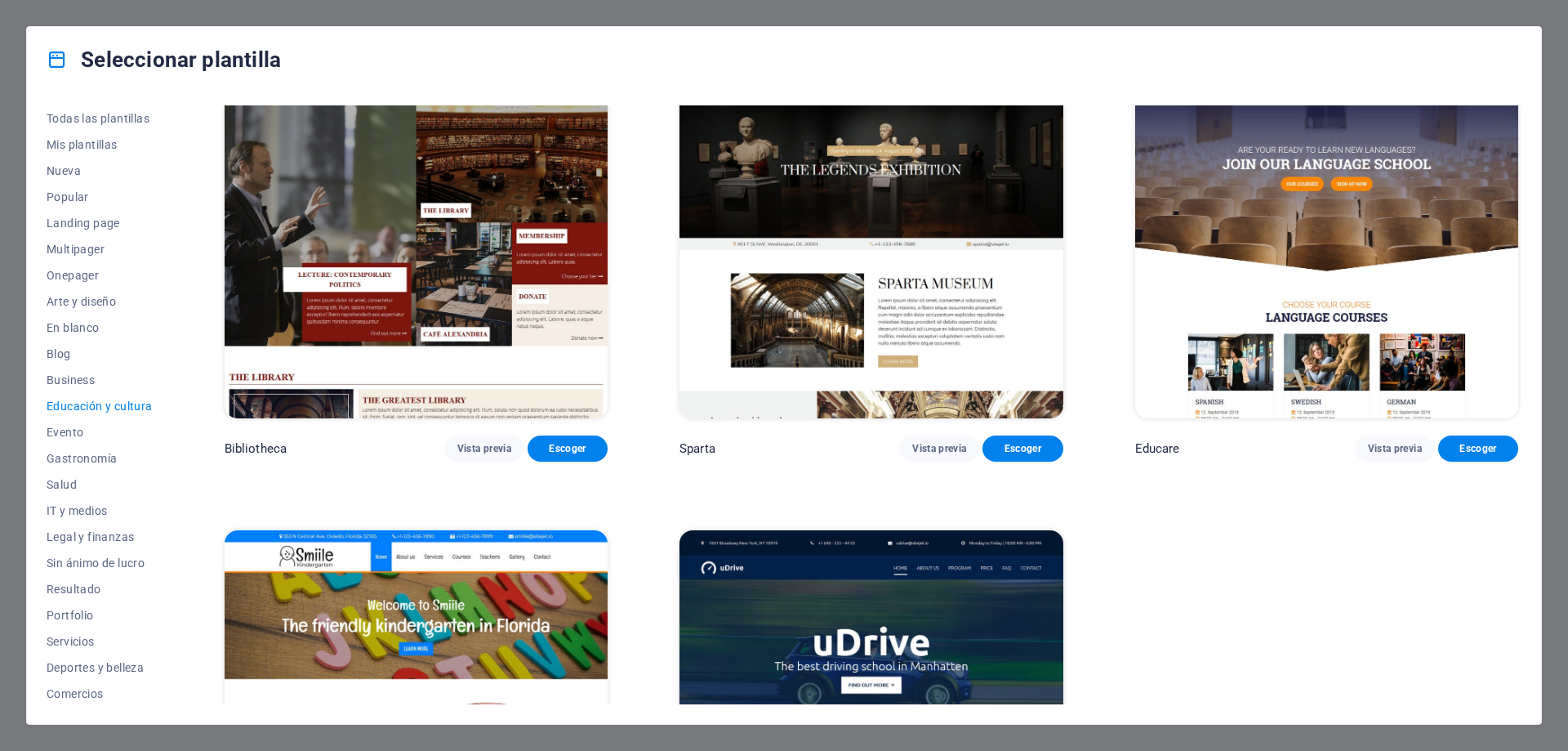
scroll to position [399, 0]
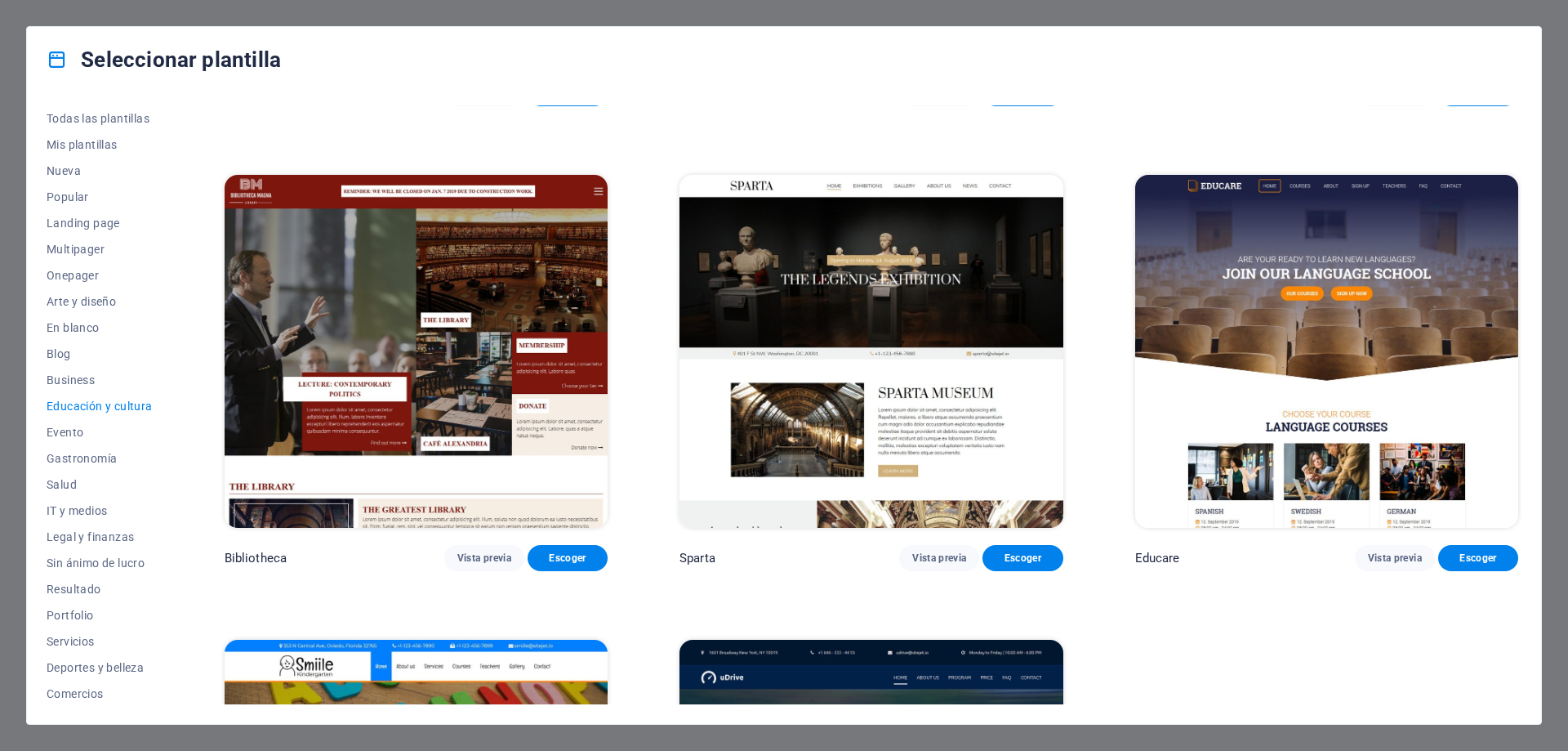
click at [1298, 283] on img at bounding box center [1327, 352] width 383 height 353
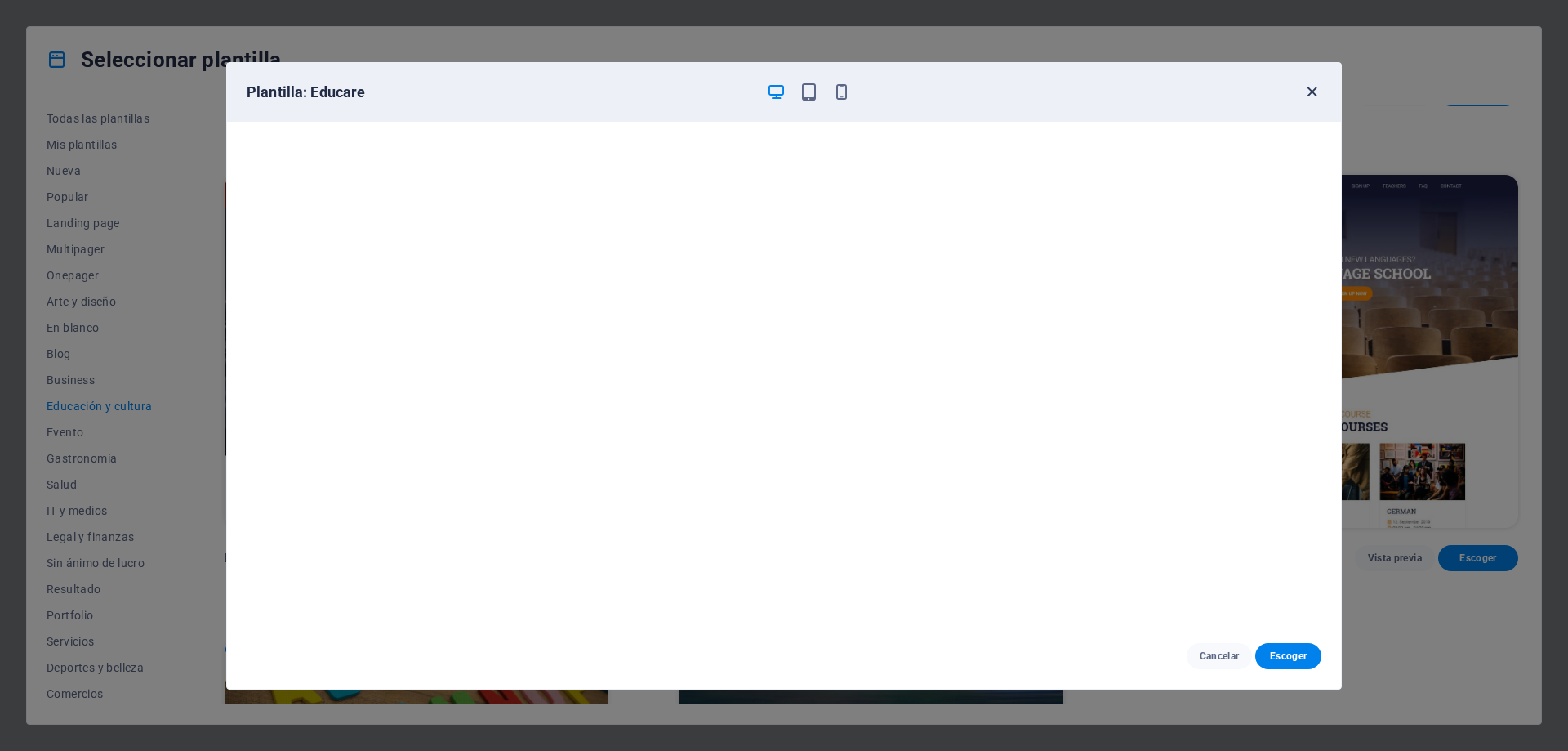
click at [1311, 91] on icon "button" at bounding box center [1312, 92] width 19 height 19
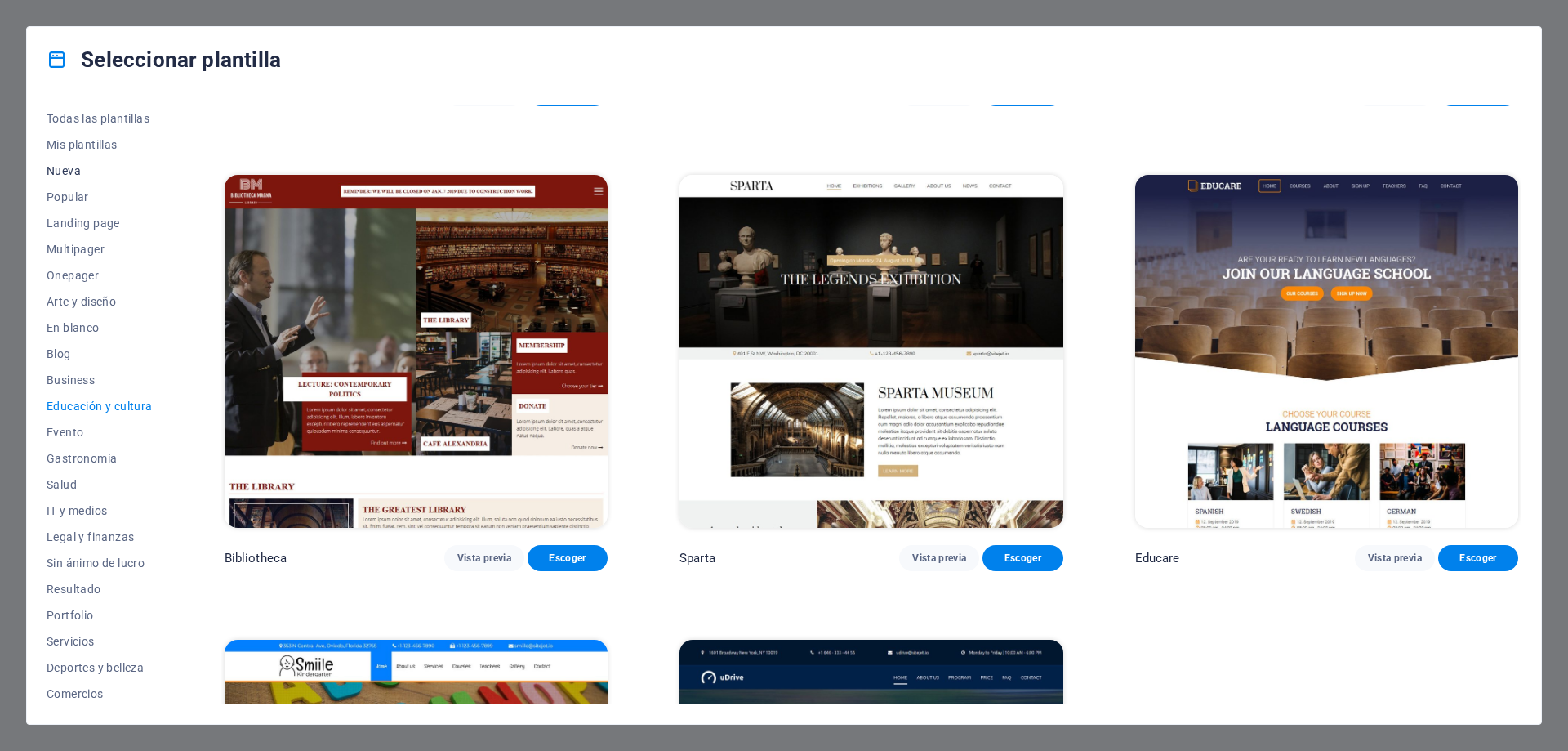
click at [71, 166] on span "Nueva" at bounding box center [99, 170] width 106 height 13
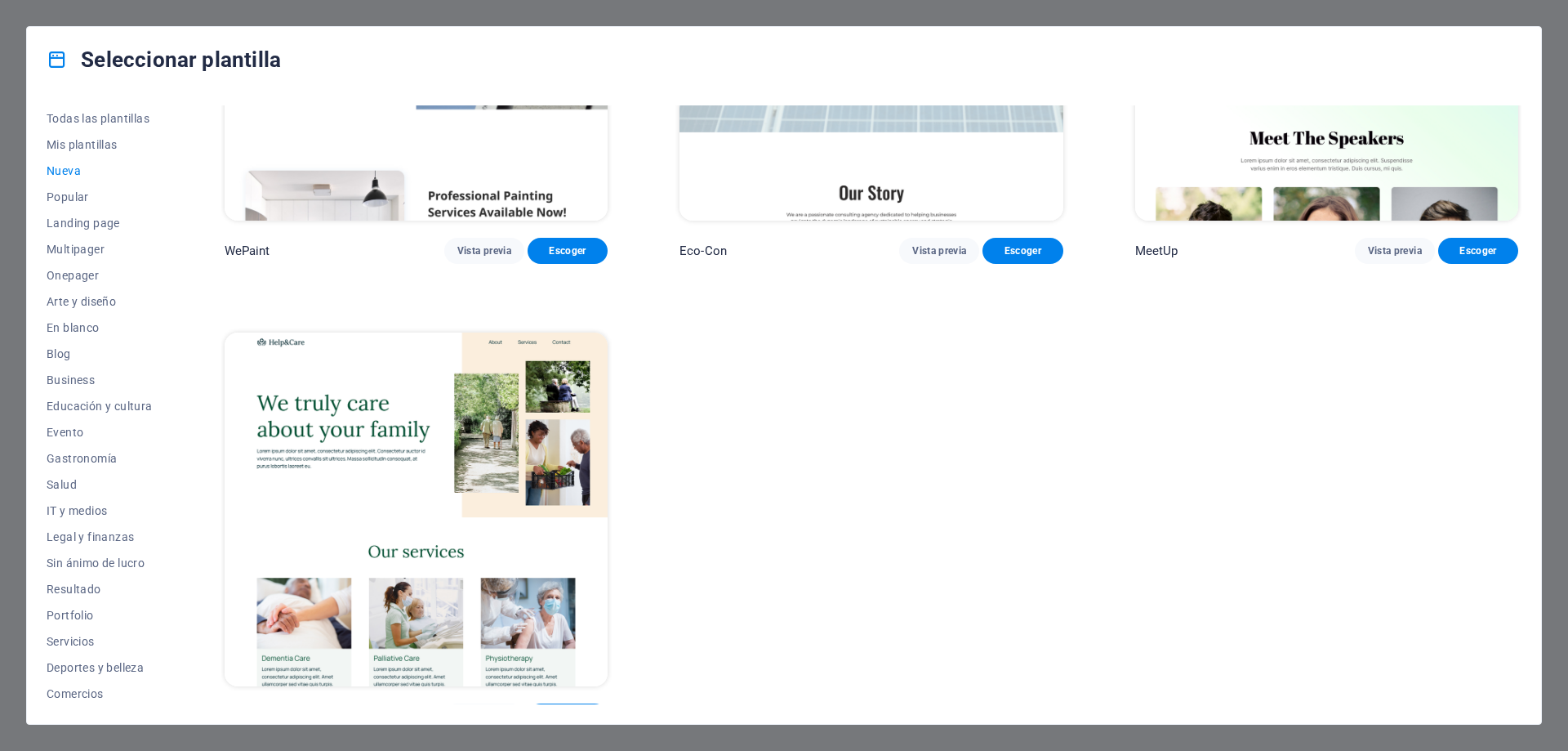
scroll to position [1653, 0]
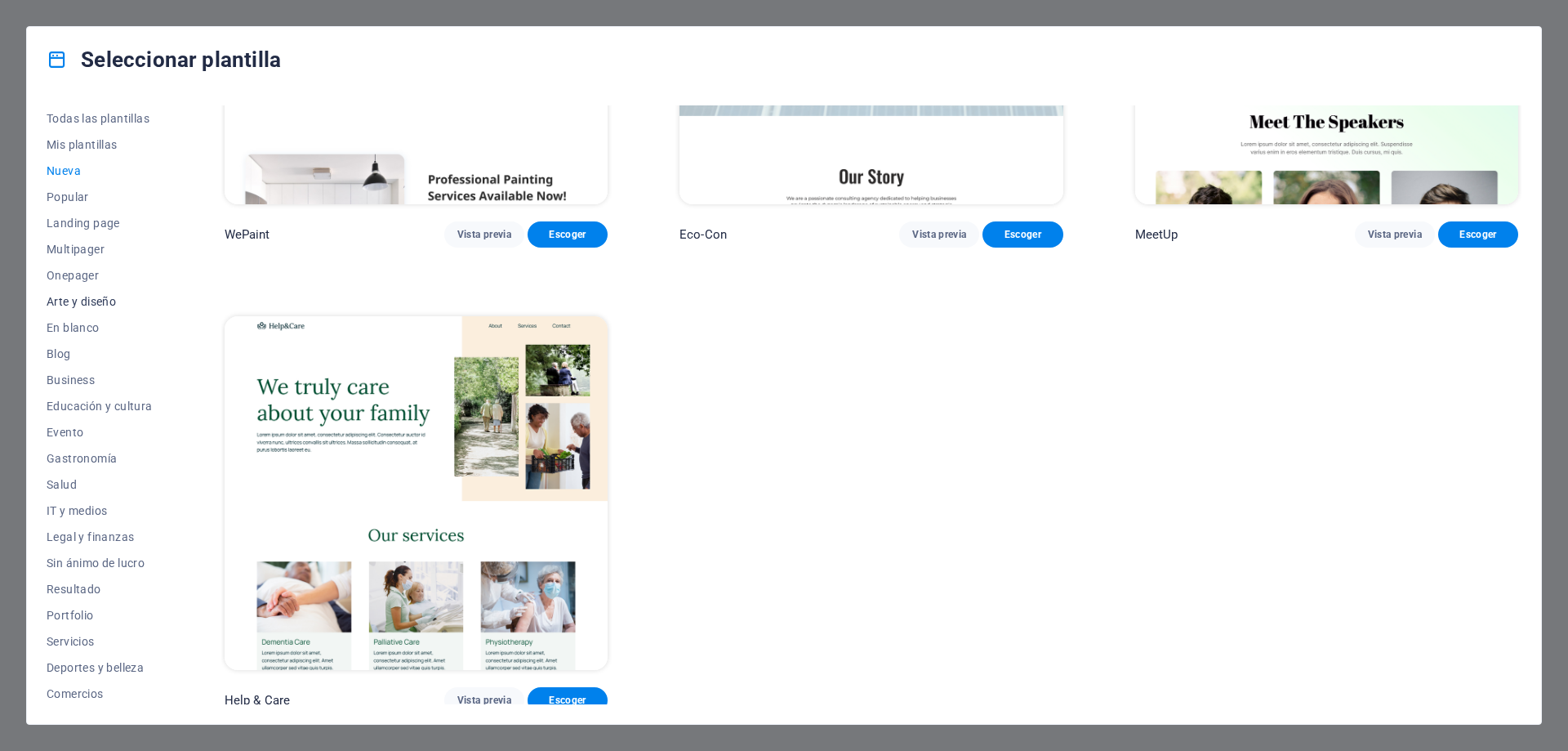
click at [87, 301] on span "Arte y diseño" at bounding box center [99, 301] width 106 height 13
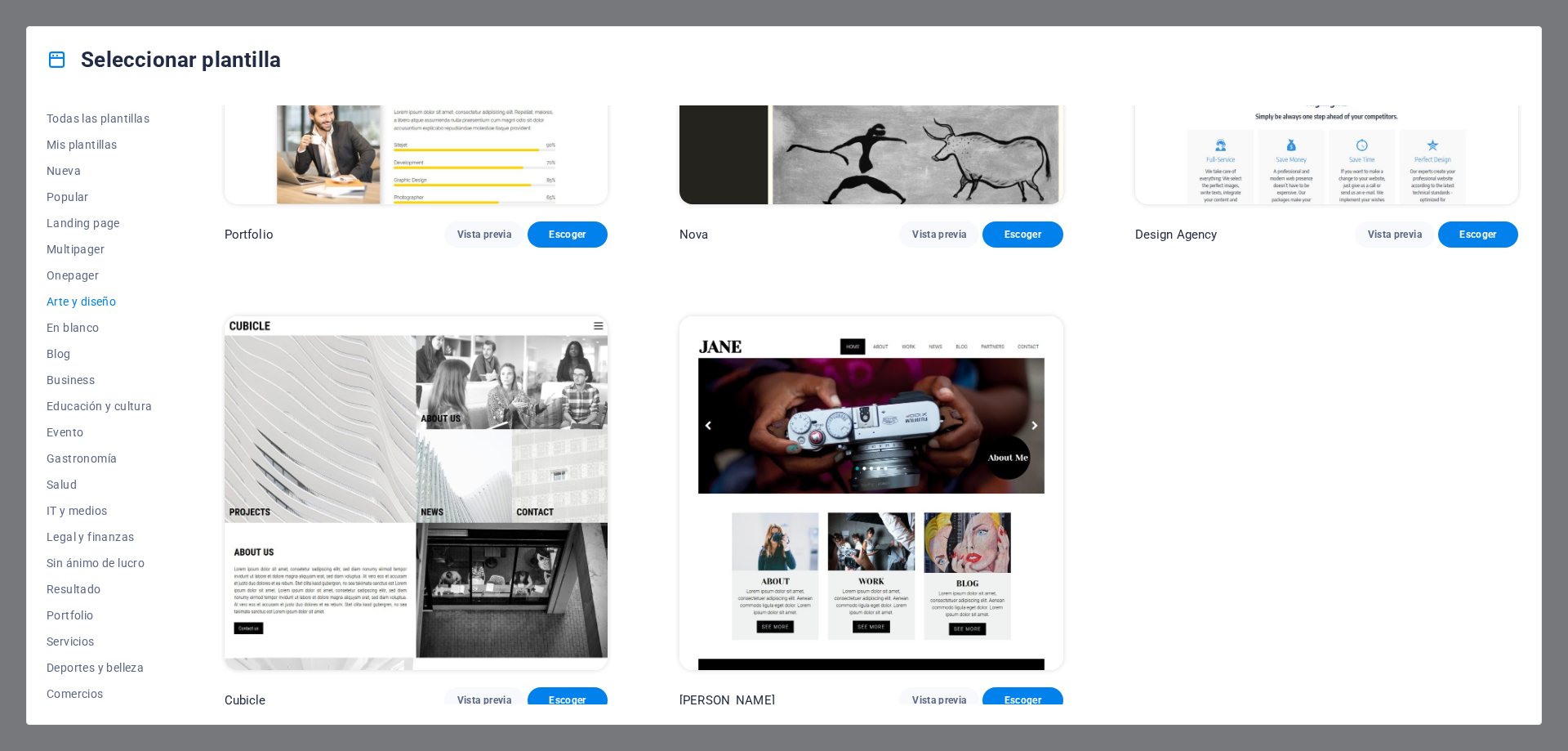
scroll to position [0, 0]
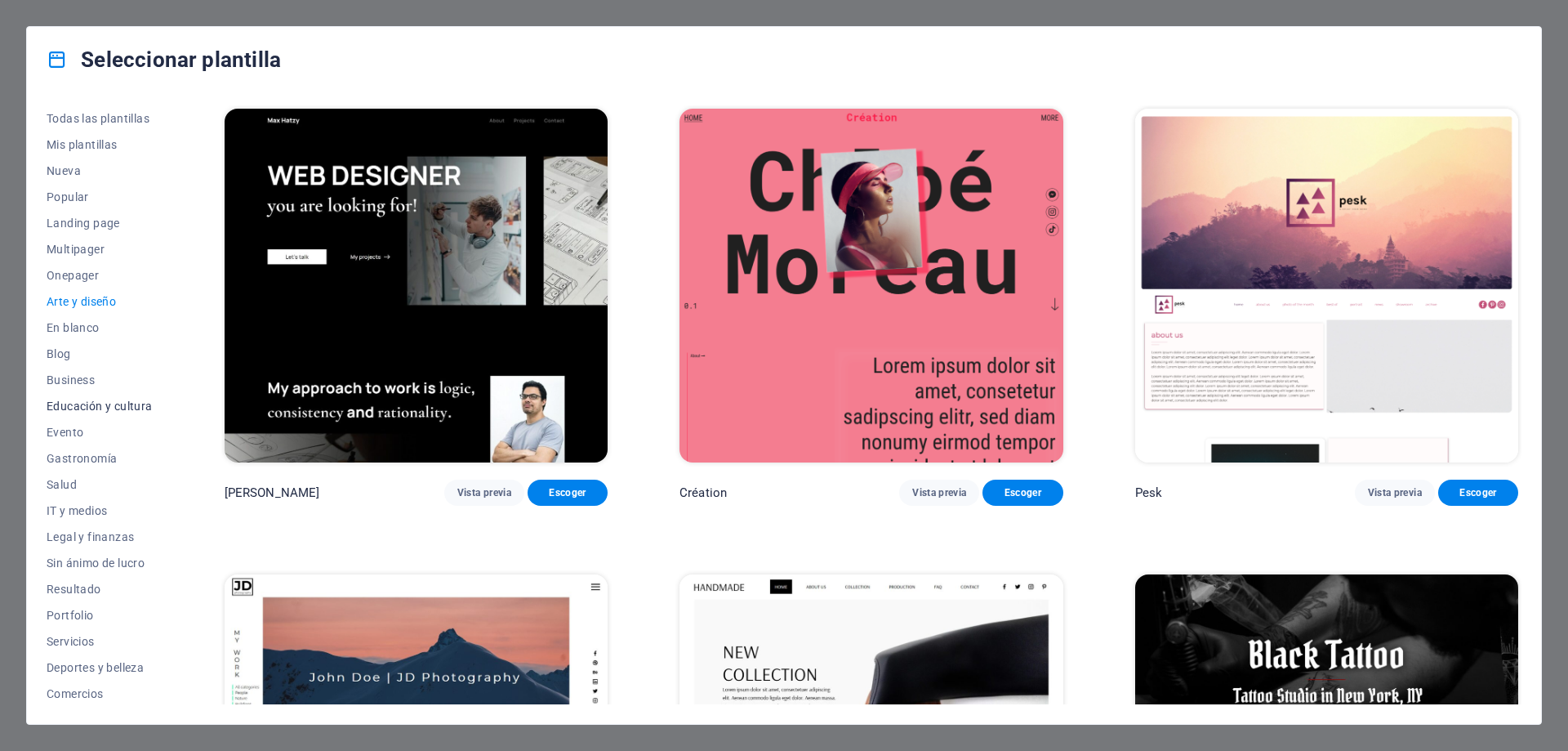
click at [87, 406] on span "Educación y cultura" at bounding box center [99, 405] width 106 height 13
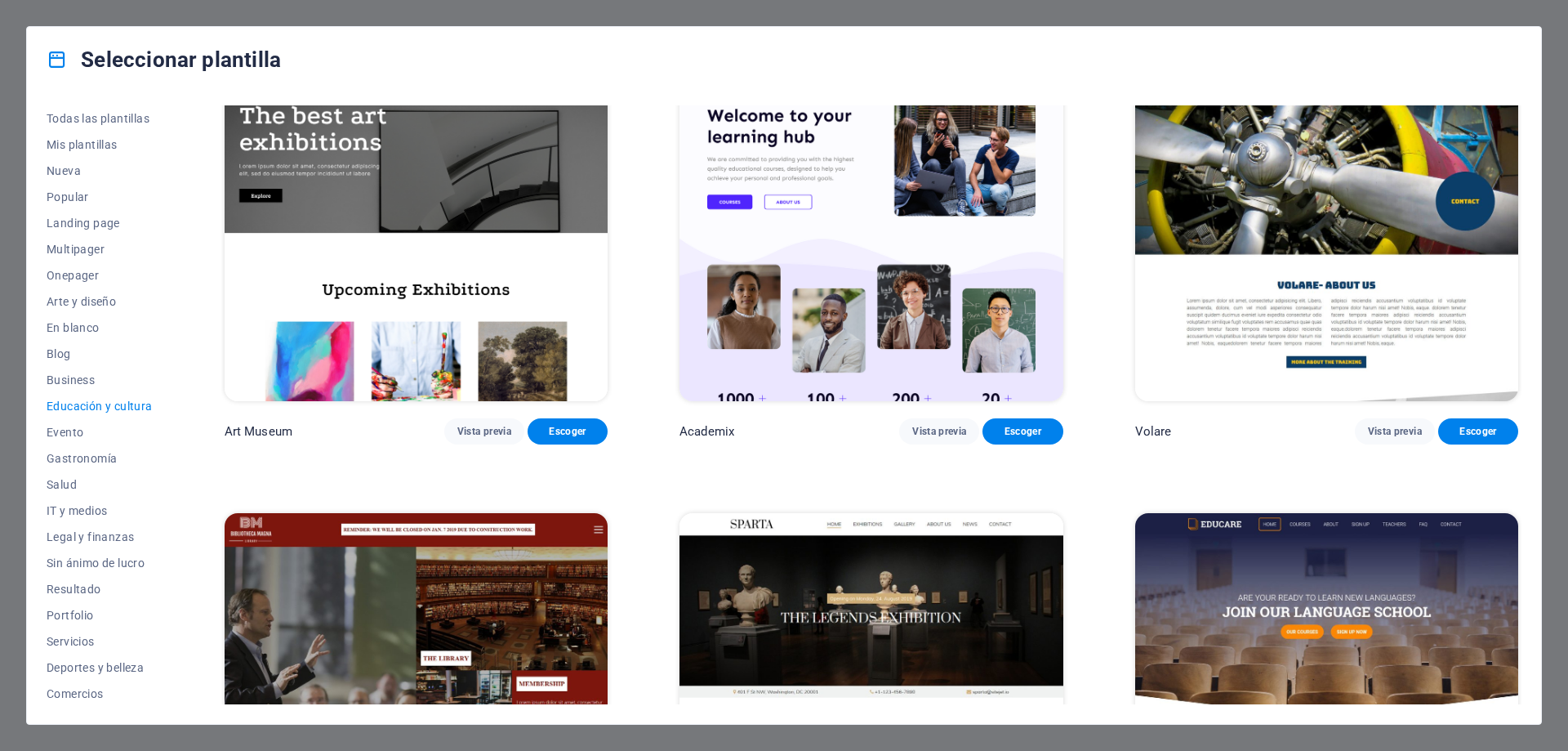
scroll to position [82, 0]
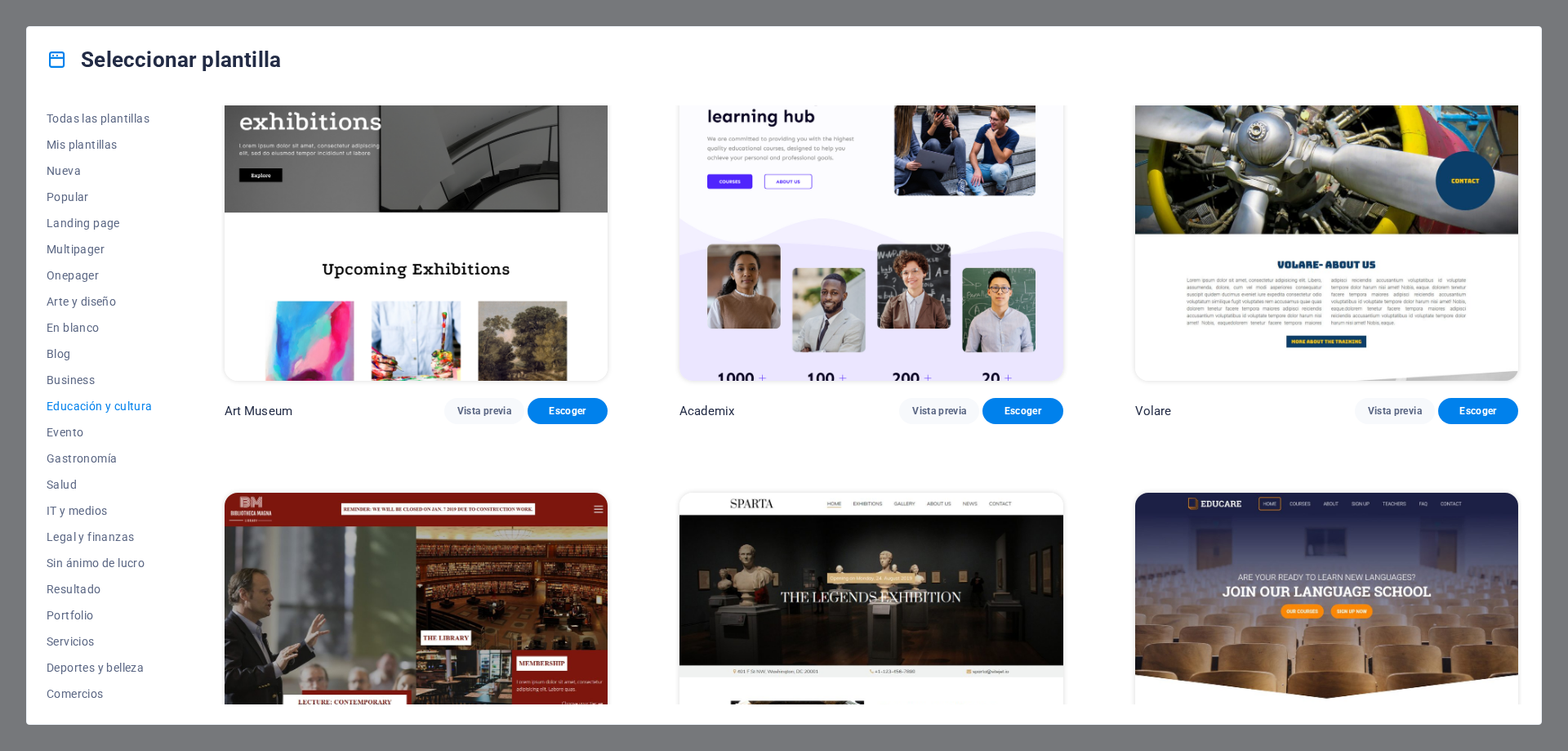
click at [1282, 633] on img at bounding box center [1327, 669] width 383 height 353
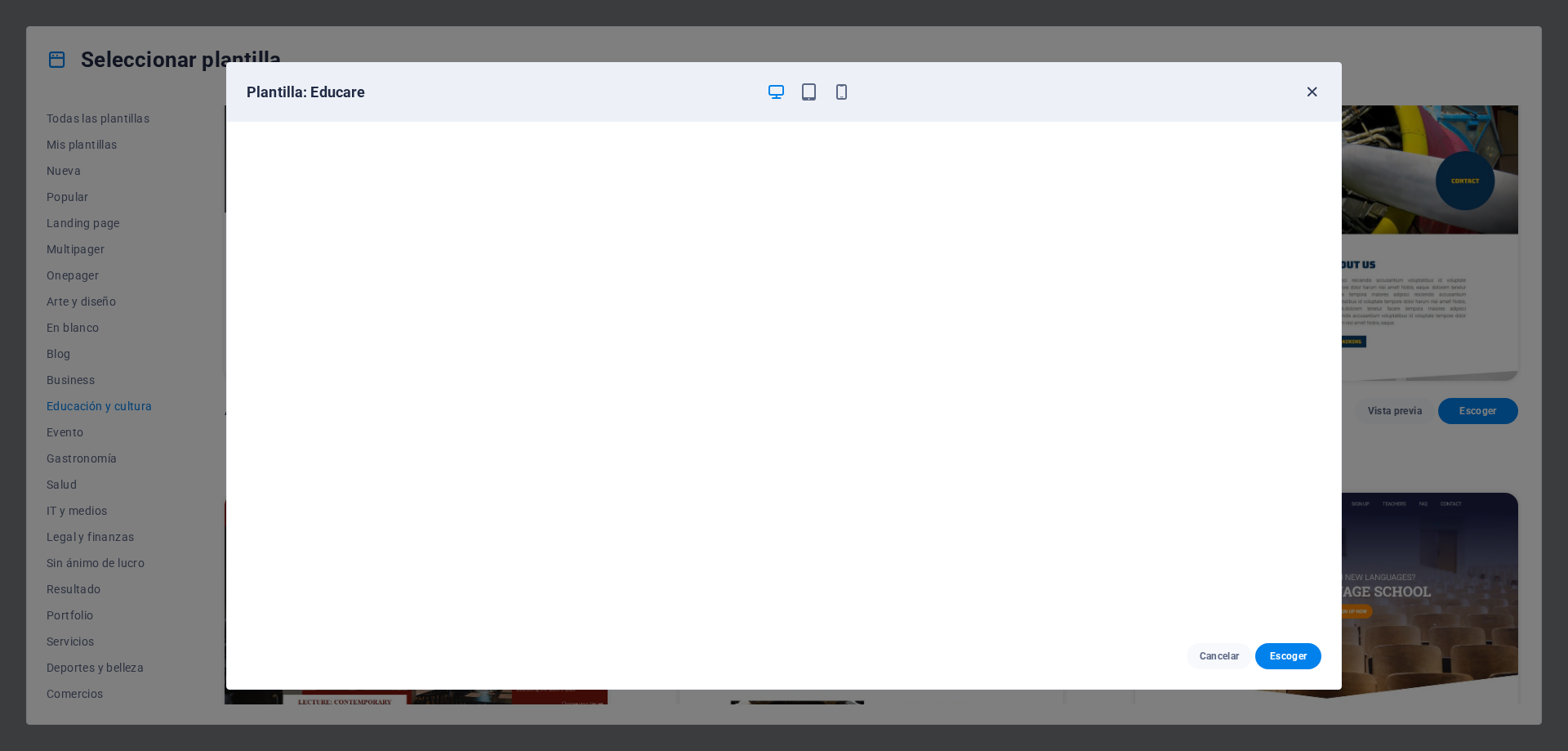
click at [1316, 95] on icon "button" at bounding box center [1312, 92] width 19 height 19
